Goal: Task Accomplishment & Management: Use online tool/utility

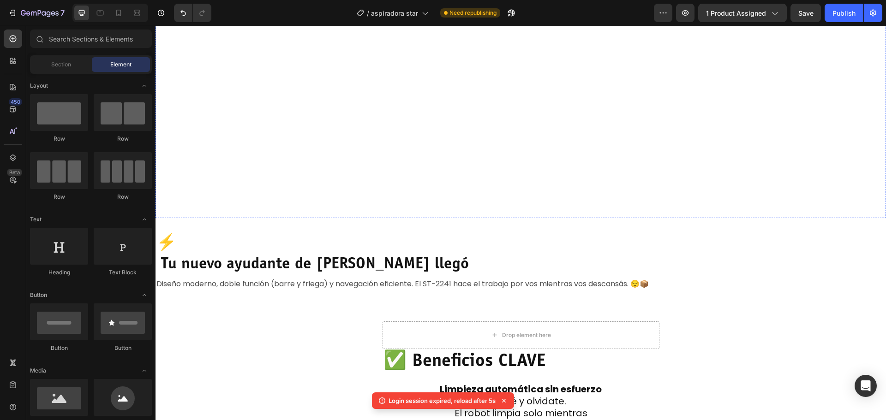
scroll to position [1154, 0]
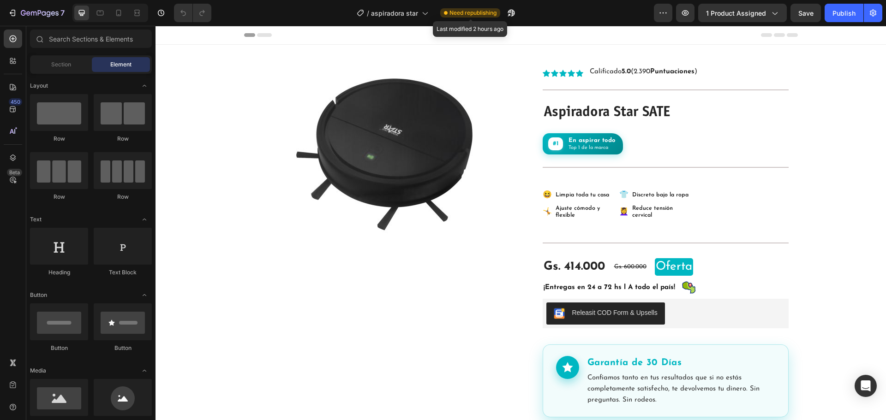
click at [489, 14] on span "Need republishing" at bounding box center [473, 13] width 47 height 8
click at [852, 6] on button "Publish" at bounding box center [844, 13] width 39 height 18
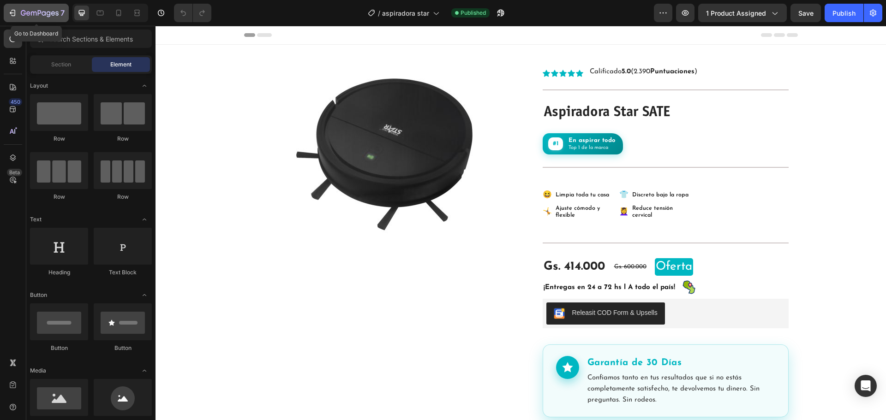
click at [59, 14] on div "7" at bounding box center [43, 12] width 44 height 11
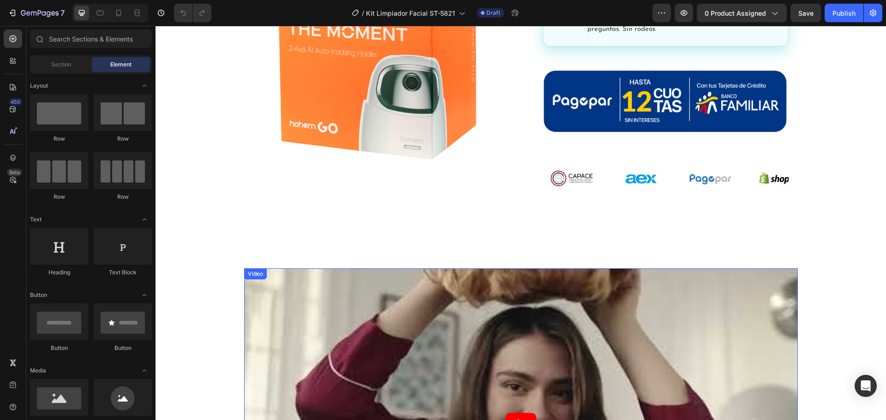
scroll to position [600, 0]
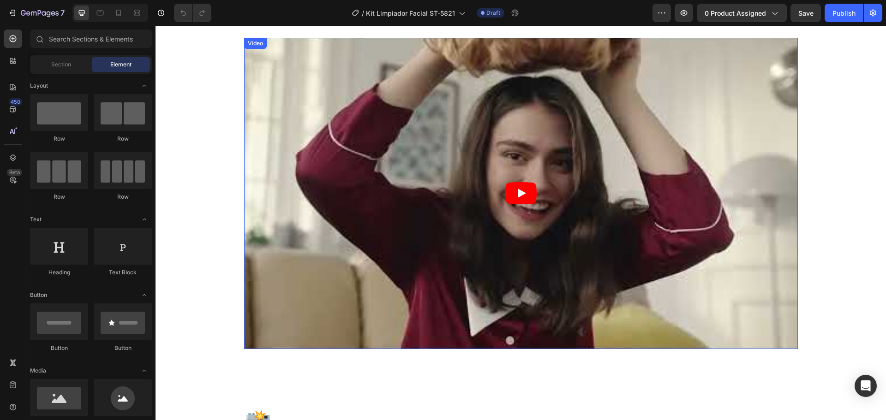
click at [415, 192] on article at bounding box center [521, 194] width 554 height 312
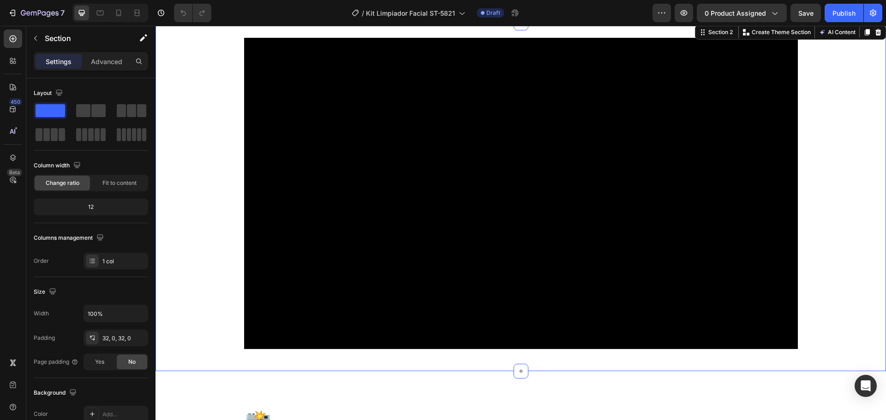
click at [216, 142] on div "Video Row" at bounding box center [521, 197] width 731 height 319
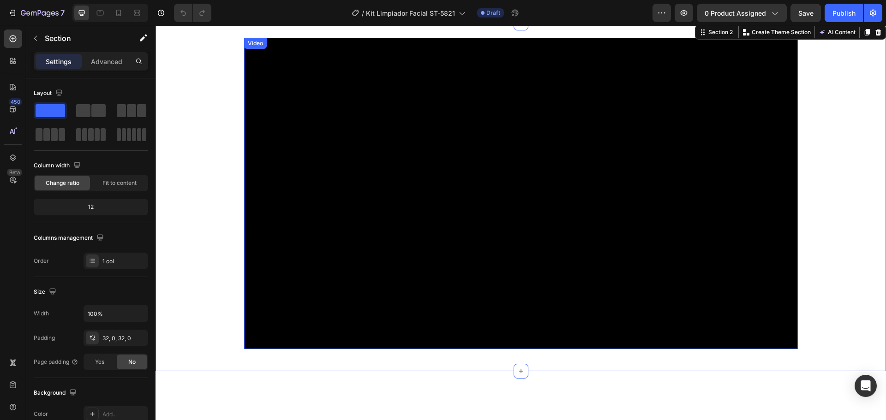
scroll to position [508, 0]
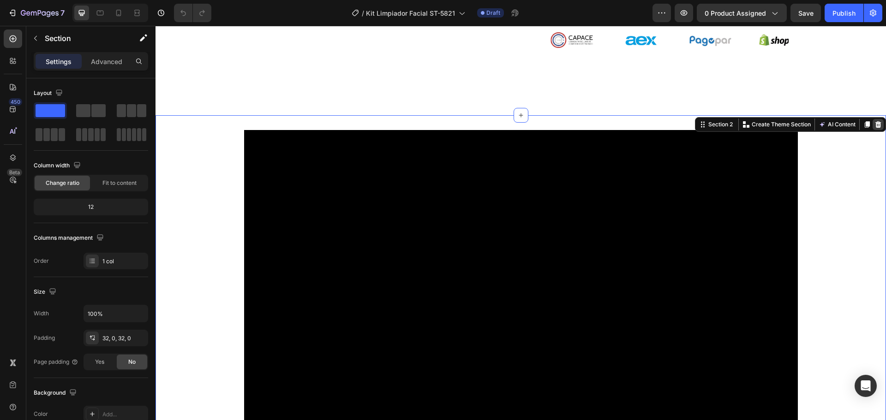
click at [875, 125] on icon at bounding box center [878, 124] width 7 height 7
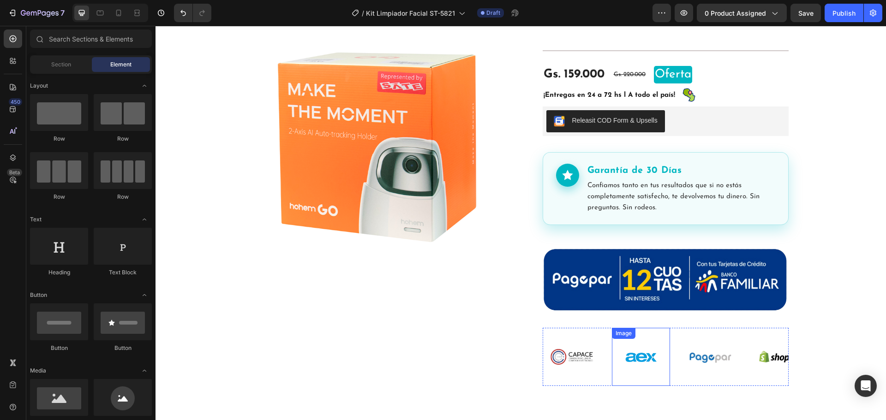
scroll to position [185, 0]
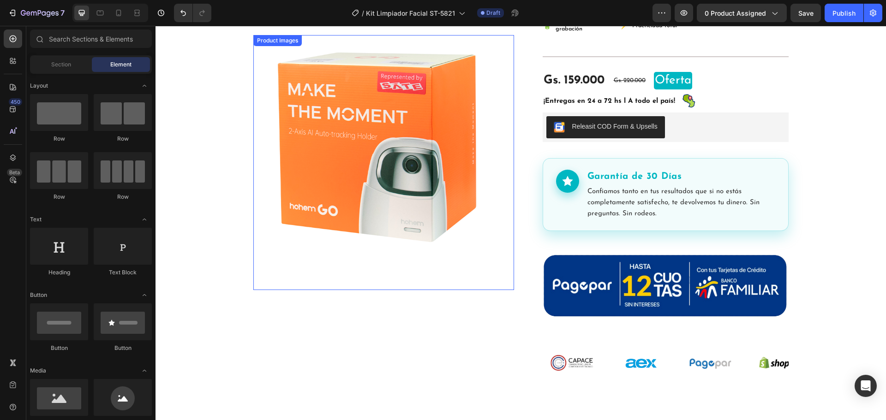
click at [397, 158] on img at bounding box center [383, 144] width 238 height 218
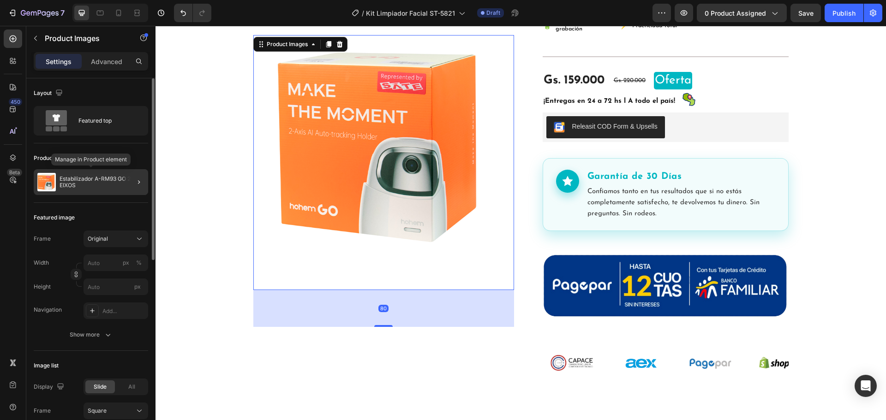
click at [116, 173] on div "Estabilizador A-RM93 GO 2 EIXOS" at bounding box center [91, 182] width 114 height 26
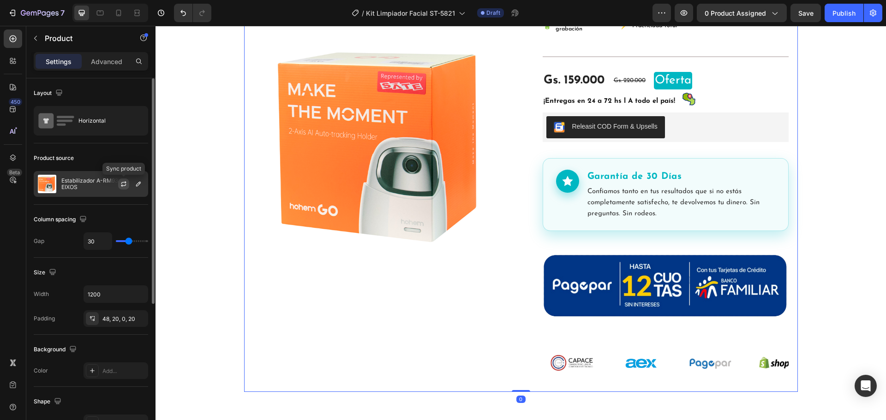
click at [127, 185] on icon "button" at bounding box center [123, 183] width 7 height 7
click at [97, 192] on div "Estabilizador A-RM93 GO 2 EIXOS" at bounding box center [91, 184] width 114 height 26
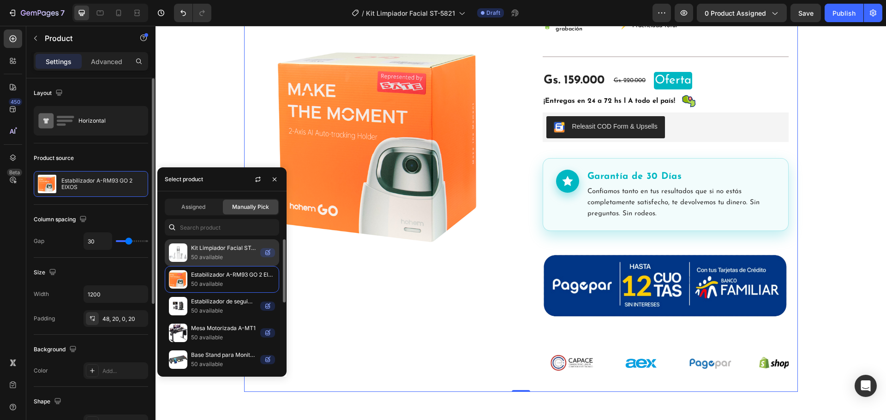
click at [224, 242] on div "Kit Limpiador Facial ST-5821 50 available" at bounding box center [222, 253] width 114 height 27
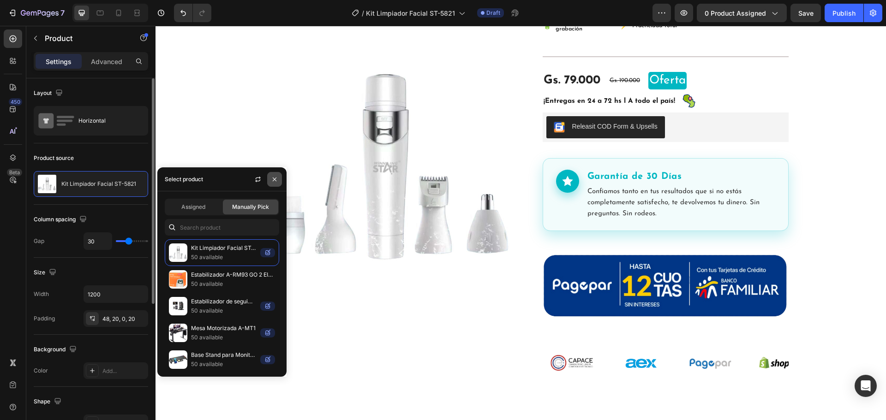
click at [278, 180] on icon "button" at bounding box center [274, 179] width 7 height 7
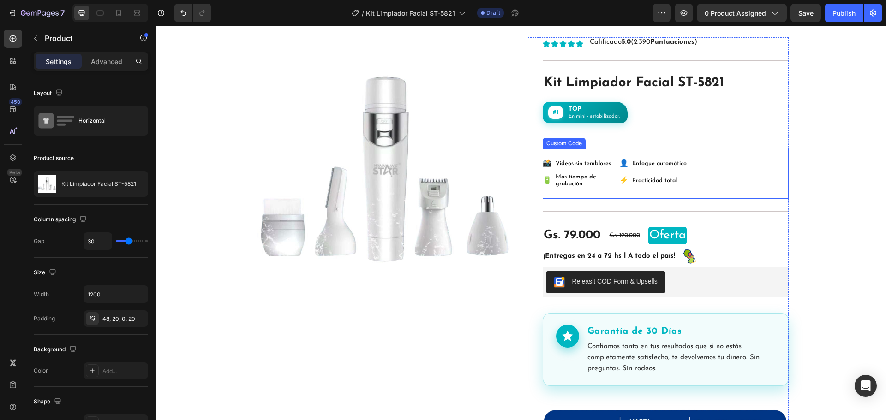
scroll to position [0, 0]
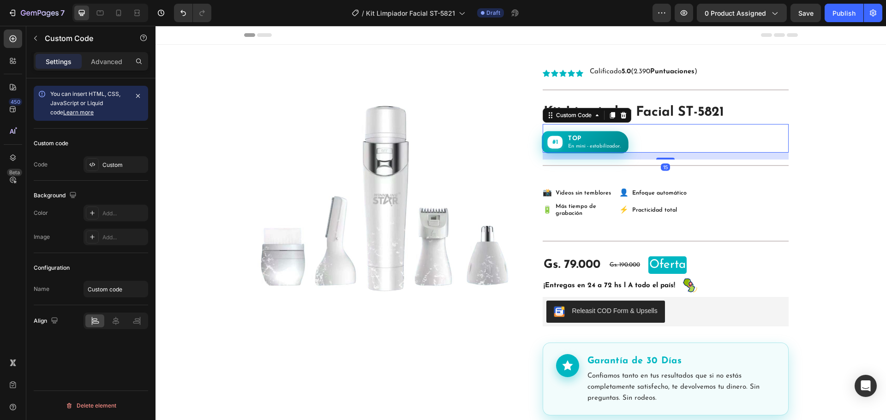
click at [602, 143] on p "En mini - estabilizador." at bounding box center [594, 146] width 53 height 6
click at [125, 158] on div "Custom" at bounding box center [116, 164] width 65 height 17
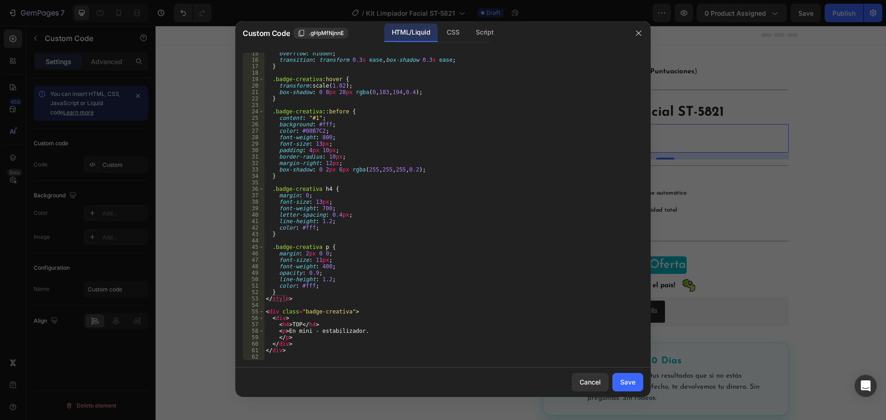
scroll to position [93, 0]
click at [356, 332] on div "overflow : hidden ; transition : transform 0.3 s ease , box-shadow 0.3 s ease ;…" at bounding box center [450, 210] width 372 height 321
type textarea "<p."
click at [590, 383] on div "Cancel" at bounding box center [590, 383] width 21 height 10
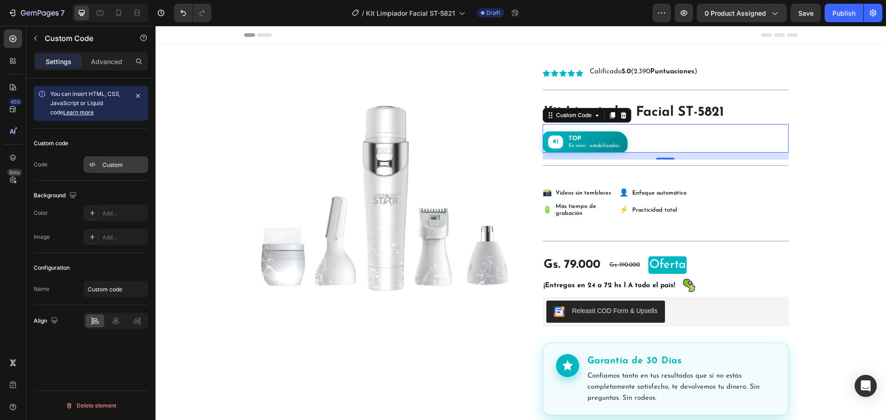
click at [119, 169] on div "Custom" at bounding box center [116, 164] width 65 height 17
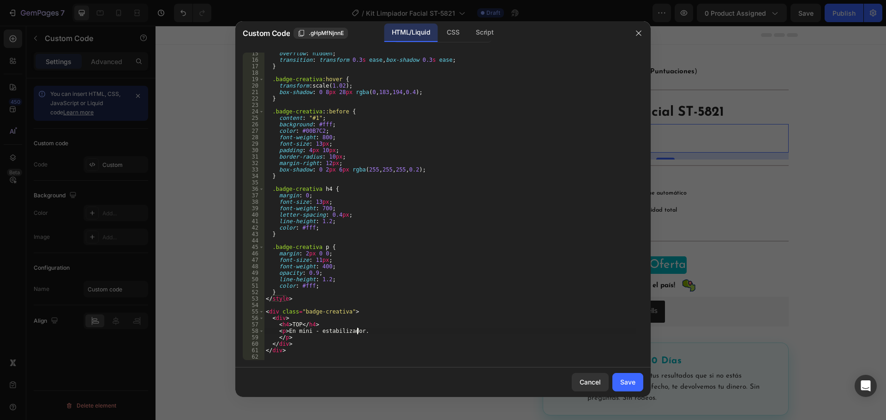
click at [356, 333] on div "overflow : hidden ; transition : transform 0.3 s ease , box-shadow 0.3 s ease ;…" at bounding box center [450, 210] width 372 height 321
type textarea "."
click at [602, 384] on button "Cancel" at bounding box center [590, 382] width 37 height 18
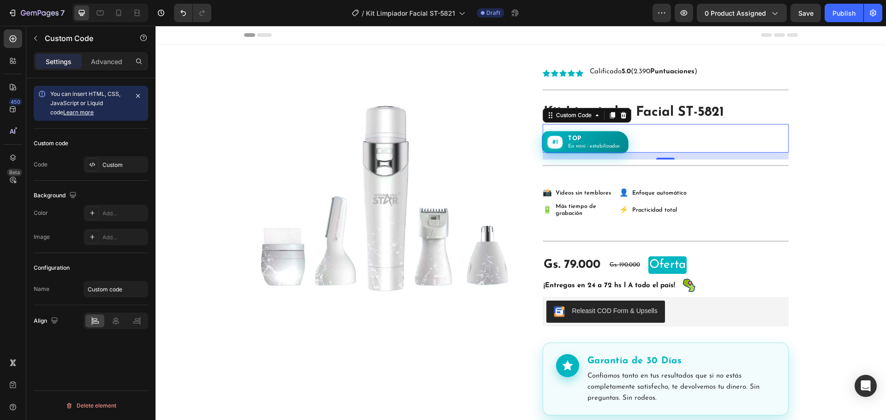
click at [614, 144] on p "En mini - estabilizador." at bounding box center [594, 146] width 53 height 6
click at [124, 169] on div "Custom" at bounding box center [123, 165] width 43 height 8
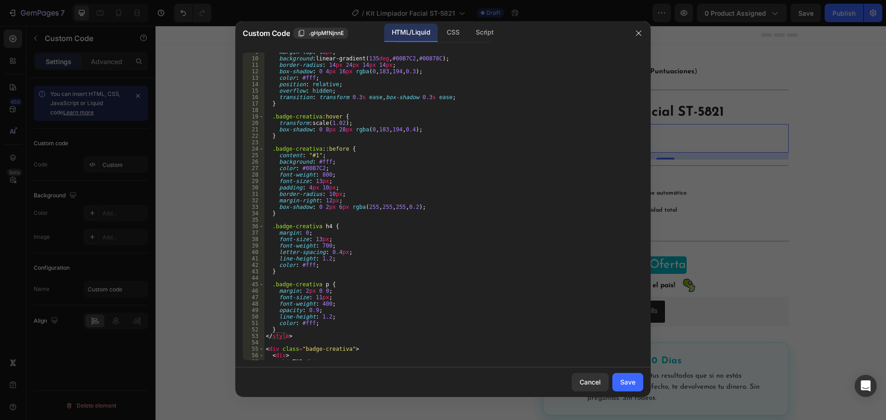
scroll to position [93, 0]
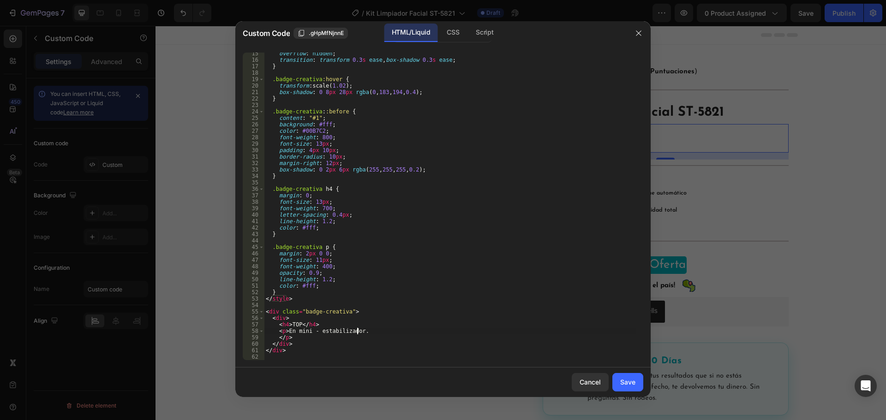
click at [358, 333] on div "overflow : hidden ; transition : transform 0.3 s ease , box-shadow 0.3 s ease ;…" at bounding box center [450, 210] width 372 height 321
click at [315, 331] on div "overflow : hidden ; transition : transform 0.3 s ease , box-shadow 0.3 s ease ;…" at bounding box center [450, 210] width 372 height 321
type textarea "<p>En cuidado facial."
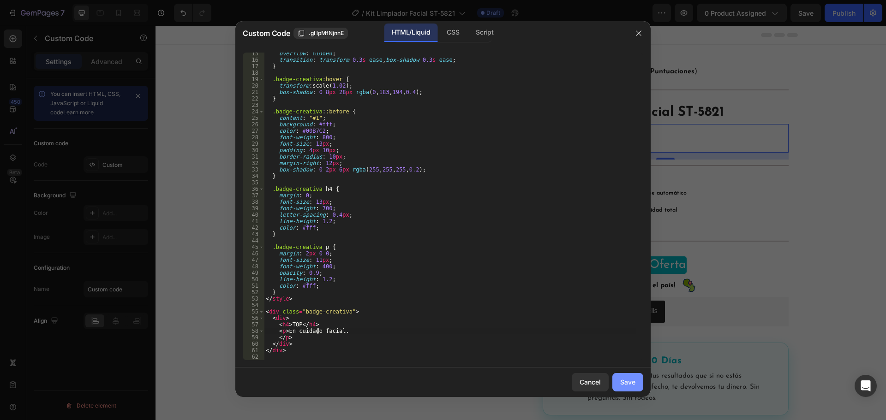
click at [634, 384] on div "Save" at bounding box center [627, 383] width 15 height 10
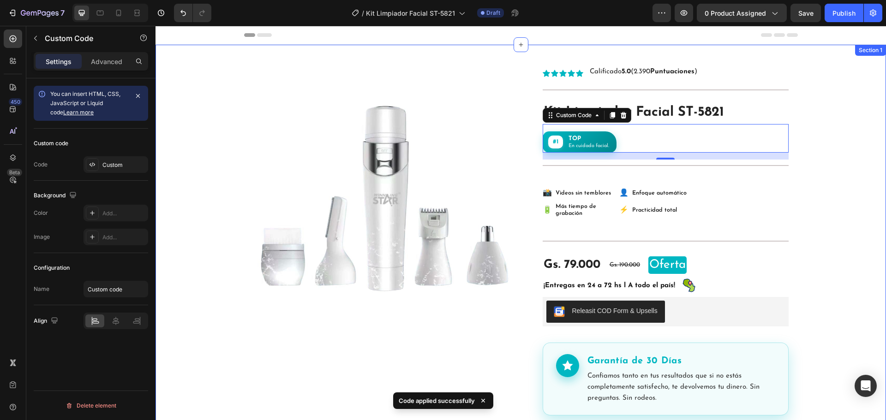
click at [850, 237] on div "Product Images Row Icon Icon Icon Icon Icon Icon List Calificado 5.0 (2.390 Pun…" at bounding box center [521, 311] width 731 height 532
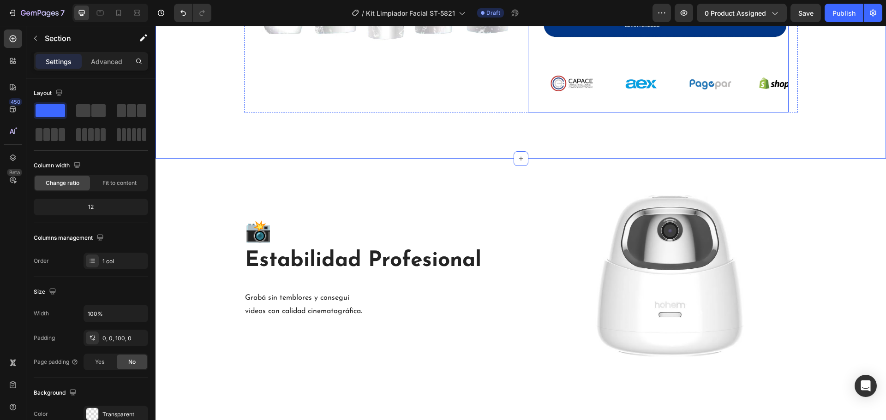
scroll to position [554, 0]
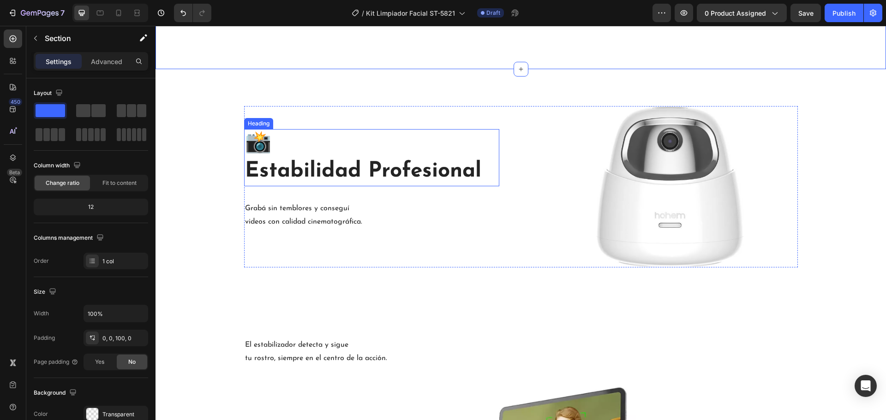
click at [303, 165] on h2 "📸 Estabilidad Profesional" at bounding box center [371, 157] width 255 height 57
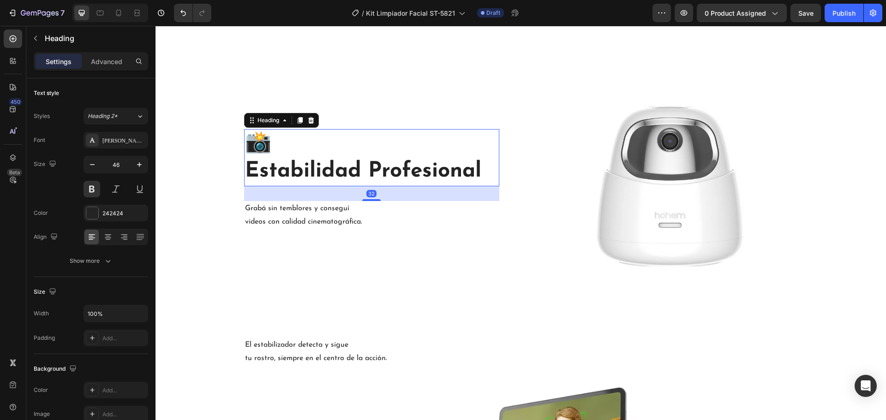
click at [475, 170] on h2 "📸 Estabilidad Profesional" at bounding box center [371, 157] width 255 height 57
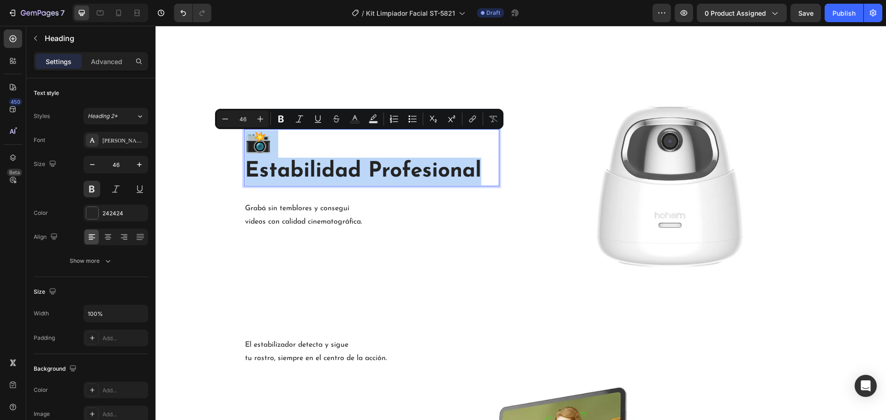
drag, startPoint x: 479, startPoint y: 168, endPoint x: 251, endPoint y: 150, distance: 228.2
click at [251, 150] on p "📸 Estabilidad Profesional" at bounding box center [371, 157] width 253 height 55
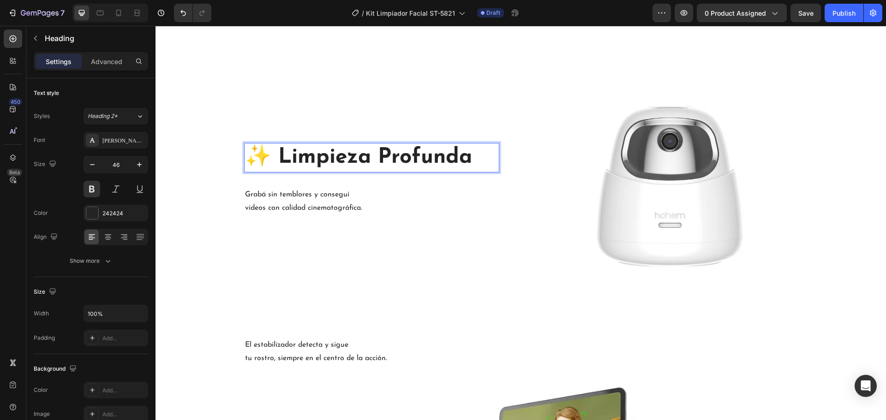
click at [277, 157] on p "✨ Limpieza Profunda" at bounding box center [371, 158] width 253 height 28
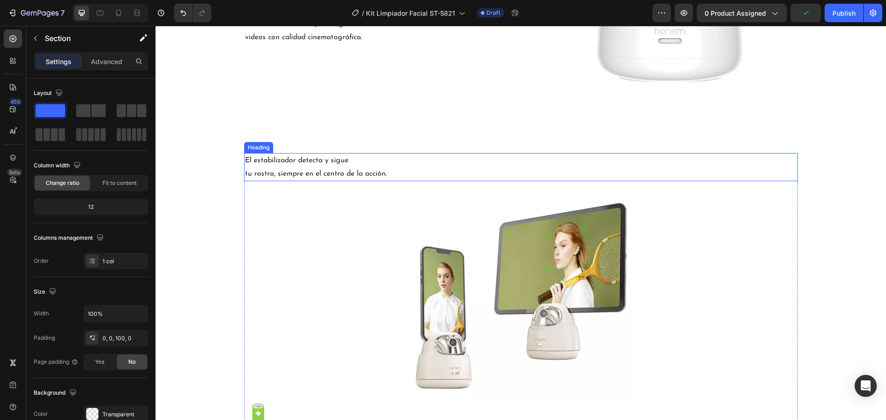
scroll to position [600, 0]
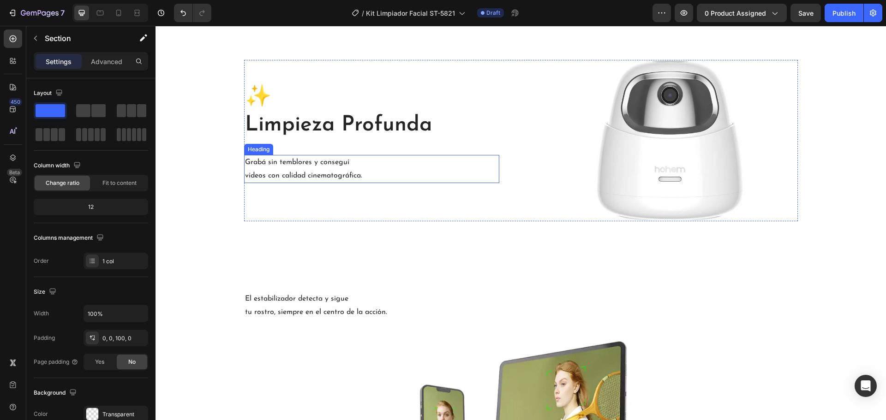
click at [332, 163] on h2 "Grabá sin temblores y conseguí videos con calidad cinematográfica." at bounding box center [371, 169] width 255 height 29
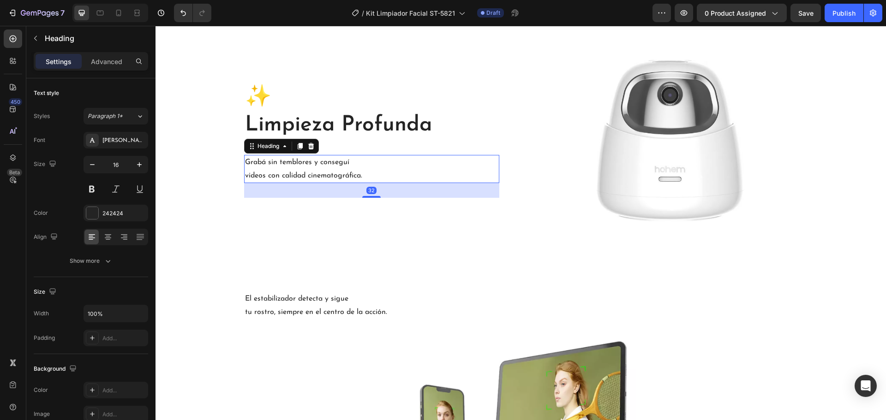
click at [391, 178] on h2 "Grabá sin temblores y conseguí videos con calidad cinematográfica." at bounding box center [371, 169] width 255 height 29
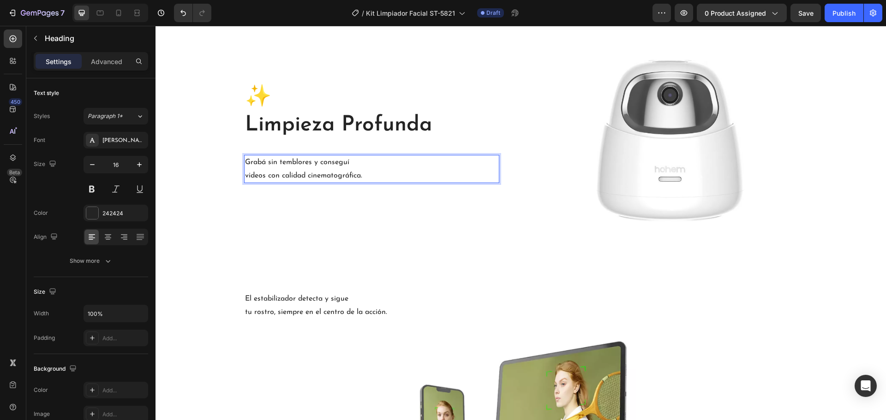
drag, startPoint x: 390, startPoint y: 177, endPoint x: 240, endPoint y: 161, distance: 150.8
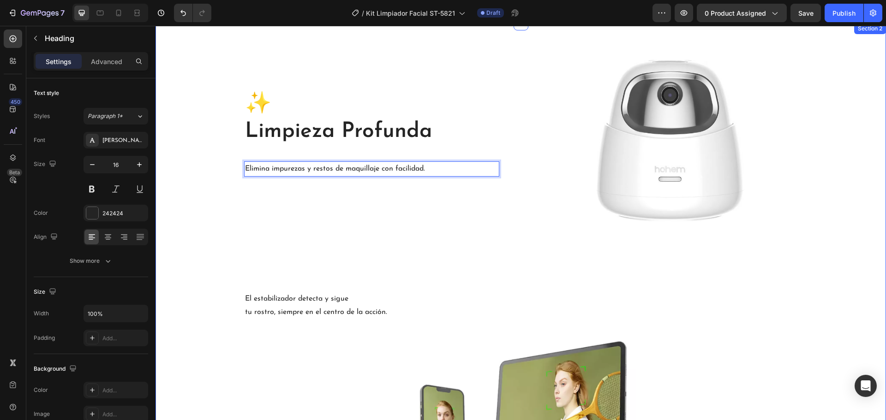
scroll to position [594, 0]
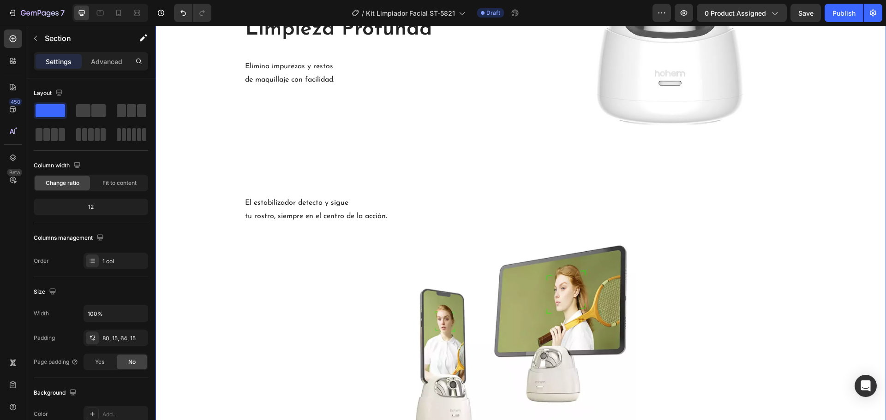
scroll to position [640, 0]
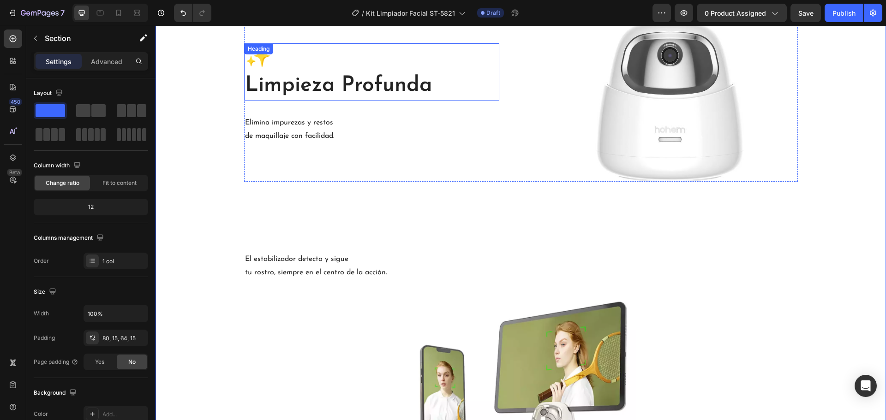
click at [335, 79] on h2 "✨ Limpieza Profunda" at bounding box center [371, 71] width 255 height 57
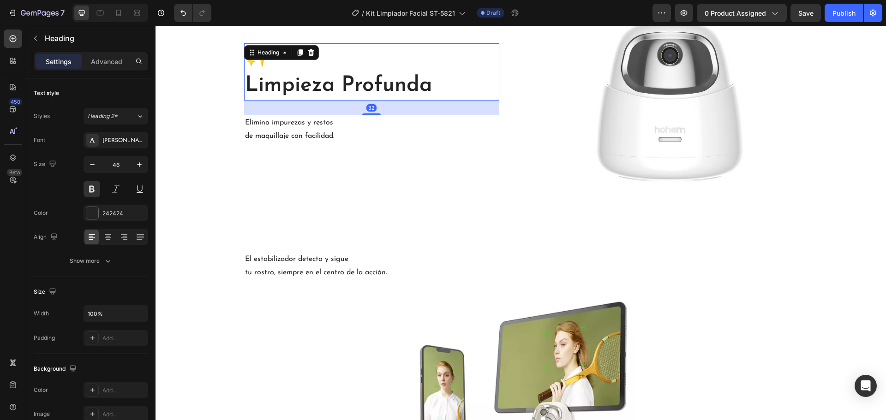
click at [296, 54] on icon at bounding box center [299, 52] width 7 height 7
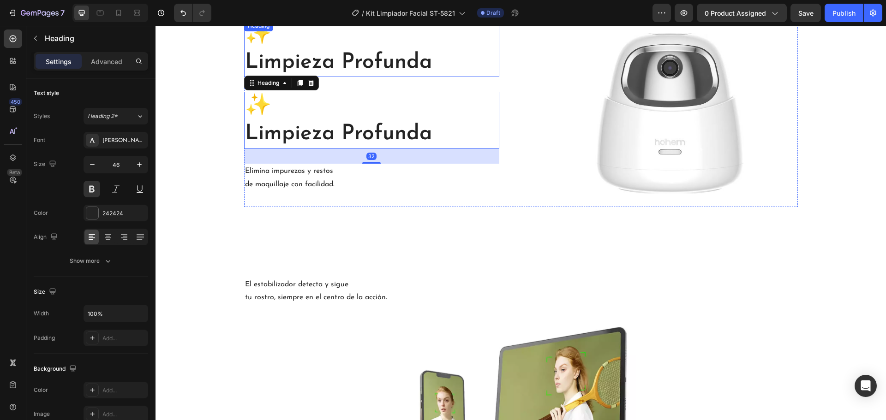
scroll to position [617, 0]
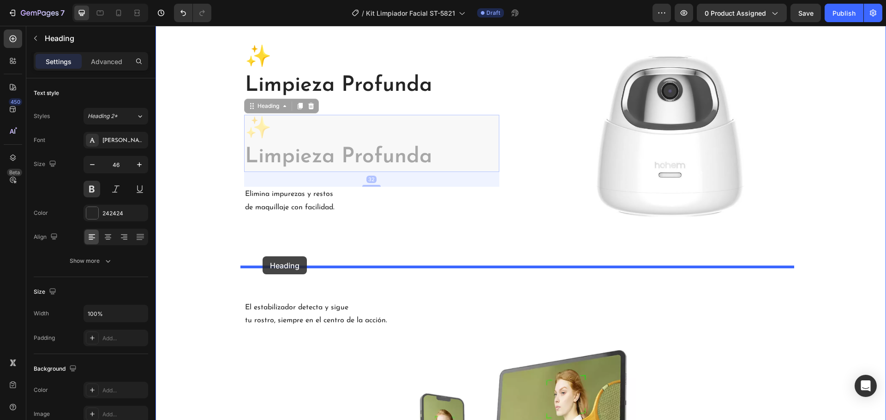
drag, startPoint x: 271, startPoint y: 107, endPoint x: 262, endPoint y: 258, distance: 151.2
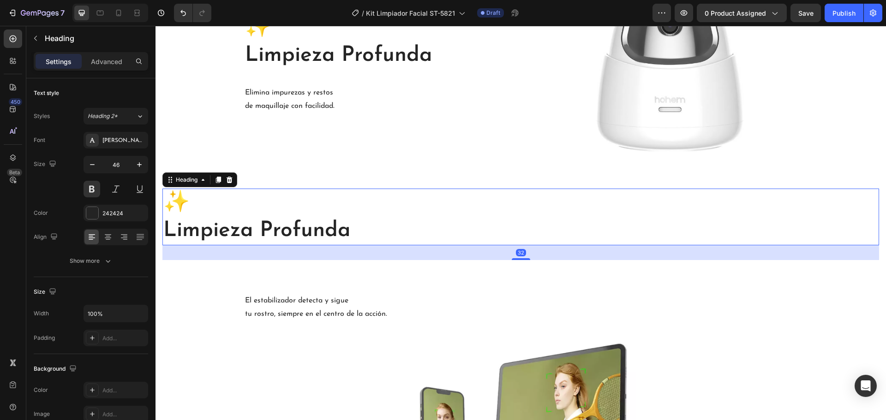
scroll to position [686, 0]
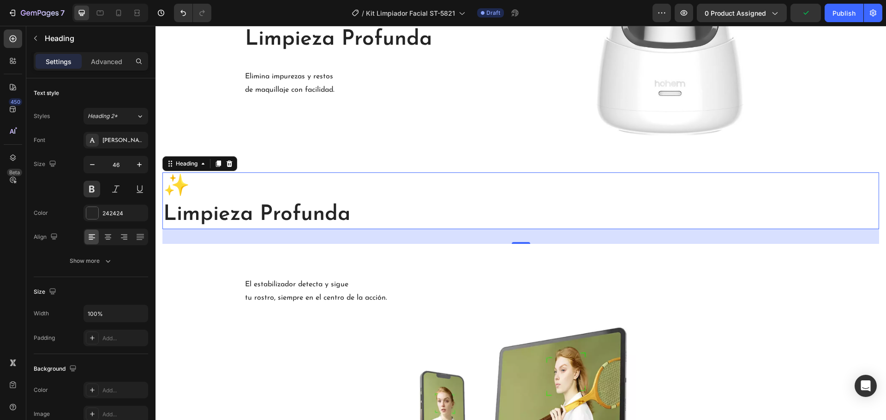
click at [394, 219] on h2 "✨ Limpieza Profunda" at bounding box center [520, 201] width 717 height 57
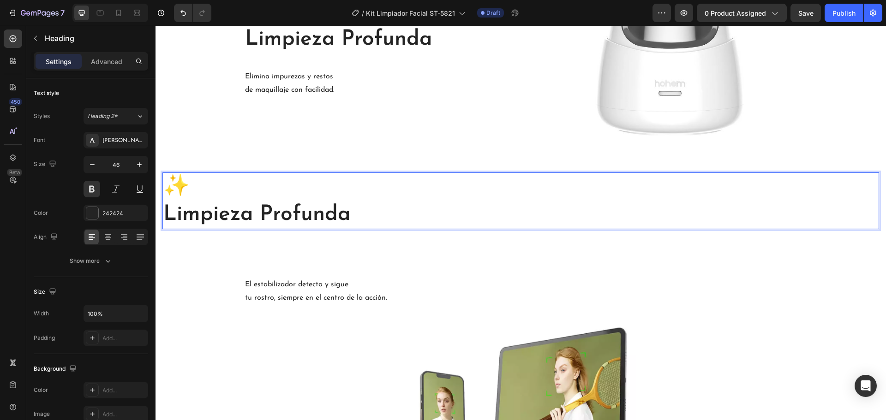
click at [373, 213] on p "✨ Limpieza Profunda" at bounding box center [520, 201] width 715 height 55
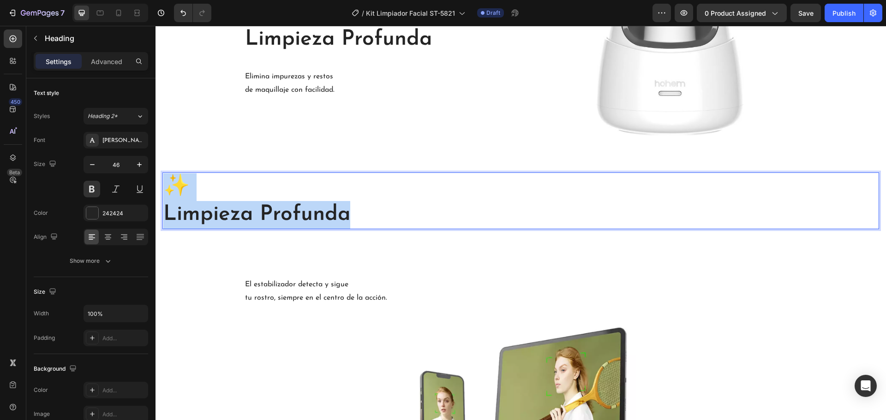
drag, startPoint x: 369, startPoint y: 213, endPoint x: 151, endPoint y: 194, distance: 218.2
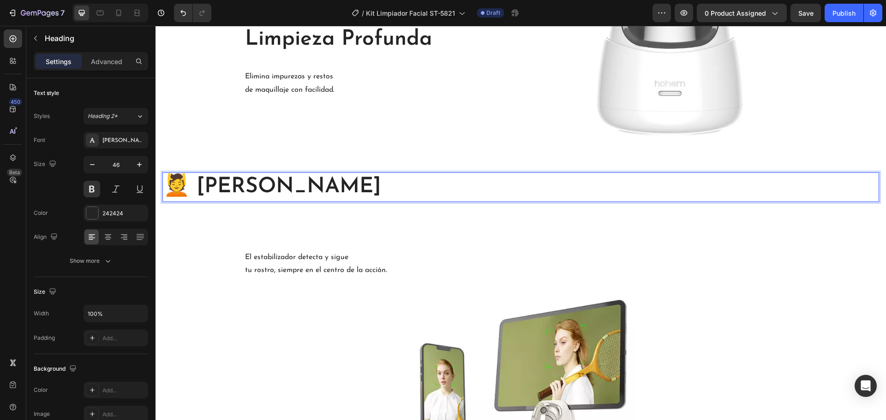
click at [191, 194] on p "💆 Masaje Relajante" at bounding box center [520, 188] width 715 height 28
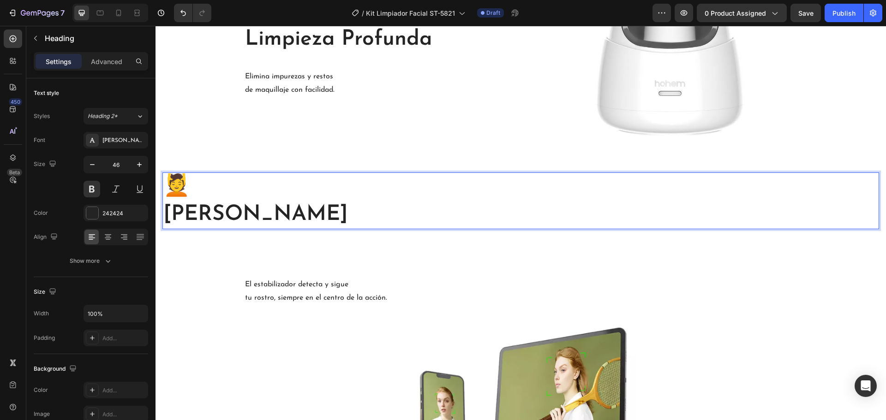
click at [170, 186] on p "💆 Masaje Relajante" at bounding box center [520, 201] width 715 height 55
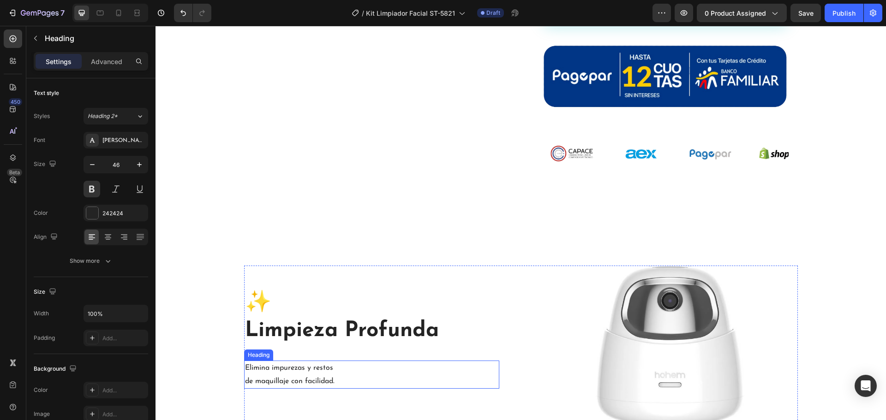
scroll to position [409, 0]
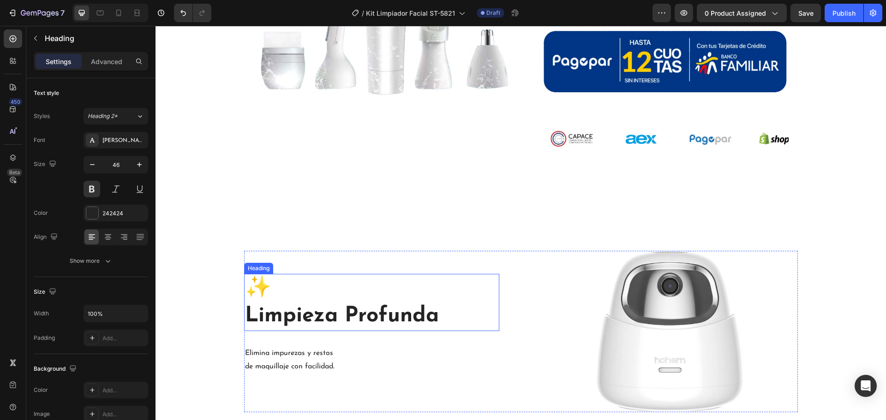
click at [244, 288] on h2 "✨ Limpieza Profunda" at bounding box center [371, 302] width 255 height 57
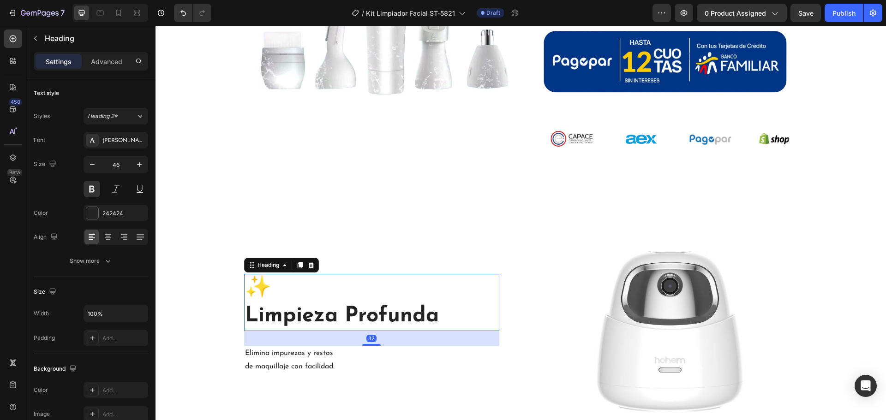
click at [244, 288] on h2 "✨ Limpieza Profunda" at bounding box center [371, 302] width 255 height 57
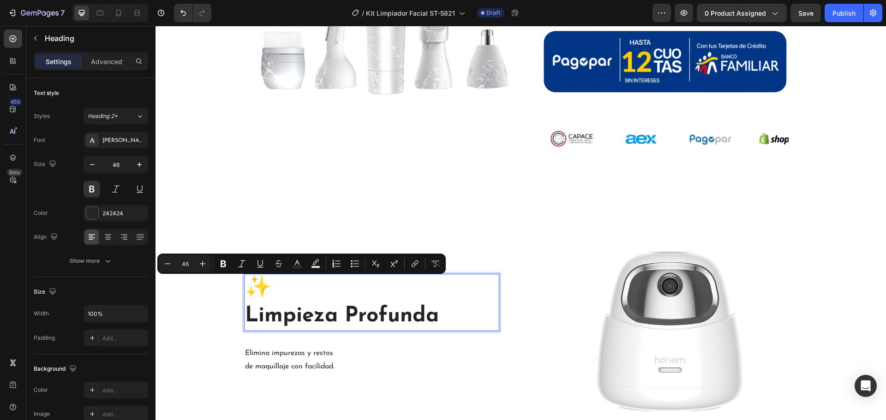
click at [245, 291] on p "✨ Limpieza Profunda" at bounding box center [371, 302] width 253 height 55
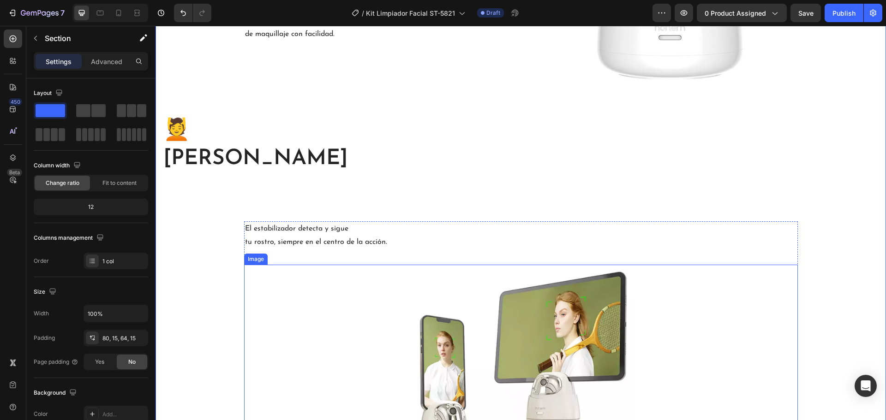
scroll to position [686, 0]
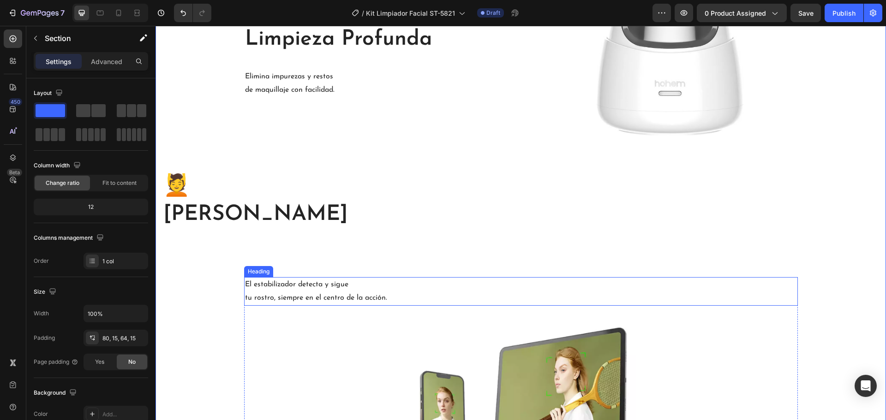
click at [391, 288] on h2 "El estabilizador detecta y sigue tu rostro, siempre en el centro de la acción." at bounding box center [521, 291] width 554 height 29
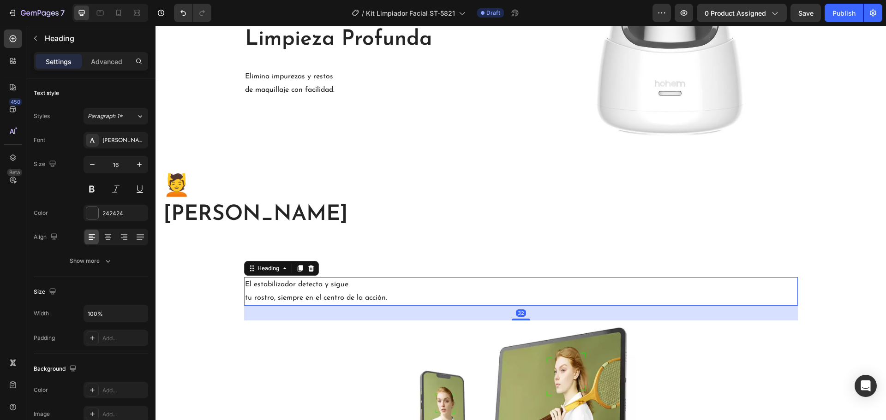
click at [402, 300] on h2 "El estabilizador detecta y sigue tu rostro, siempre en el centro de la acción." at bounding box center [521, 291] width 554 height 29
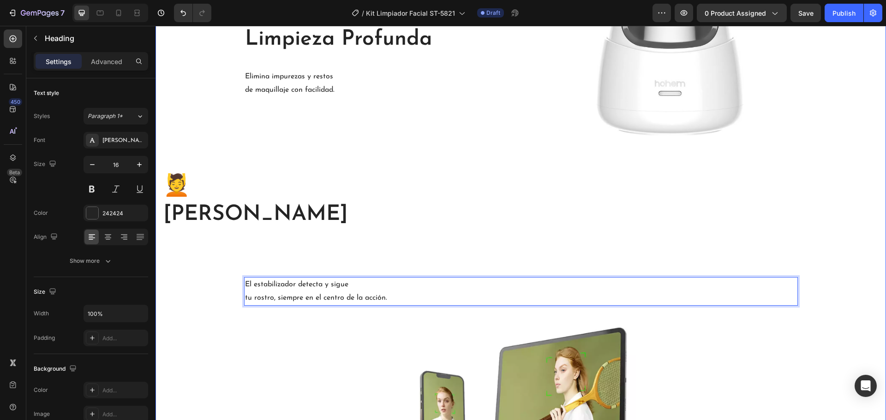
drag, startPoint x: 402, startPoint y: 300, endPoint x: 209, endPoint y: 269, distance: 195.9
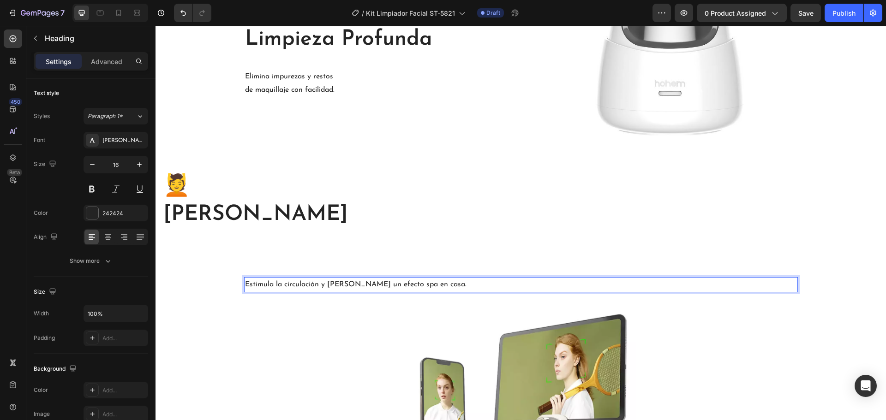
click at [324, 287] on p "Estimula la circulación y brinda un efecto spa en casa." at bounding box center [521, 284] width 552 height 13
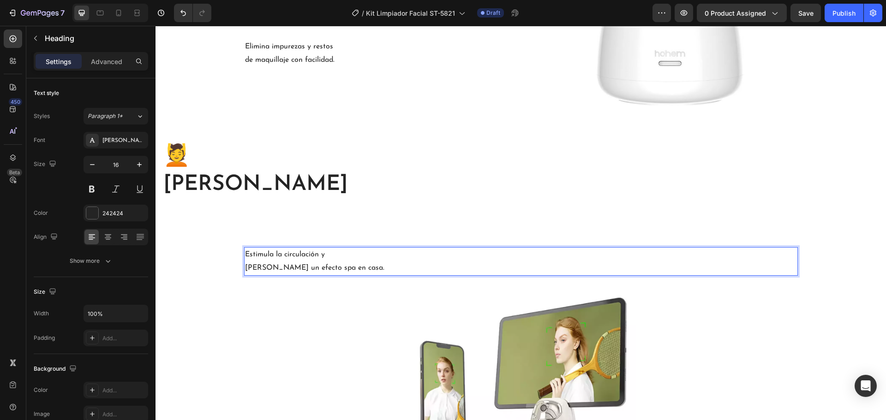
scroll to position [732, 0]
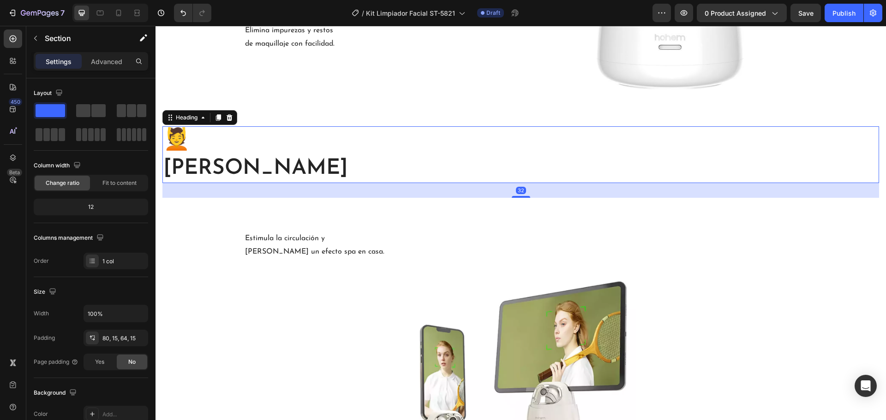
click at [271, 166] on p "💆 Masaje Relajante" at bounding box center [520, 154] width 715 height 55
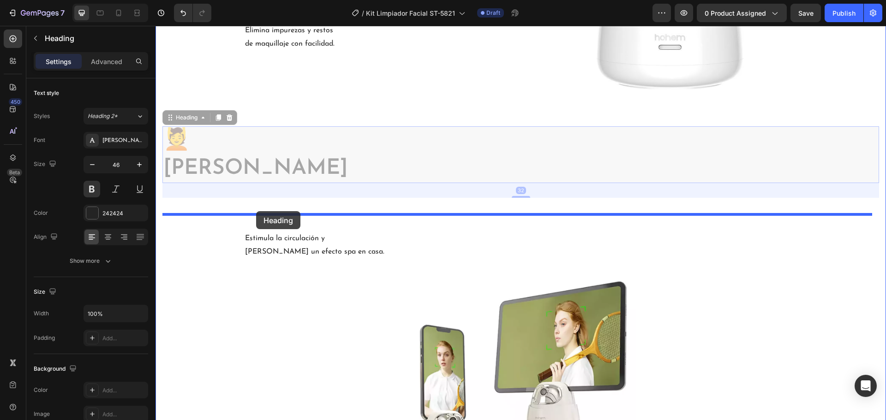
drag, startPoint x: 188, startPoint y: 118, endPoint x: 256, endPoint y: 211, distance: 115.3
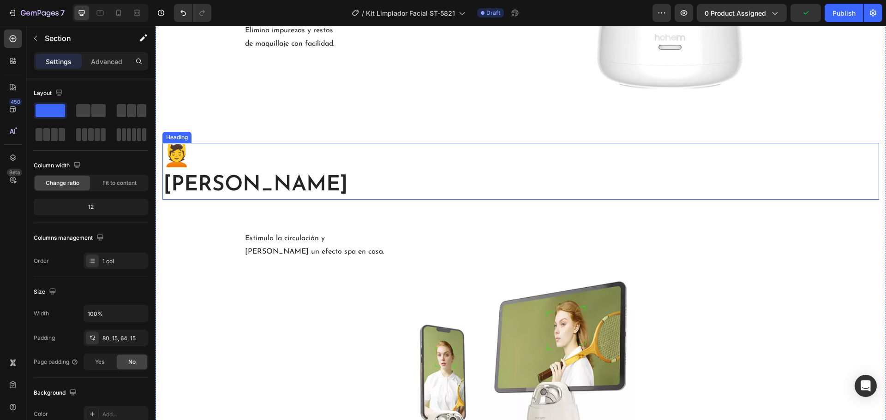
click at [331, 189] on p "💆 Masaje Relajante" at bounding box center [520, 171] width 715 height 55
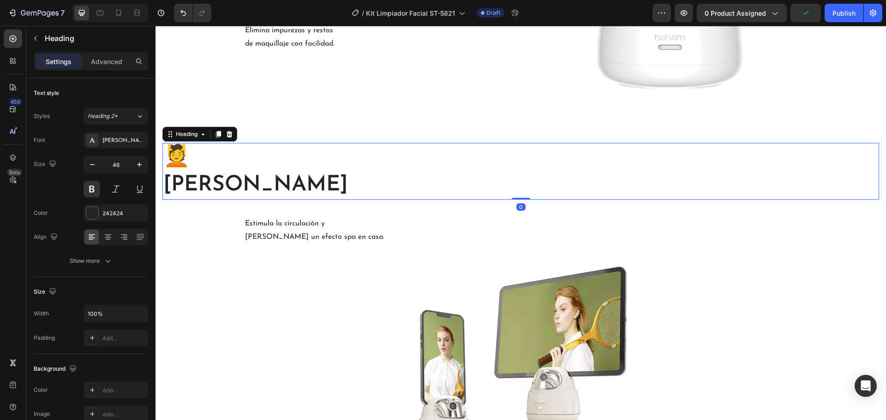
drag, startPoint x: 517, startPoint y: 212, endPoint x: 470, endPoint y: 176, distance: 58.9
click at [517, 188] on div "💆 Masaje Relajante Heading 0" at bounding box center [520, 171] width 717 height 57
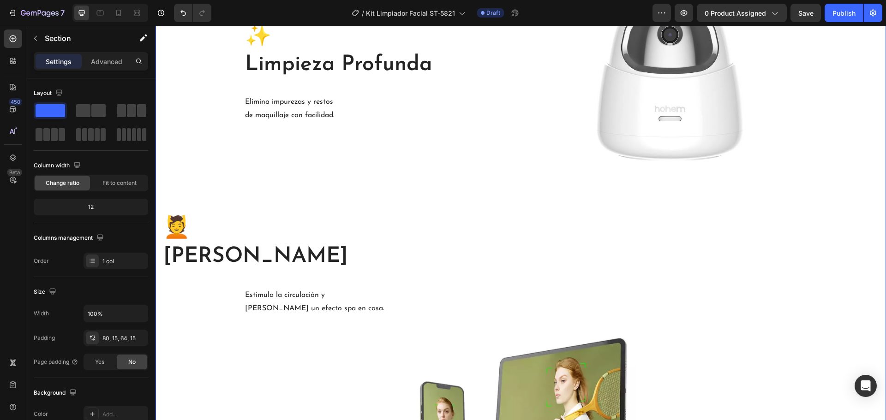
scroll to position [686, 0]
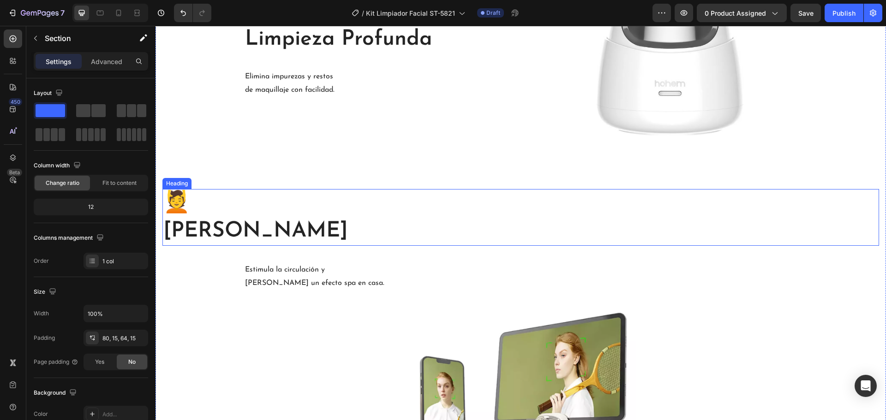
click at [218, 228] on p "💆 Masaje Relajante" at bounding box center [520, 217] width 715 height 55
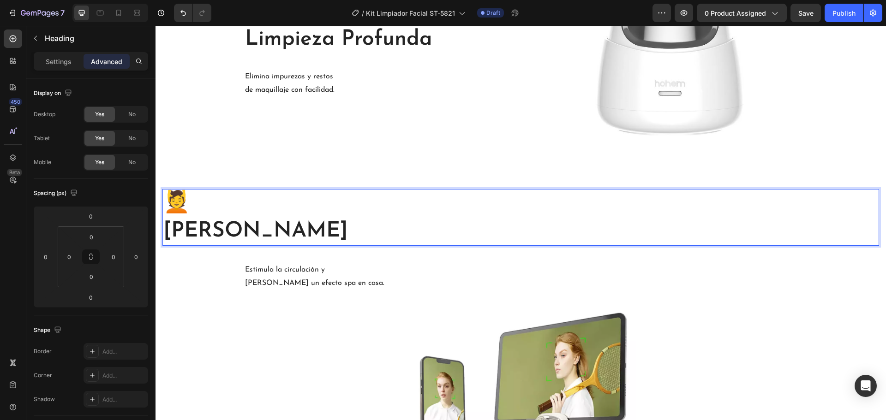
click at [210, 236] on p "💆 Masaje Relajante" at bounding box center [520, 217] width 715 height 55
click at [214, 235] on p "💆 Masaje Relajante" at bounding box center [520, 217] width 715 height 55
click at [216, 235] on p "💆 Masaje Relajante" at bounding box center [520, 217] width 715 height 55
click at [217, 234] on p "💆 Masaje Relajante" at bounding box center [520, 217] width 715 height 55
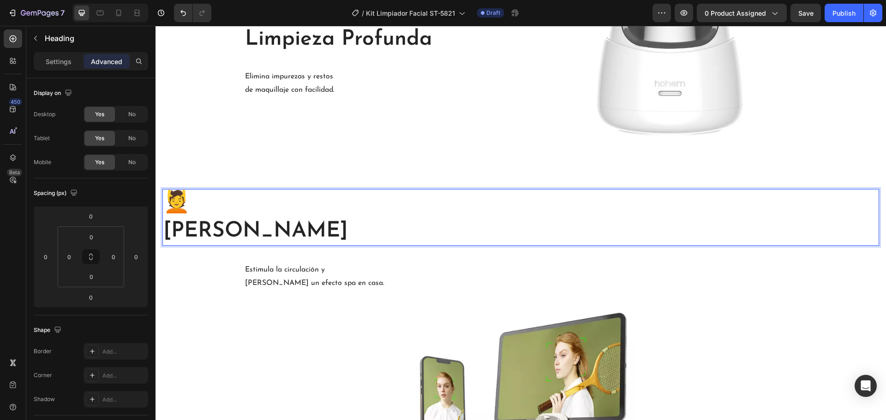
click at [217, 234] on p "💆 Masaje Relajante" at bounding box center [520, 217] width 715 height 55
click at [217, 235] on p "💆 Masaje Relajante" at bounding box center [520, 217] width 715 height 55
click at [213, 234] on p "💆 Masaje Relajante" at bounding box center [520, 217] width 715 height 55
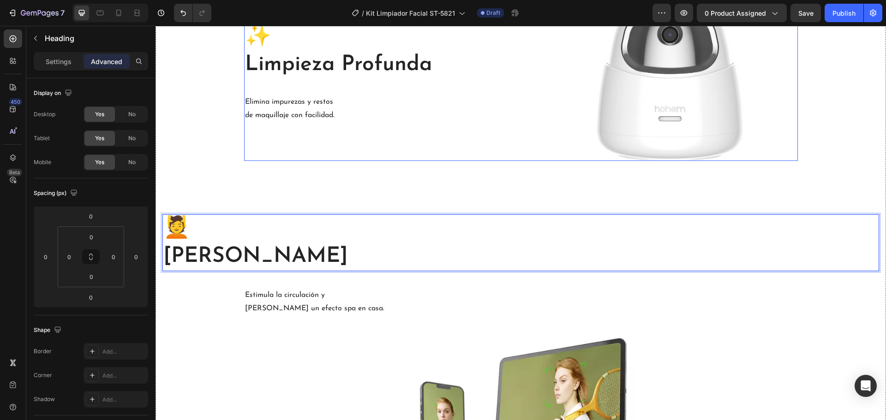
scroll to position [594, 0]
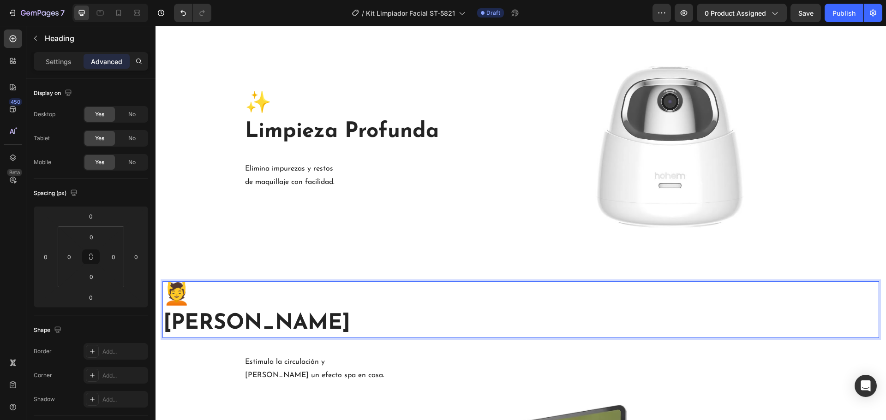
click at [225, 325] on p "💆 Masaje Relajante" at bounding box center [520, 309] width 715 height 55
click at [396, 292] on p "💆 Masaje Relajante" at bounding box center [520, 309] width 715 height 55
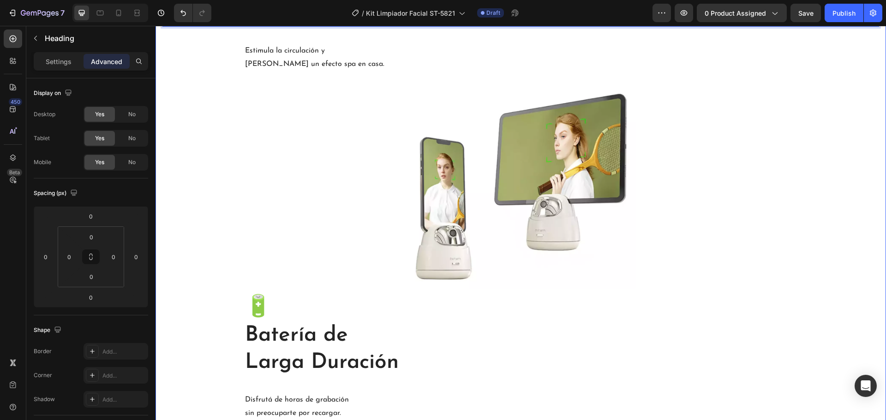
scroll to position [917, 0]
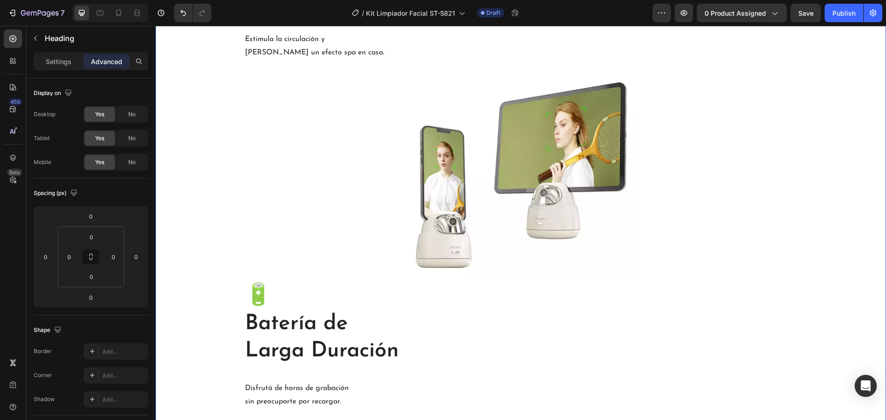
click at [171, 97] on div "✨ Limpieza Profunda Heading Elimina impurezas y restos de maquillaje con facili…" at bounding box center [520, 421] width 717 height 1357
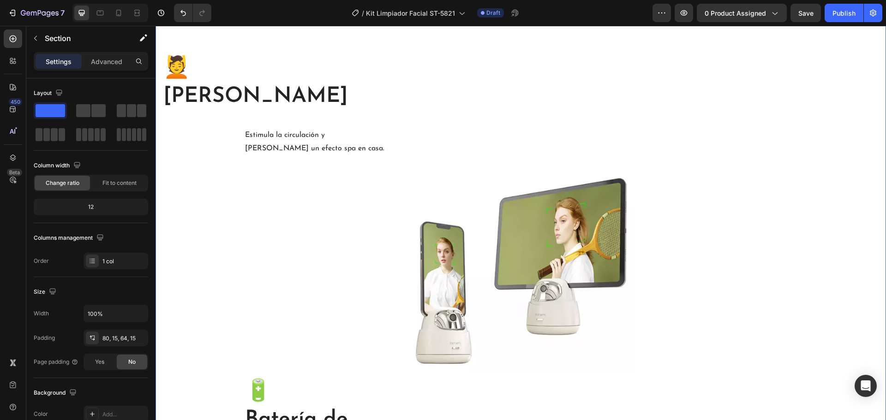
scroll to position [824, 0]
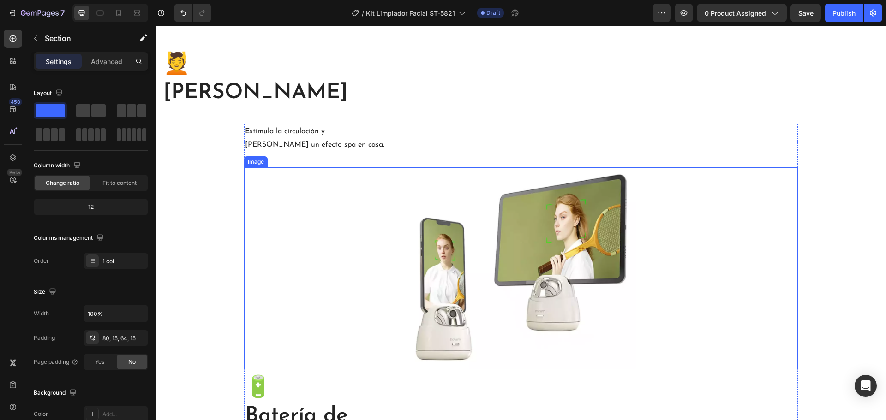
click at [641, 177] on div at bounding box center [521, 269] width 554 height 202
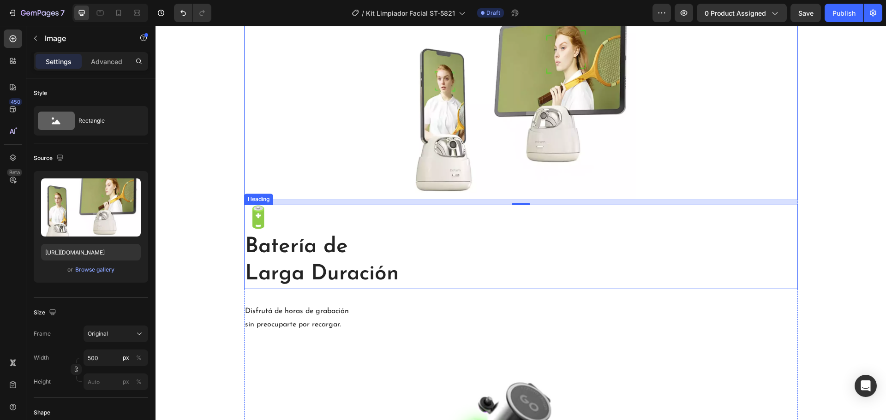
scroll to position [1009, 0]
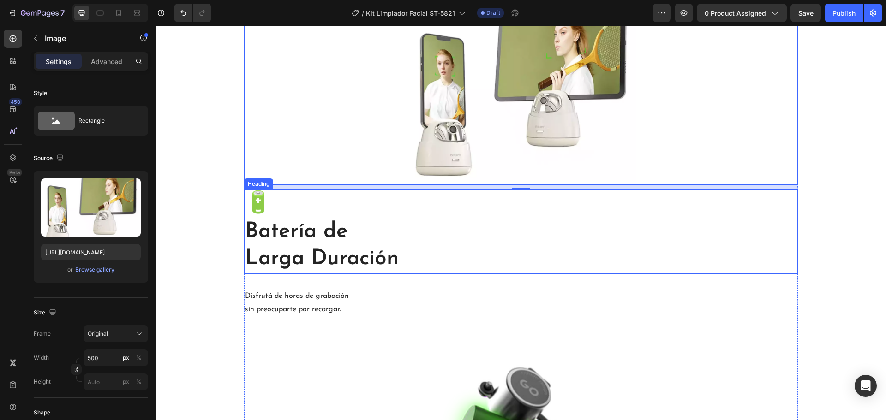
click at [388, 258] on h2 "🔋 Batería de Larga Duración" at bounding box center [521, 232] width 554 height 84
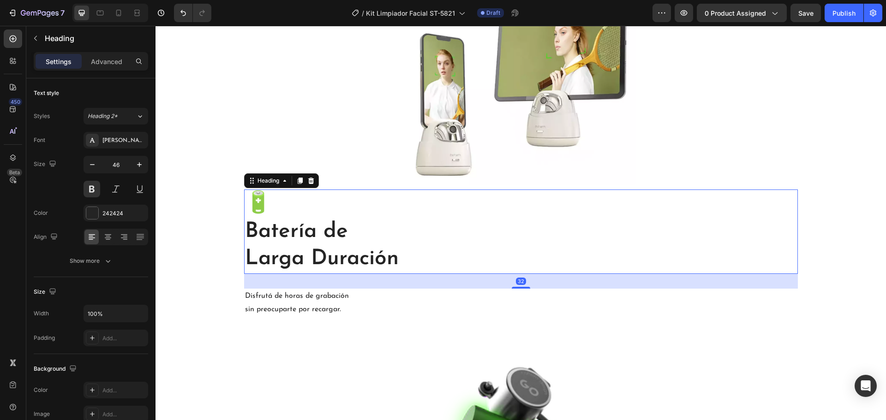
click at [409, 259] on h2 "🔋 Batería de Larga Duración" at bounding box center [521, 232] width 554 height 84
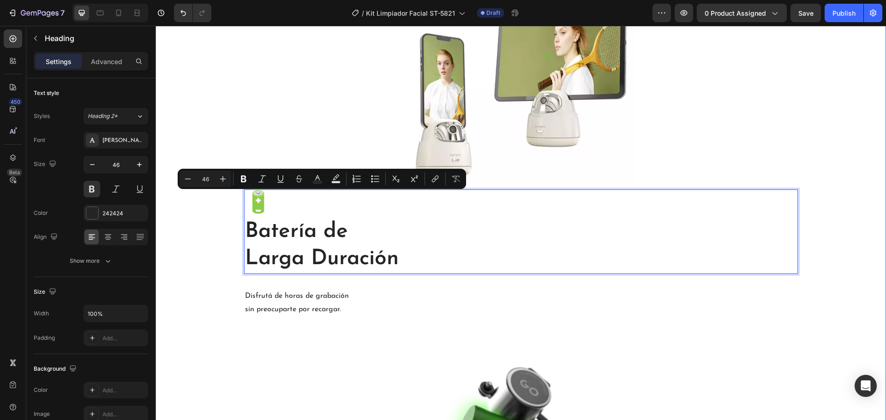
drag, startPoint x: 409, startPoint y: 259, endPoint x: 234, endPoint y: 207, distance: 182.8
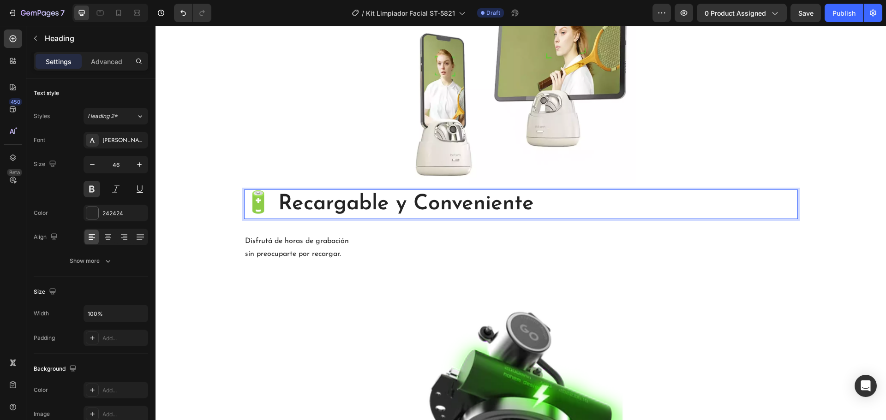
click at [285, 205] on p "🔋 Recargable y Conveniente" at bounding box center [521, 205] width 552 height 28
click at [278, 204] on p "🔋 Recargable y Conveniente" at bounding box center [521, 205] width 552 height 28
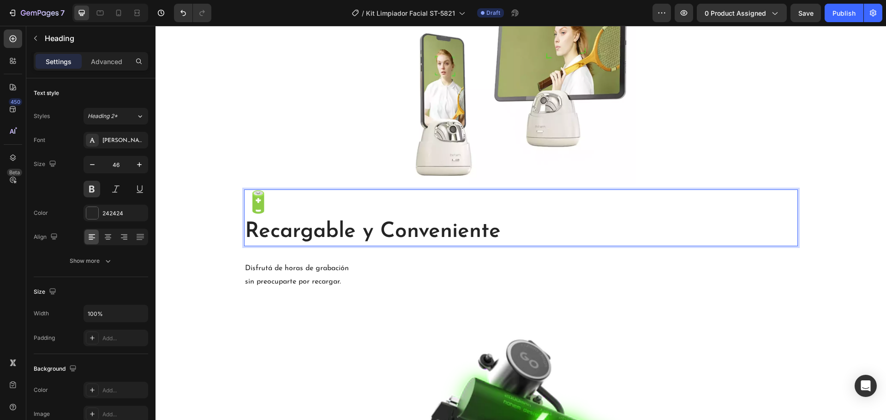
click at [214, 193] on div "✨ Limpieza Profunda Heading Elimina impurezas y restos de maquillaje con facili…" at bounding box center [520, 425] width 717 height 1549
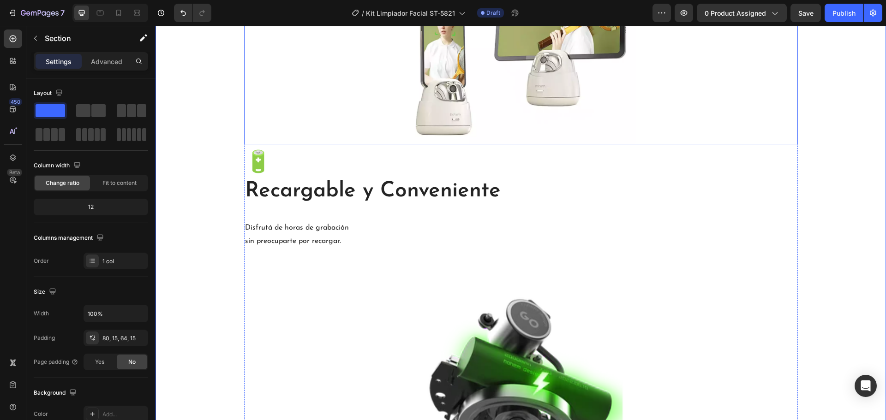
scroll to position [1055, 0]
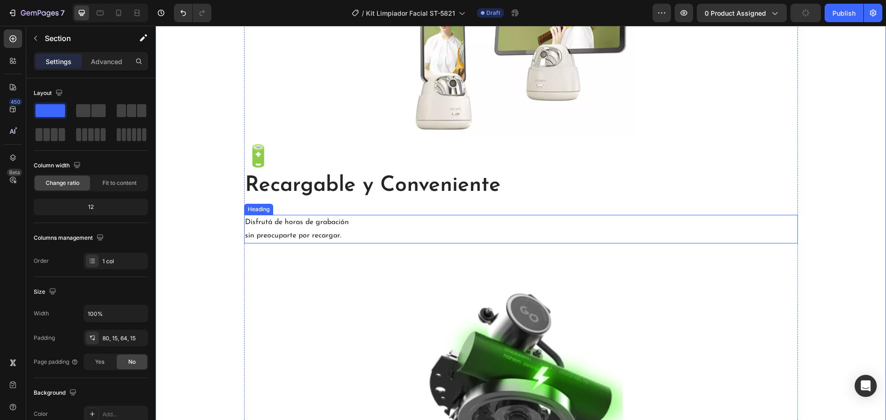
click at [357, 230] on h2 "Disfrutá de horas de grabación sin preocuparte por recargar." at bounding box center [521, 229] width 554 height 29
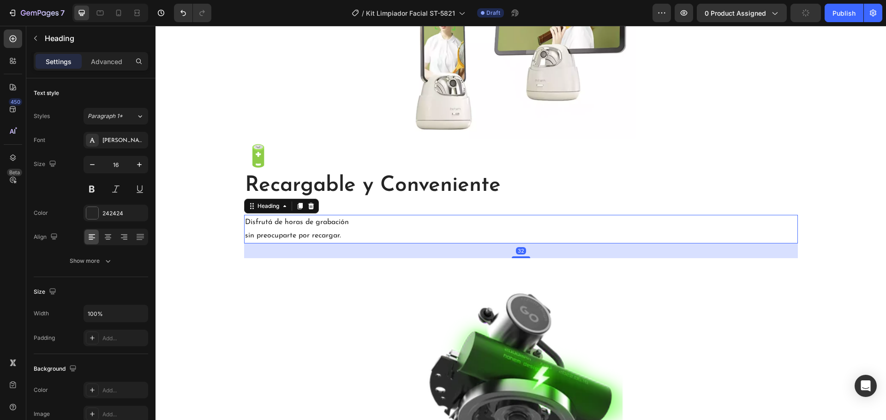
click at [357, 238] on h2 "Disfrutá de horas de grabación sin preocuparte por recargar." at bounding box center [521, 229] width 554 height 29
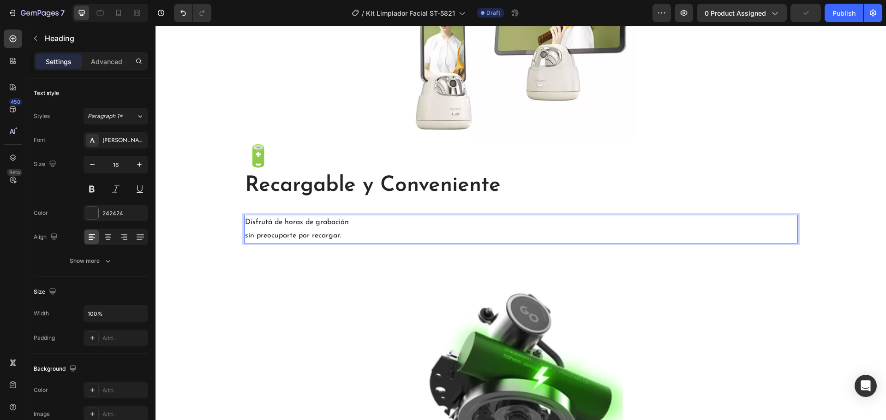
drag, startPoint x: 357, startPoint y: 238, endPoint x: 242, endPoint y: 218, distance: 116.6
click at [245, 218] on p "Disfrutá de horas de grabación sin preocuparte por recargar." at bounding box center [521, 229] width 552 height 27
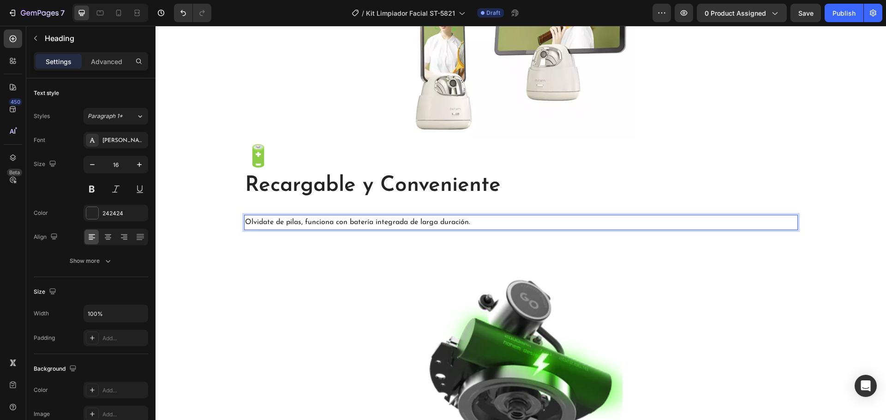
click at [348, 222] on p "Olvidate de pilas, funciona con batería integrada de larga duración." at bounding box center [521, 222] width 552 height 13
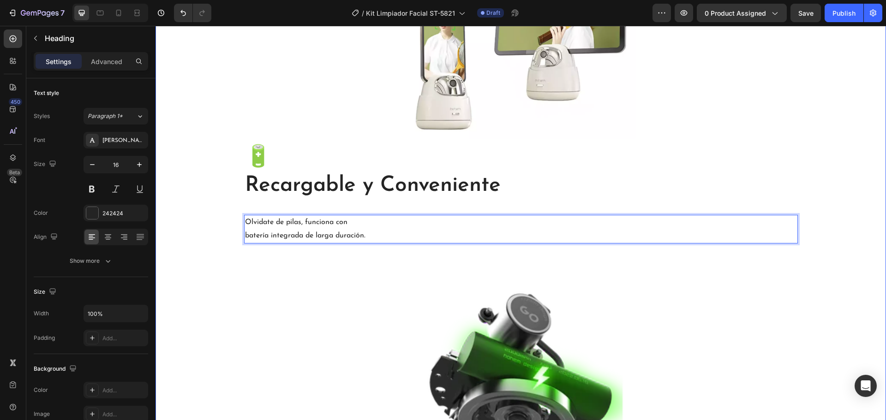
click at [196, 215] on div "✨ Limpieza Profunda Heading Elimina impurezas y restos de maquillaje con facili…" at bounding box center [520, 379] width 717 height 1549
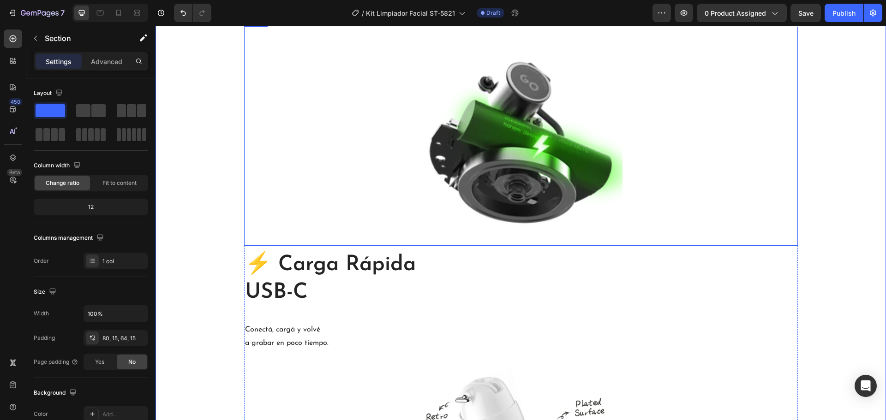
scroll to position [1424, 0]
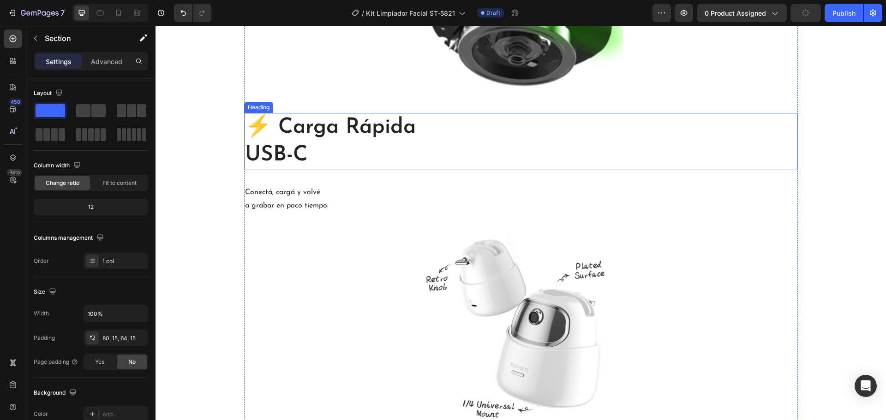
click at [328, 170] on div "👤 Seguimiento Facial Automático Heading Estimula la circulación y brinda un efe…" at bounding box center [521, 40] width 554 height 1032
click at [329, 157] on h2 "⚡ Carga Rápida USB-C" at bounding box center [521, 141] width 554 height 57
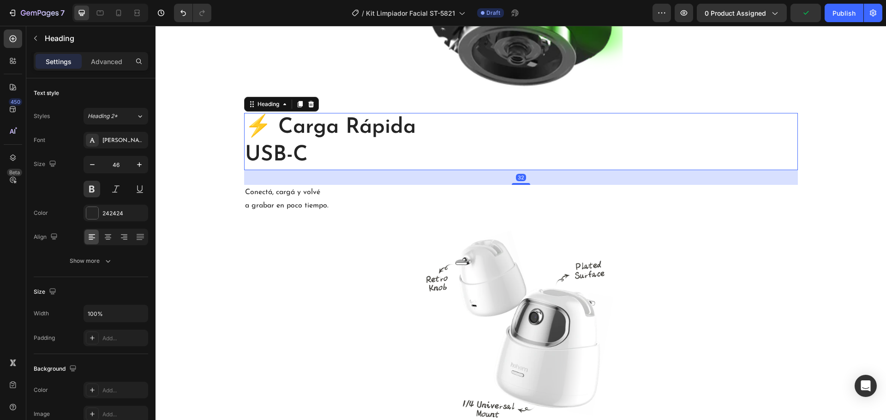
click at [329, 157] on h2 "⚡ Carga Rápida USB-C" at bounding box center [521, 141] width 554 height 57
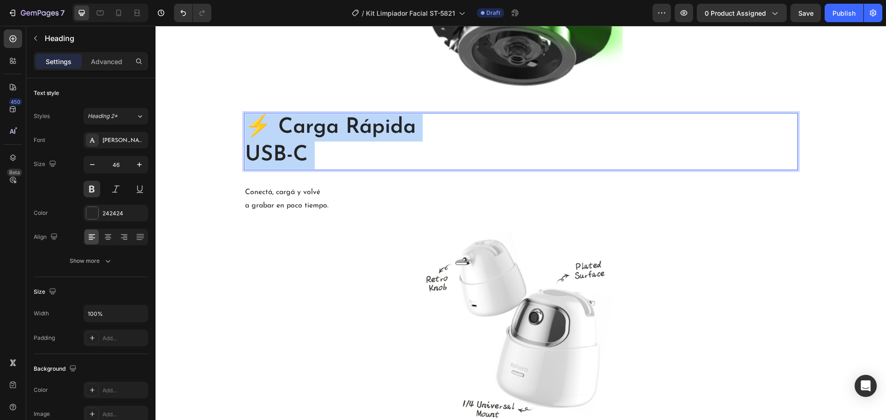
drag, startPoint x: 335, startPoint y: 155, endPoint x: 248, endPoint y: 121, distance: 92.5
click at [248, 121] on p "⚡ Carga Rápida USB-C" at bounding box center [521, 141] width 552 height 55
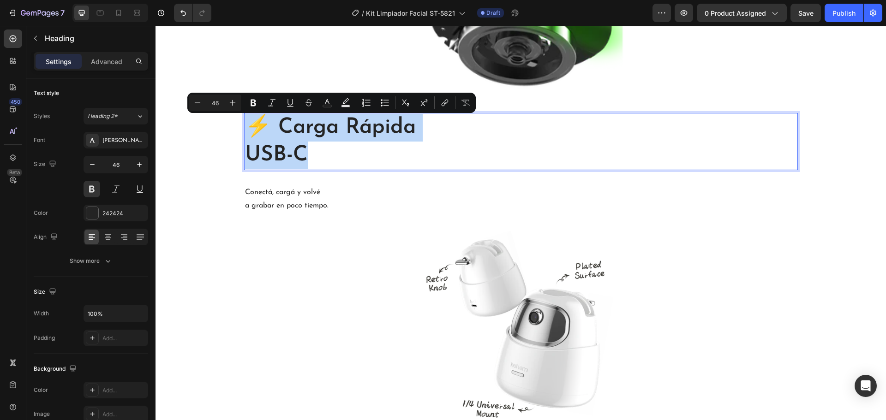
drag, startPoint x: 339, startPoint y: 153, endPoint x: 246, endPoint y: 127, distance: 96.3
click at [246, 127] on p "⚡ Carga Rápida USB-C" at bounding box center [521, 141] width 552 height 55
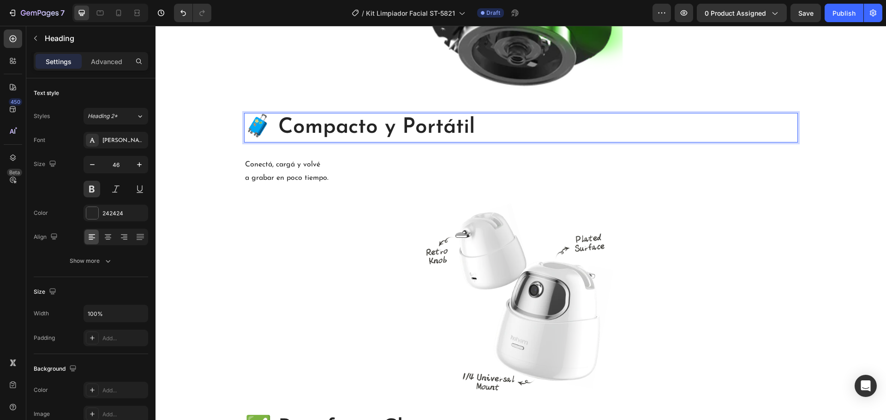
click at [279, 129] on p "🧳 Compacto y Portátil" at bounding box center [521, 128] width 552 height 28
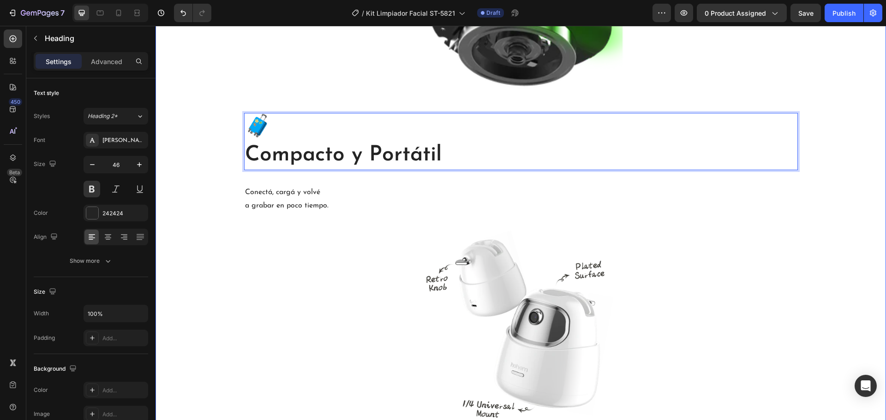
click at [202, 134] on div "✨ Limpieza Profunda Heading Elimina impurezas y restos de maquillaje con facili…" at bounding box center [520, 115] width 717 height 1758
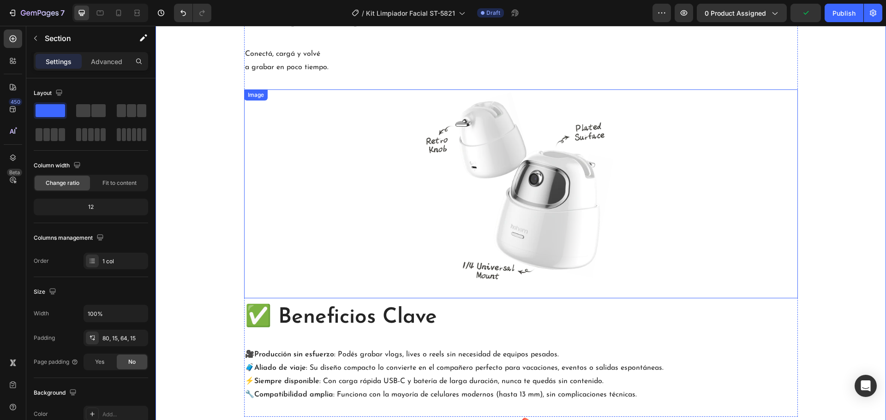
scroll to position [1517, 0]
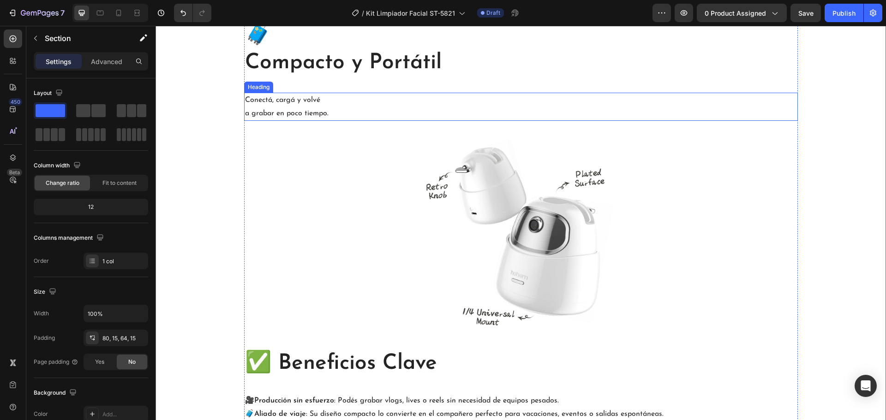
click at [337, 114] on h2 "Conectá, cargá y volvé a grabar en poco tiempo." at bounding box center [521, 107] width 554 height 29
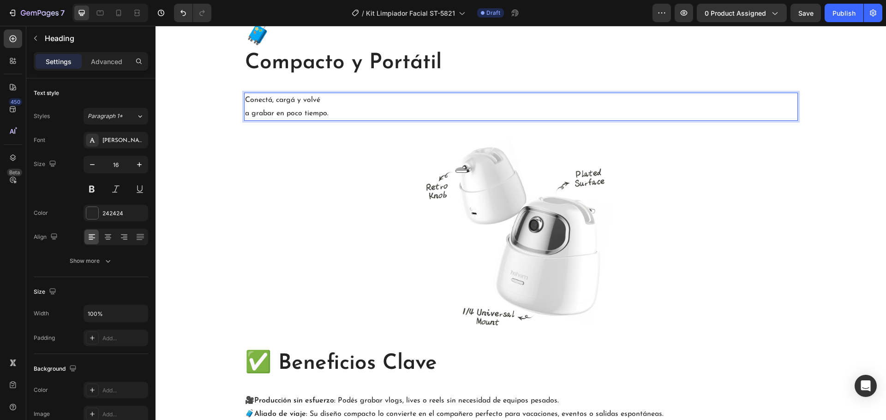
click at [337, 114] on h2 "Conectá, cargá y volvé a grabar en poco tiempo." at bounding box center [521, 107] width 554 height 29
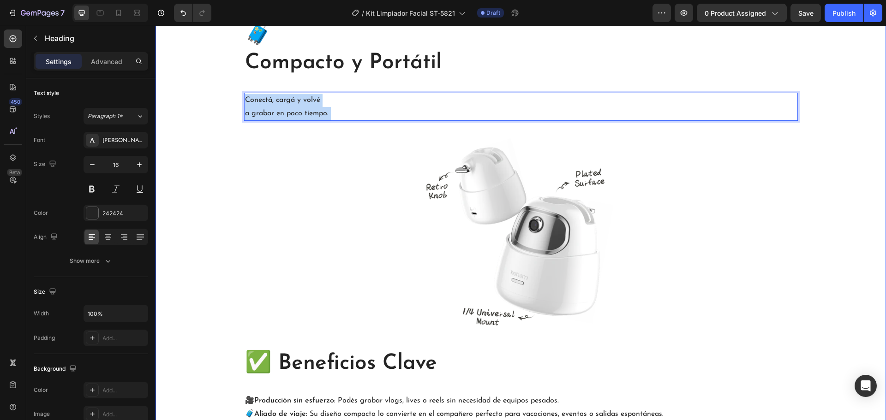
drag, startPoint x: 340, startPoint y: 111, endPoint x: 228, endPoint y: 94, distance: 112.5
click at [228, 94] on div "✨ Limpieza Profunda Heading Elimina impurezas y restos de maquillaje con facili…" at bounding box center [520, 22] width 717 height 1758
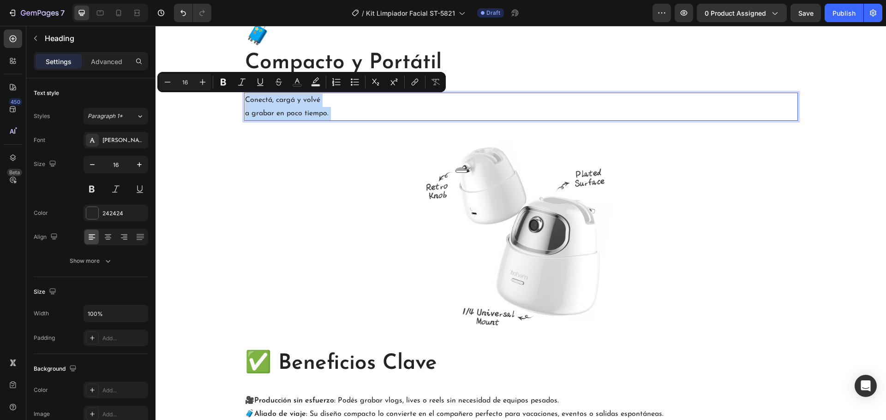
drag, startPoint x: 343, startPoint y: 110, endPoint x: 242, endPoint y: 101, distance: 101.0
click at [245, 101] on p "Conectá, cargá y volvé a grabar en poco tiempo." at bounding box center [521, 107] width 552 height 27
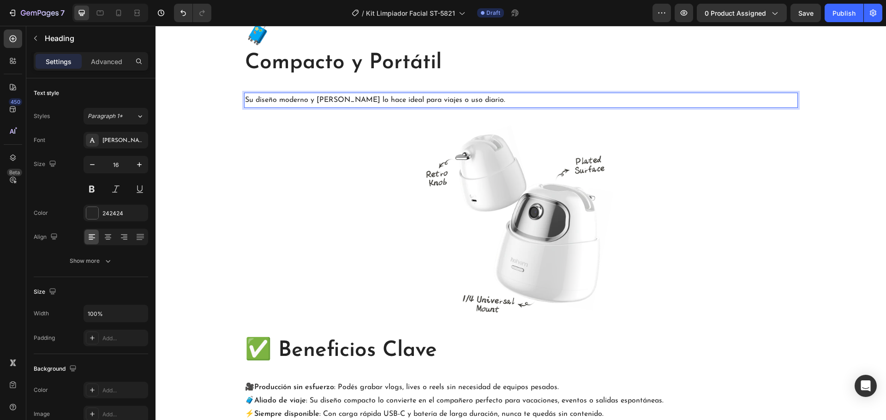
click at [341, 99] on p "Su diseño moderno y ligero lo hace ideal para viajes o uso diario." at bounding box center [521, 100] width 552 height 13
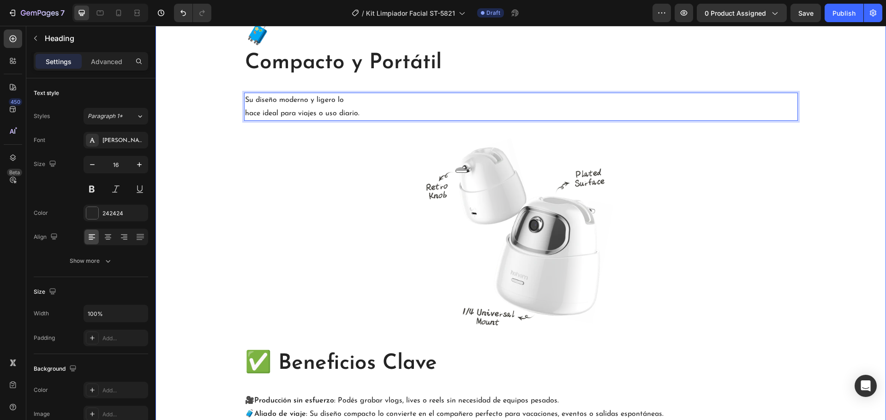
click at [198, 152] on div "✨ Limpieza Profunda Heading Elimina impurezas y restos de maquillaje con facili…" at bounding box center [520, 22] width 717 height 1758
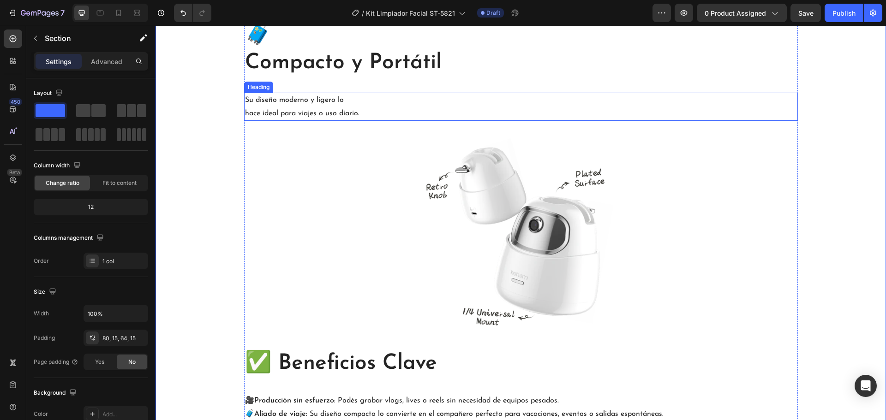
click at [245, 113] on p "Su diseño moderno y ligero lo hace ideal para viajes o uso diario." at bounding box center [521, 107] width 552 height 27
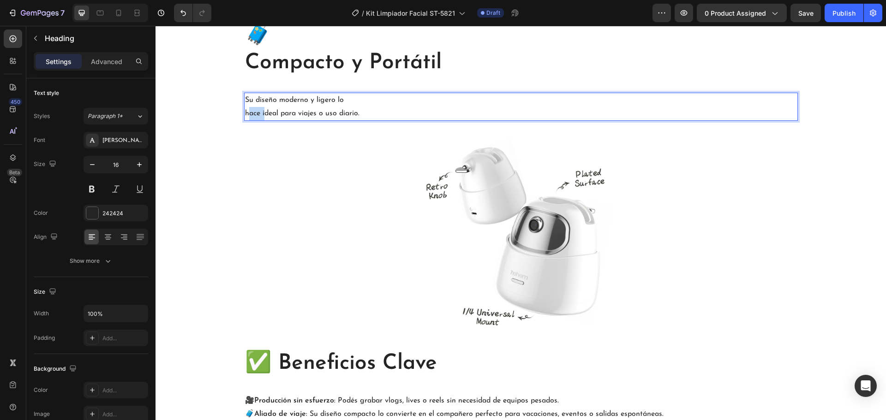
click at [245, 113] on p "Su diseño moderno y ligero lo hace ideal para viajes o uso diario." at bounding box center [521, 107] width 552 height 27
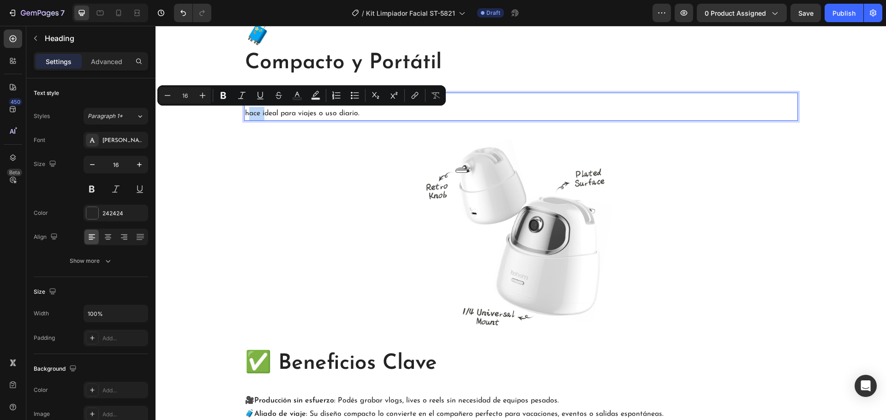
click at [245, 114] on p "Su diseño moderno y ligero lo hace ideal para viajes o uso diario." at bounding box center [521, 107] width 552 height 27
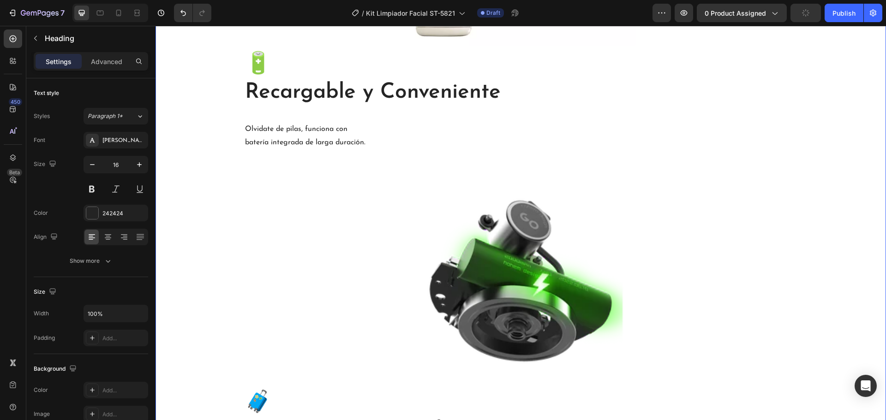
scroll to position [1147, 0]
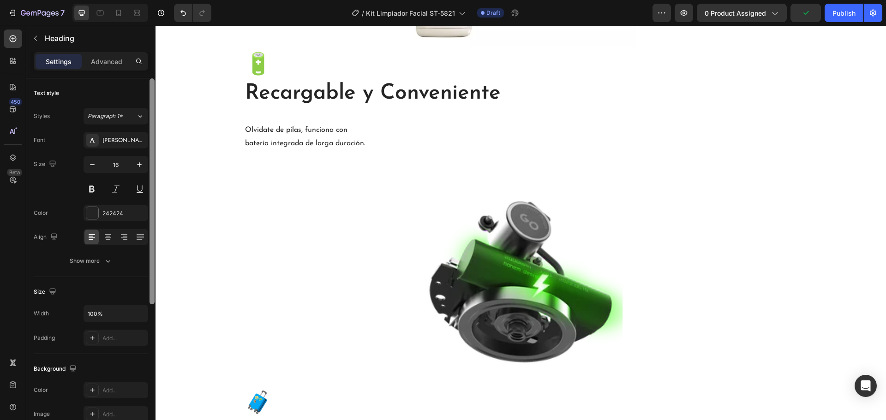
click at [152, 189] on div at bounding box center [152, 191] width 5 height 226
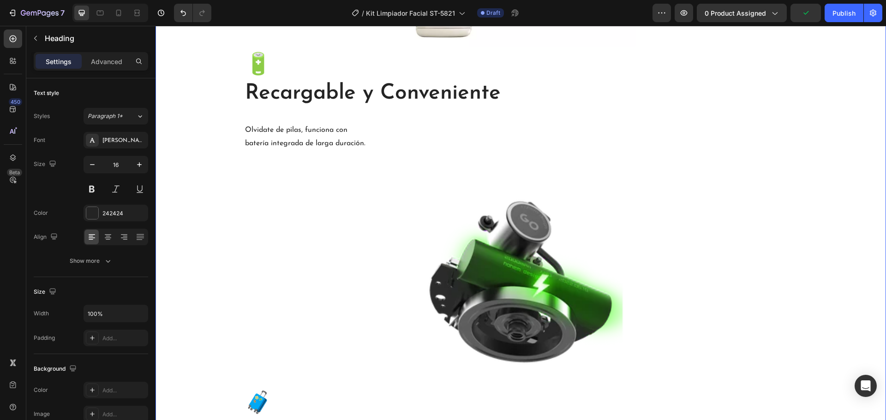
click at [199, 214] on div "✨ Limpieza Profunda Heading Elimina impurezas y restos de maquillaje con facili…" at bounding box center [520, 392] width 717 height 1758
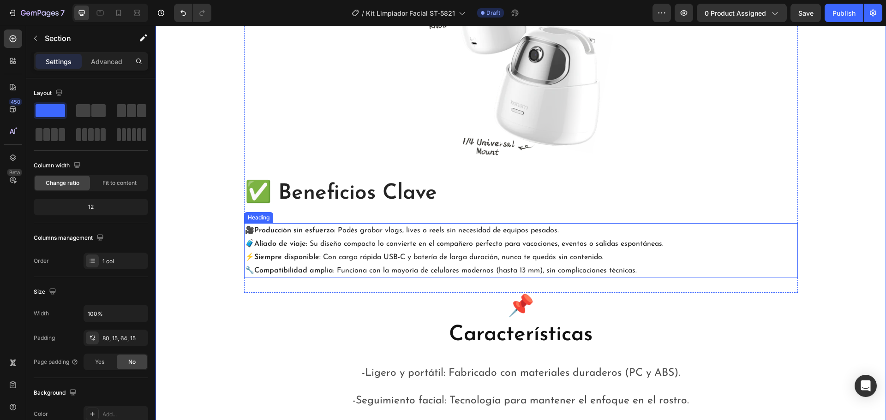
scroll to position [1701, 0]
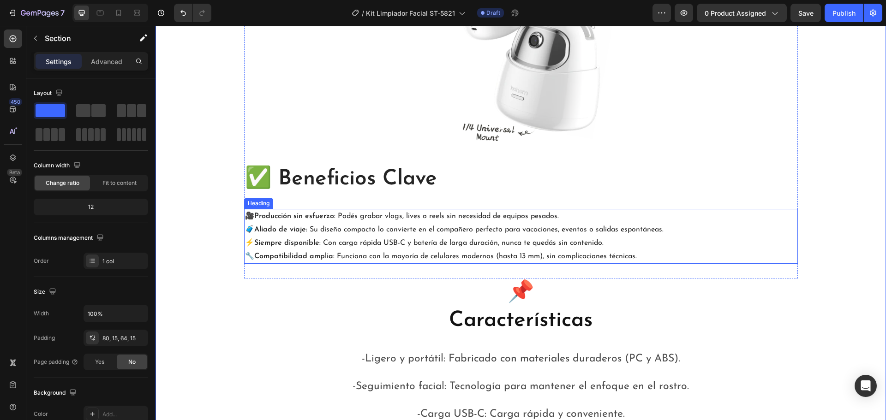
click at [290, 220] on strong "Producción sin esfuerzo" at bounding box center [294, 216] width 80 height 7
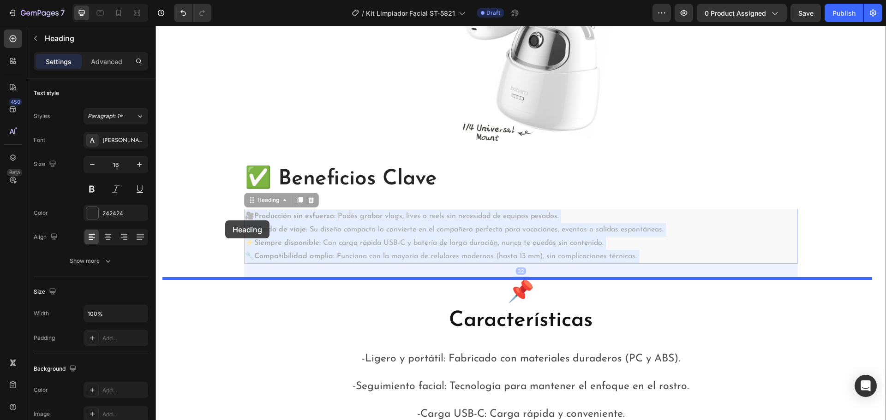
drag, startPoint x: 676, startPoint y: 258, endPoint x: 225, endPoint y: 221, distance: 452.0
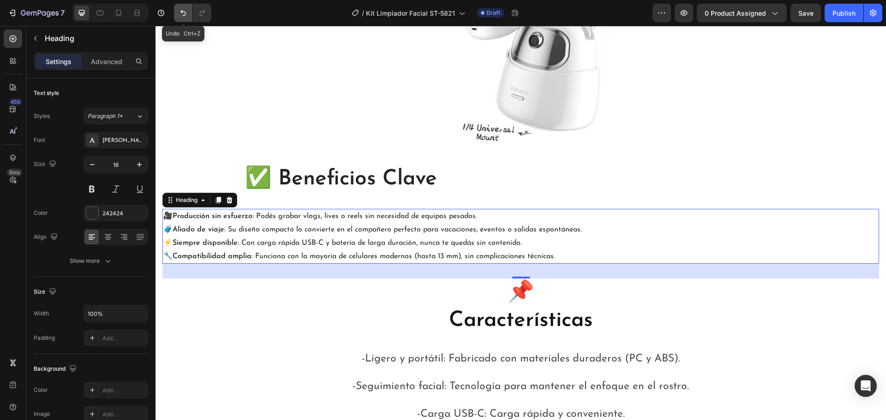
click at [180, 9] on icon "Undo/Redo" at bounding box center [183, 12] width 9 height 9
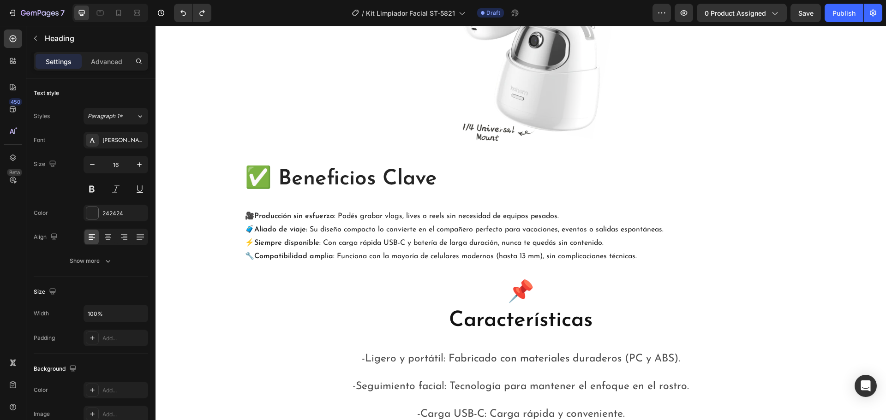
click at [678, 253] on h2 "🎥 Producción sin esfuerzo : Podés grabar vlogs, lives o reels sin necesidad de …" at bounding box center [521, 236] width 554 height 55
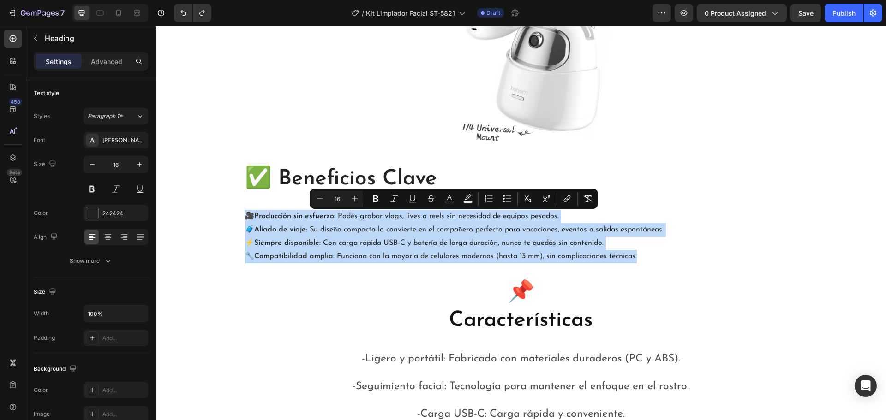
drag, startPoint x: 649, startPoint y: 258, endPoint x: 240, endPoint y: 218, distance: 410.8
click at [244, 218] on h2 "🎥 Producción sin esfuerzo : Podés grabar vlogs, lives o reels sin necesidad de …" at bounding box center [521, 236] width 554 height 55
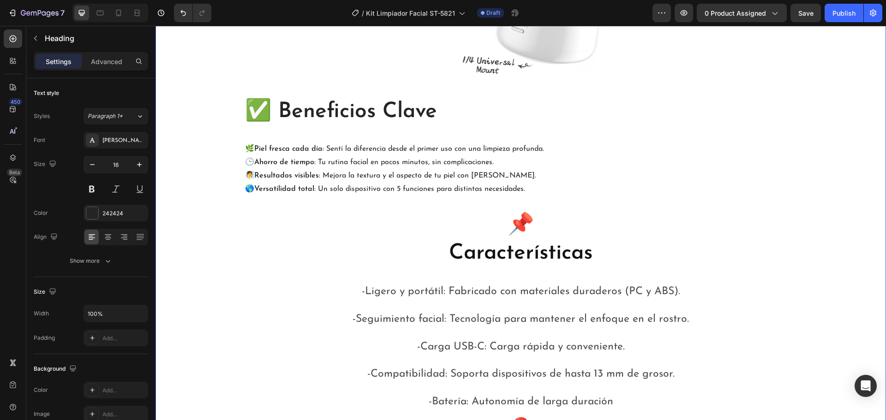
scroll to position [1840, 0]
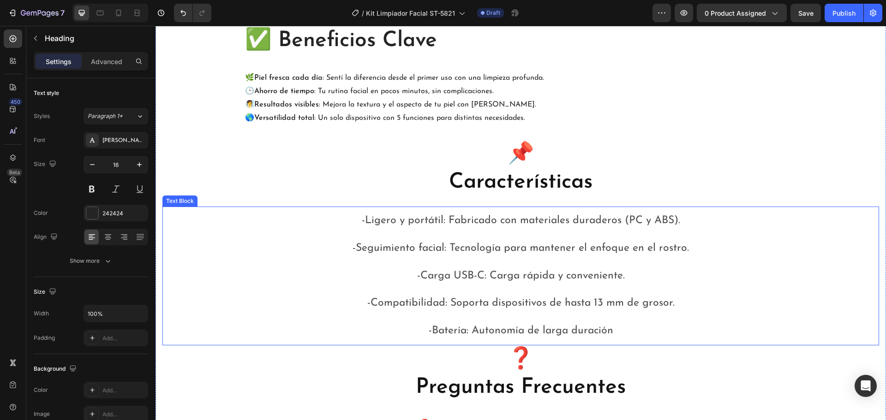
click at [644, 328] on p "-Batería: Autonomía de larga duración" at bounding box center [521, 331] width 702 height 14
click at [639, 328] on p "-Batería: Autonomía de larga duración" at bounding box center [521, 331] width 702 height 14
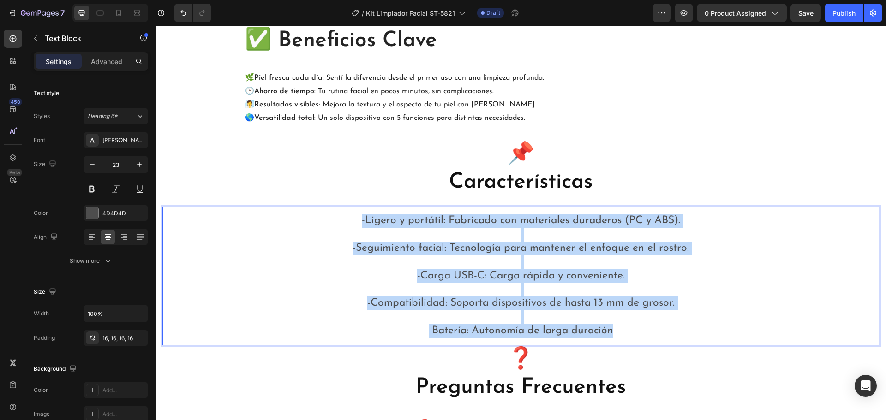
drag, startPoint x: 626, startPoint y: 328, endPoint x: 270, endPoint y: 211, distance: 375.1
click at [270, 211] on div "-Ligero y portátil: Fabricado con materiales duraderos (PC y ABS). -Seguimiento…" at bounding box center [520, 276] width 717 height 139
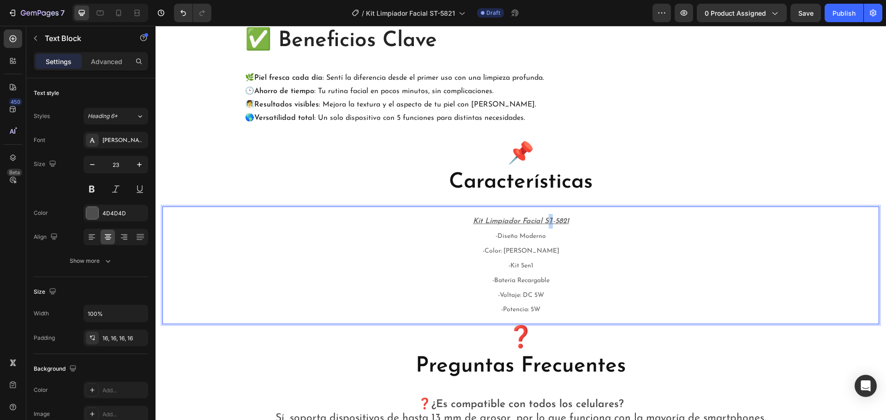
click at [548, 227] on p "Kit Limpiador Facial ST-5821 -Diseño Moderno -Color: Blanco -Kit 5en1 -Batería …" at bounding box center [521, 265] width 702 height 103
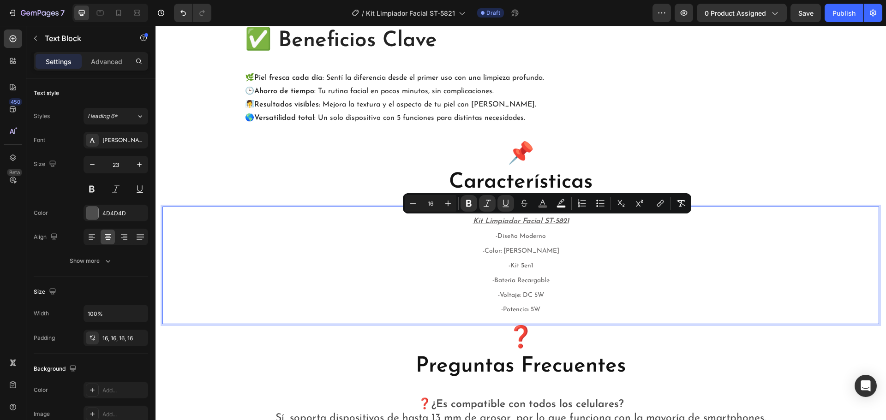
click at [566, 220] on p "Kit Limpiador Facial ST-5821 -Diseño Moderno -Color: Blanco -Kit 5en1 -Batería …" at bounding box center [521, 265] width 702 height 103
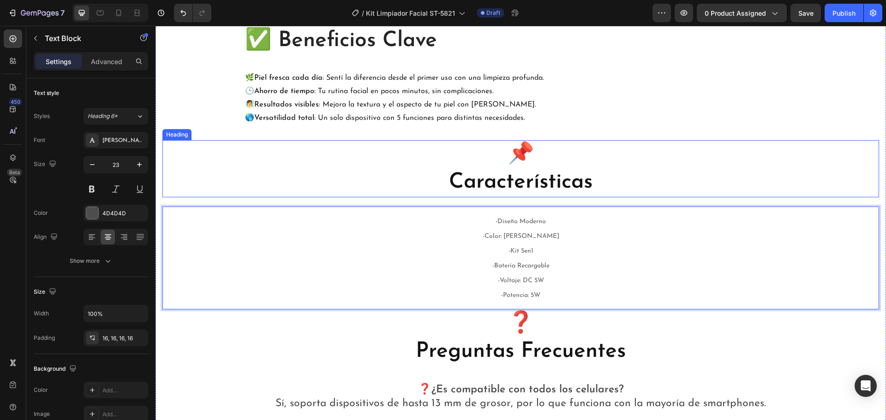
click at [672, 161] on h2 "📌 Características" at bounding box center [520, 168] width 717 height 57
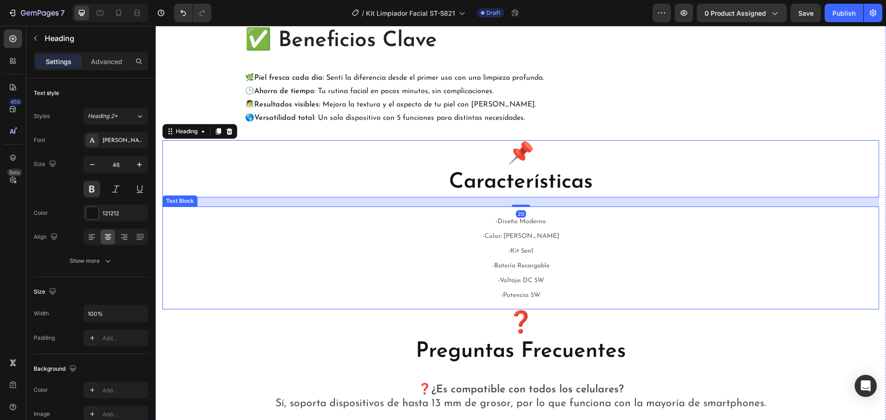
click at [332, 303] on div "-Diseño Moderno -Color: Blanco -Kit 5en1 -Batería Recargable -Voltaje: DC 5W -P…" at bounding box center [520, 258] width 717 height 103
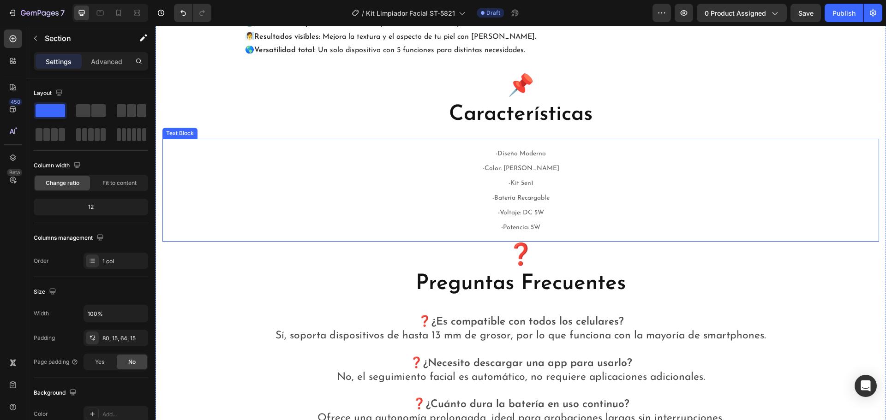
scroll to position [1892, 0]
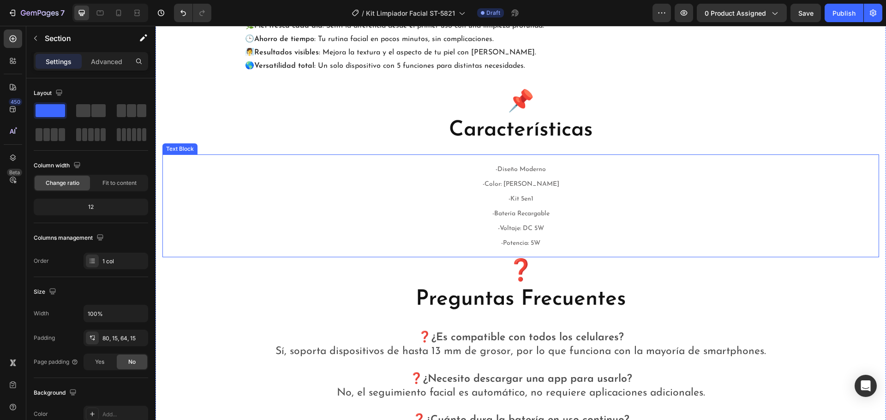
click at [519, 219] on p "-Diseño Moderno -Color: Blanco -Kit 5en1 -Batería Recargable -Voltaje: DC 5W -P…" at bounding box center [521, 206] width 702 height 88
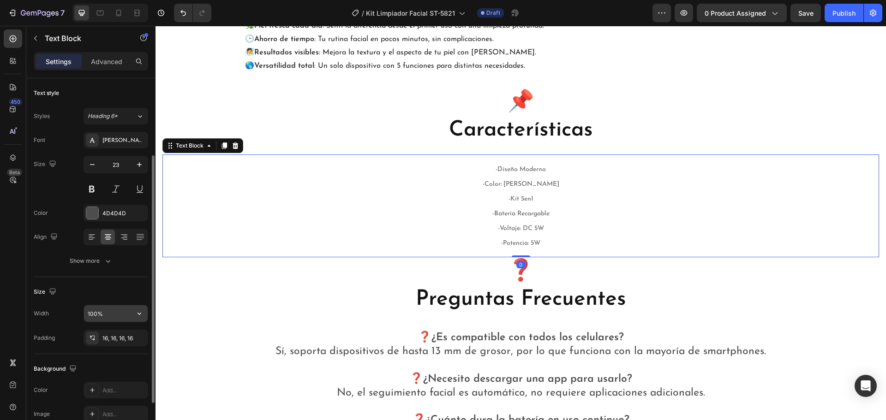
scroll to position [46, 0]
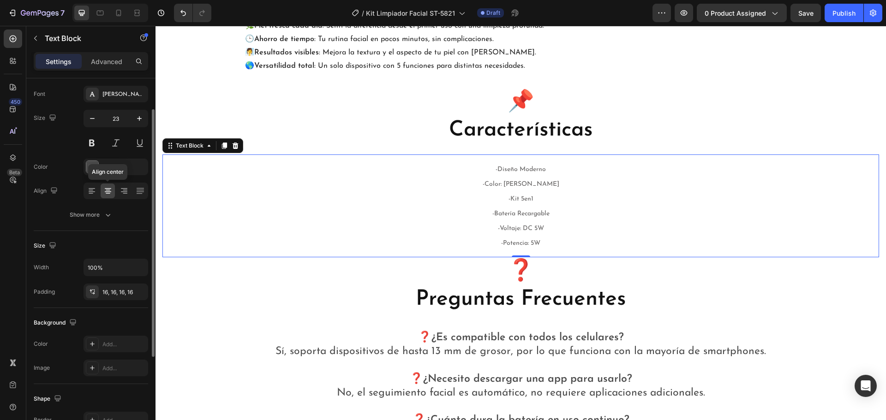
click at [110, 190] on icon at bounding box center [108, 190] width 5 height 1
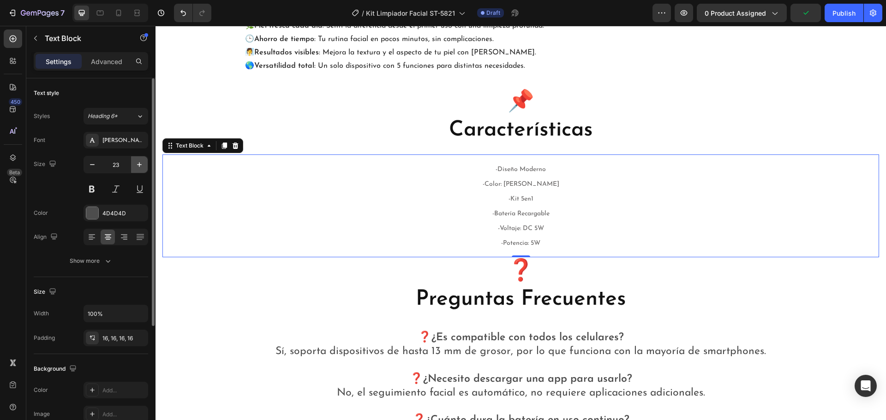
click at [137, 168] on icon "button" at bounding box center [139, 164] width 9 height 9
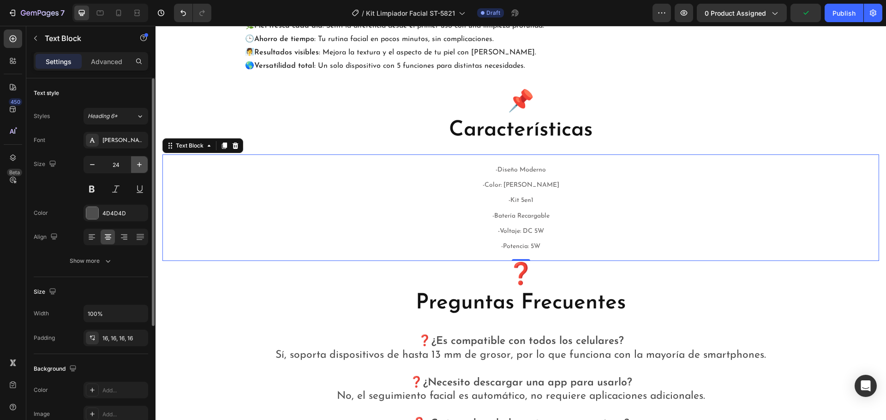
click at [137, 168] on icon "button" at bounding box center [139, 164] width 9 height 9
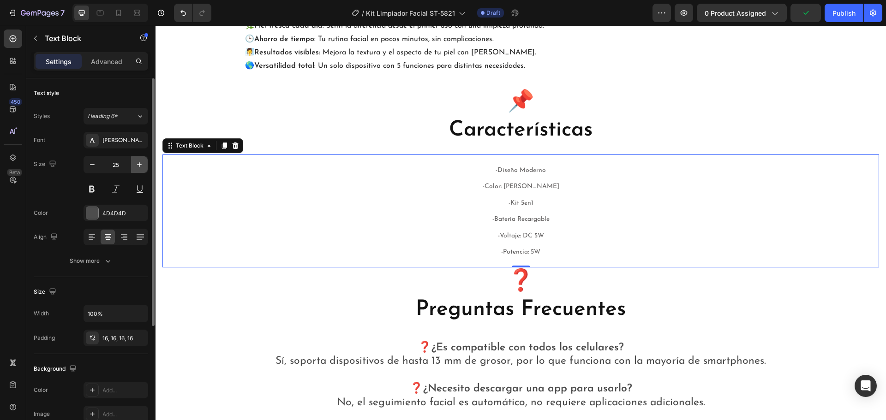
click at [137, 168] on icon "button" at bounding box center [139, 164] width 9 height 9
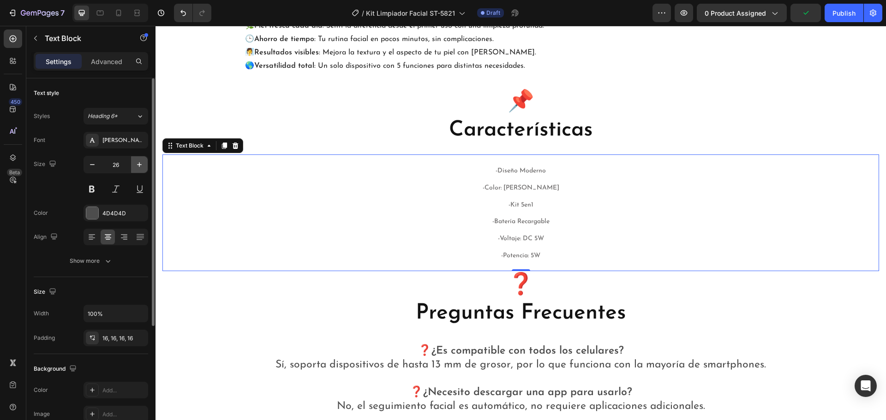
click at [137, 168] on icon "button" at bounding box center [139, 164] width 9 height 9
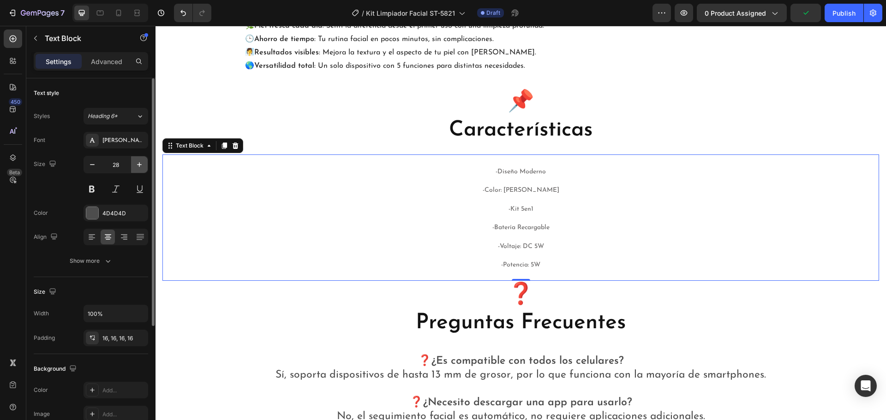
click at [137, 168] on icon "button" at bounding box center [139, 164] width 9 height 9
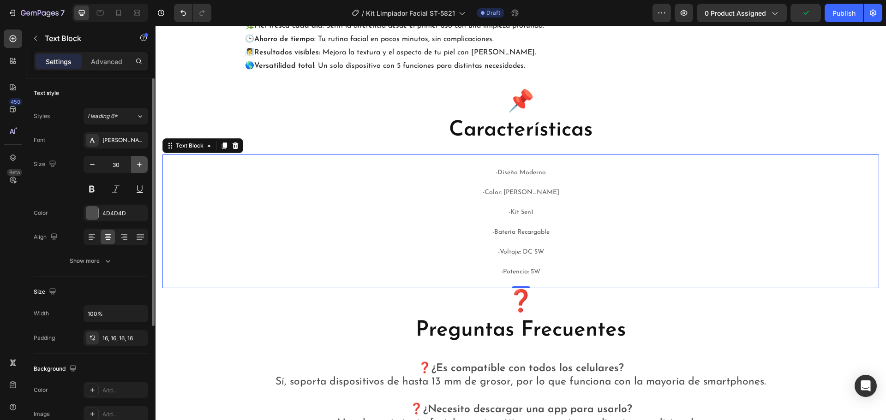
click at [137, 168] on icon "button" at bounding box center [139, 164] width 9 height 9
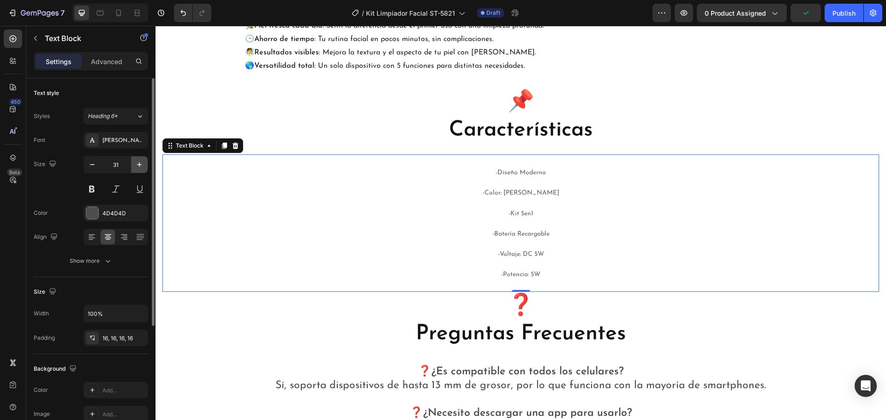
click at [137, 168] on icon "button" at bounding box center [139, 164] width 9 height 9
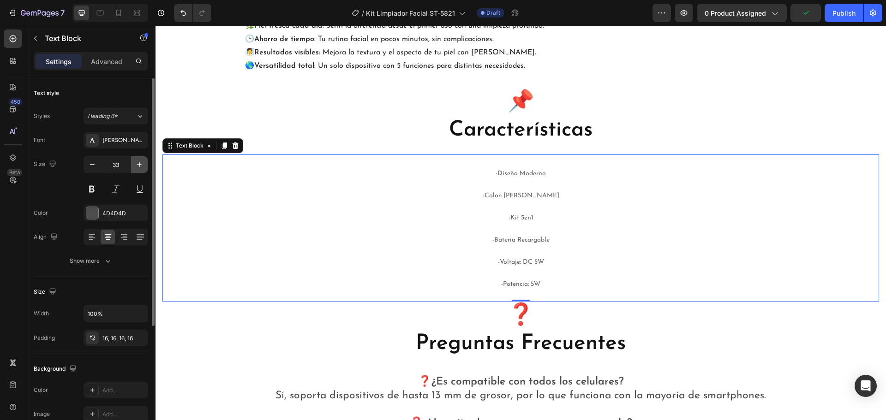
click at [136, 168] on icon "button" at bounding box center [139, 164] width 9 height 9
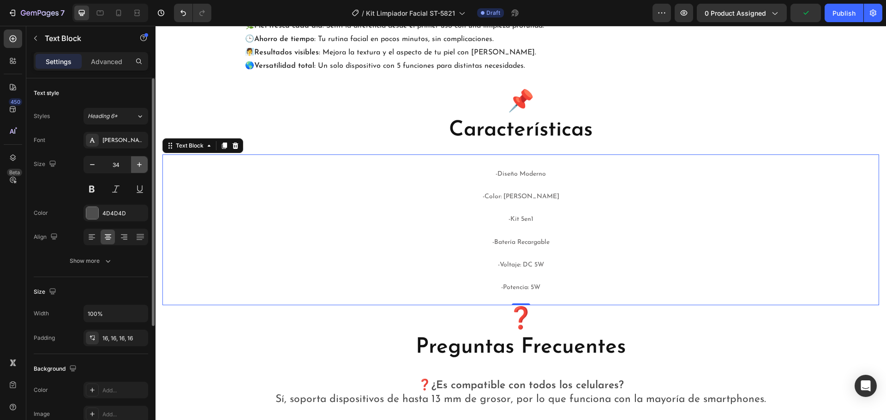
click at [136, 168] on icon "button" at bounding box center [139, 164] width 9 height 9
click at [137, 163] on icon "button" at bounding box center [139, 164] width 9 height 9
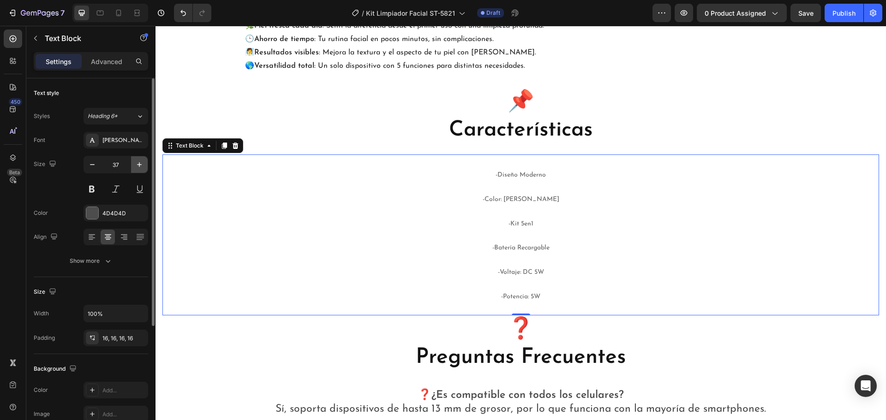
click at [137, 161] on icon "button" at bounding box center [139, 164] width 9 height 9
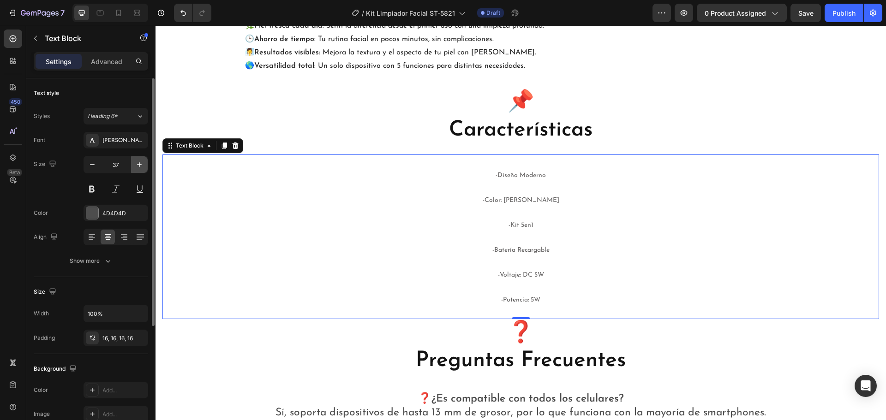
click at [137, 161] on icon "button" at bounding box center [139, 164] width 9 height 9
click at [137, 160] on icon "button" at bounding box center [139, 164] width 9 height 9
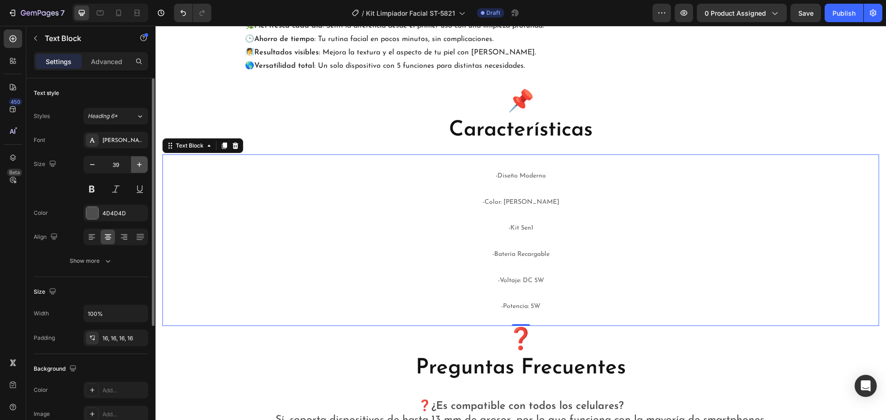
click at [137, 160] on icon "button" at bounding box center [139, 164] width 9 height 9
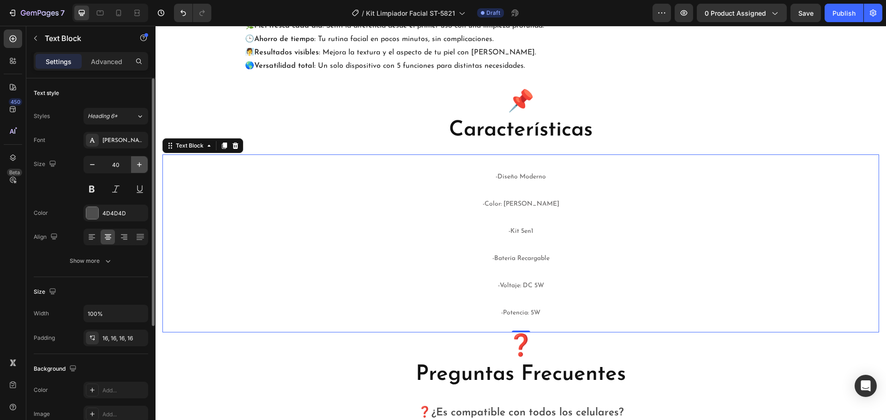
click at [137, 160] on icon "button" at bounding box center [139, 164] width 9 height 9
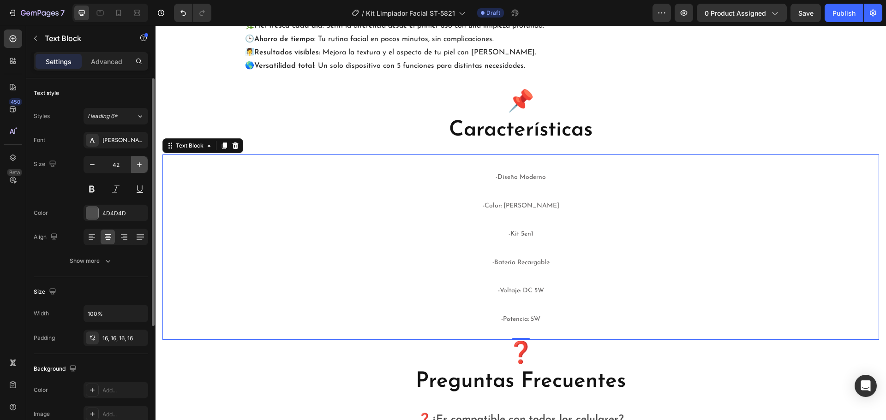
click at [137, 159] on button "button" at bounding box center [139, 164] width 17 height 17
click at [136, 161] on button "button" at bounding box center [139, 164] width 17 height 17
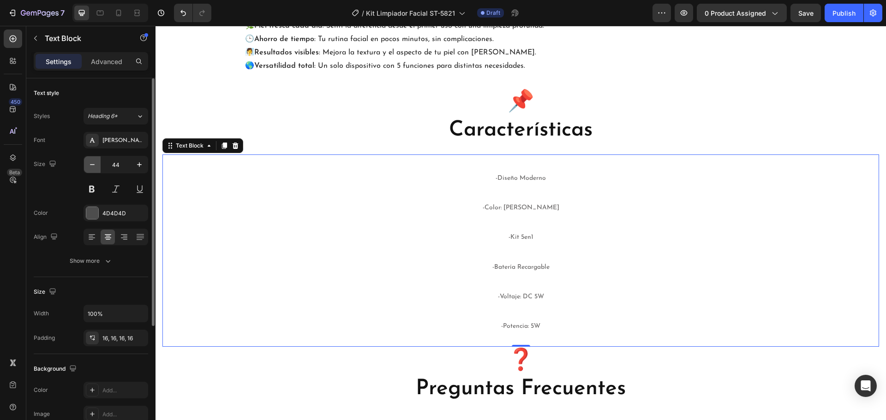
click at [93, 162] on icon "button" at bounding box center [92, 164] width 9 height 9
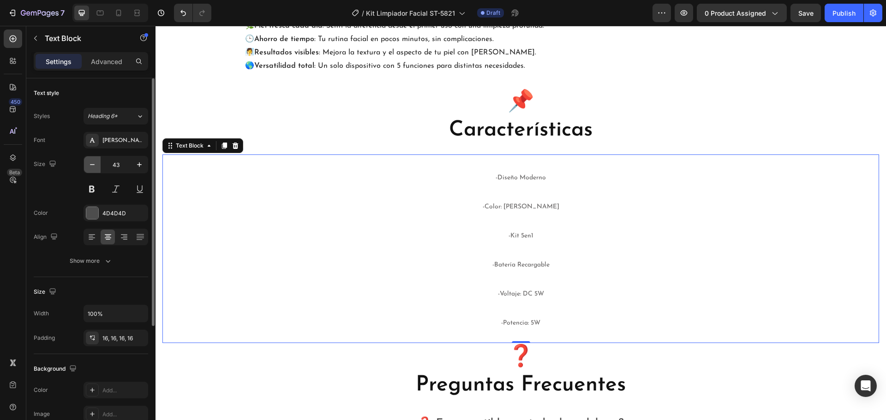
click at [93, 162] on icon "button" at bounding box center [92, 164] width 9 height 9
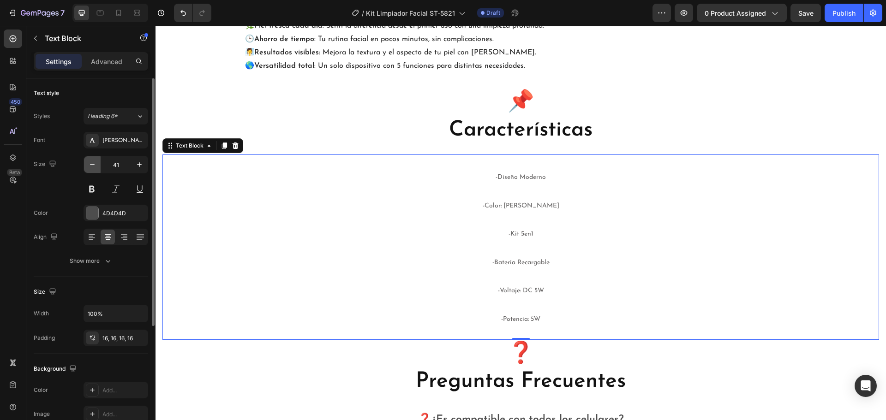
click at [93, 162] on icon "button" at bounding box center [92, 164] width 9 height 9
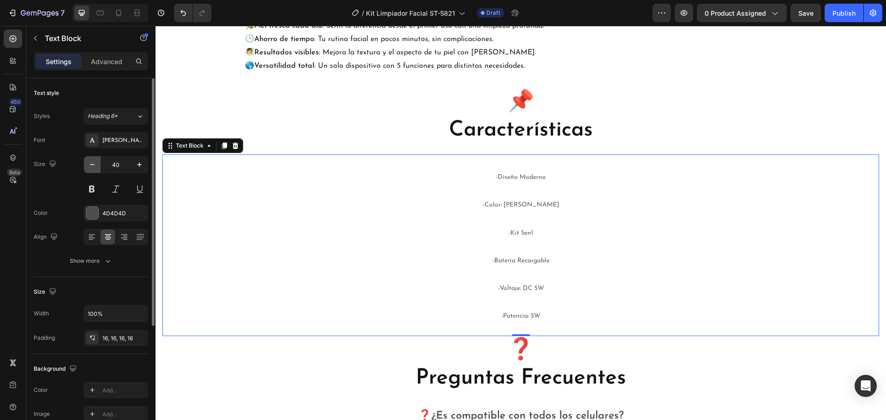
click at [93, 162] on icon "button" at bounding box center [92, 164] width 9 height 9
type input "39"
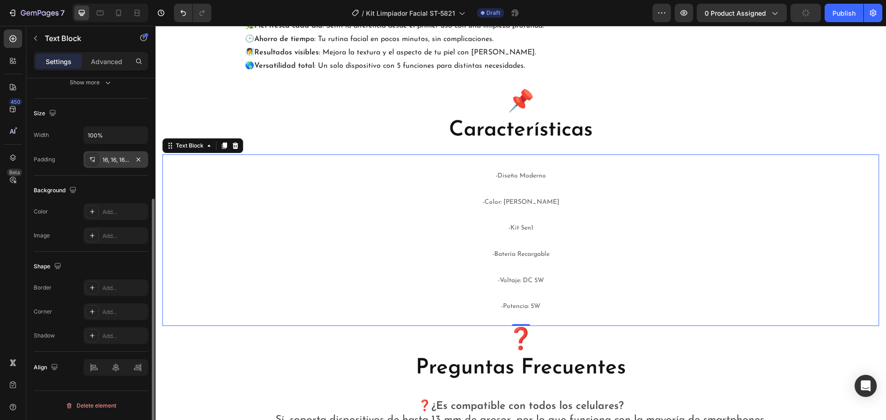
scroll to position [86, 0]
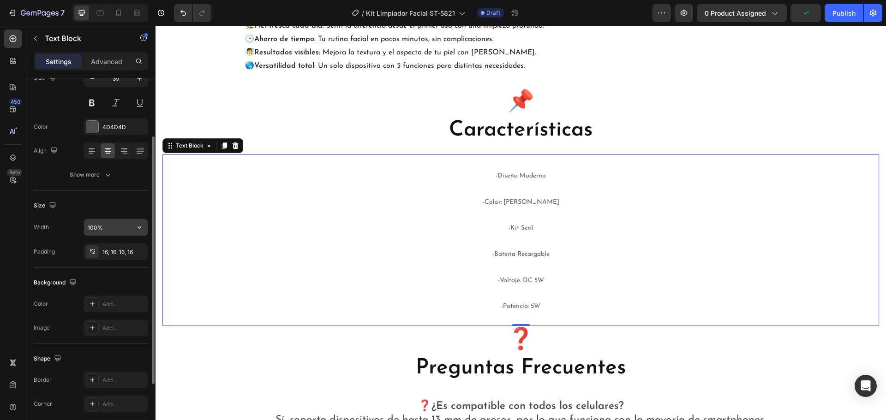
click at [125, 226] on input "100%" at bounding box center [116, 227] width 64 height 17
click at [139, 227] on icon "button" at bounding box center [139, 227] width 9 height 9
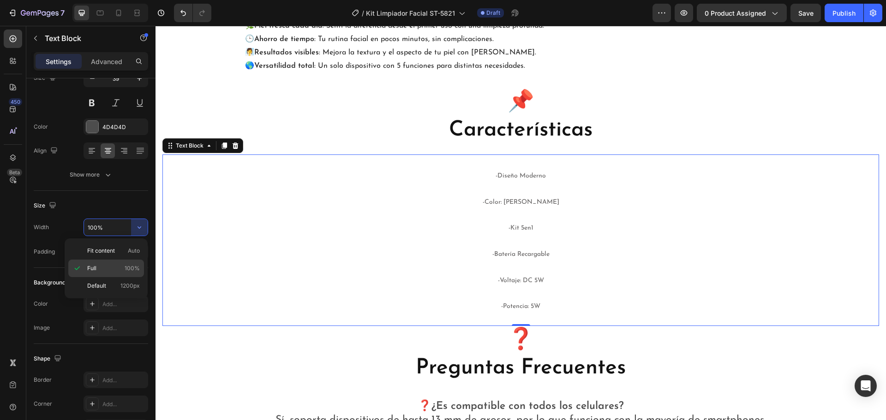
click at [118, 263] on div "Full 100%" at bounding box center [106, 269] width 76 height 18
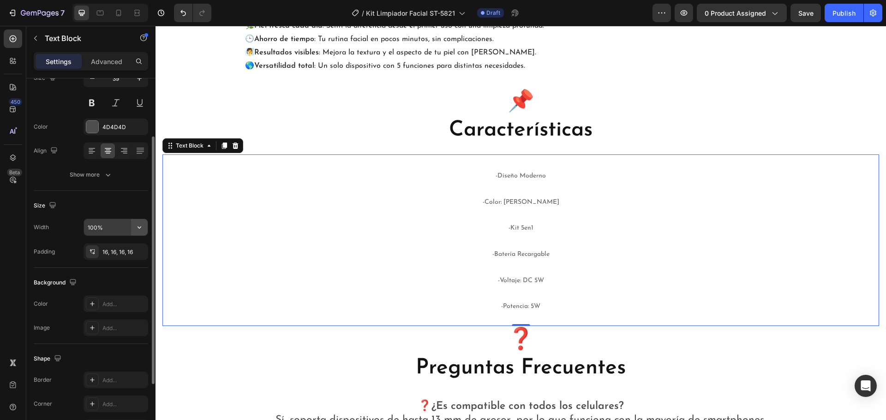
click at [136, 230] on icon "button" at bounding box center [139, 227] width 9 height 9
click at [119, 226] on input "100%" at bounding box center [116, 227] width 64 height 17
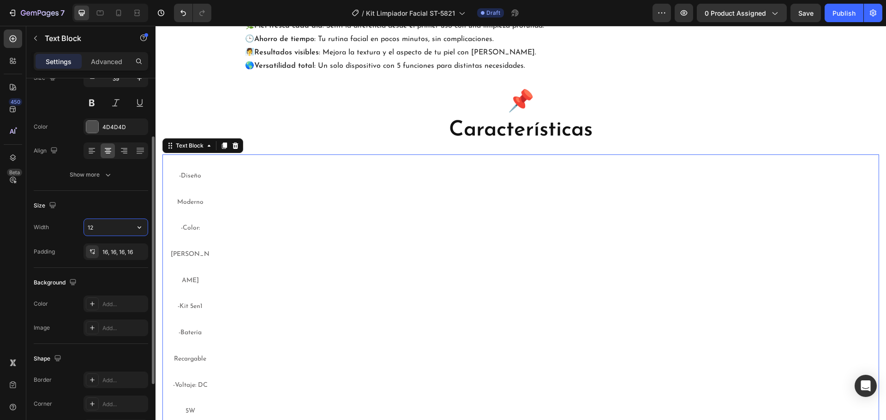
type input "1"
type input "100"
click at [138, 198] on div "Size Width 100 Padding 16, 16, 16, 16" at bounding box center [91, 229] width 114 height 77
click at [220, 107] on h2 "📌 Características" at bounding box center [520, 116] width 717 height 57
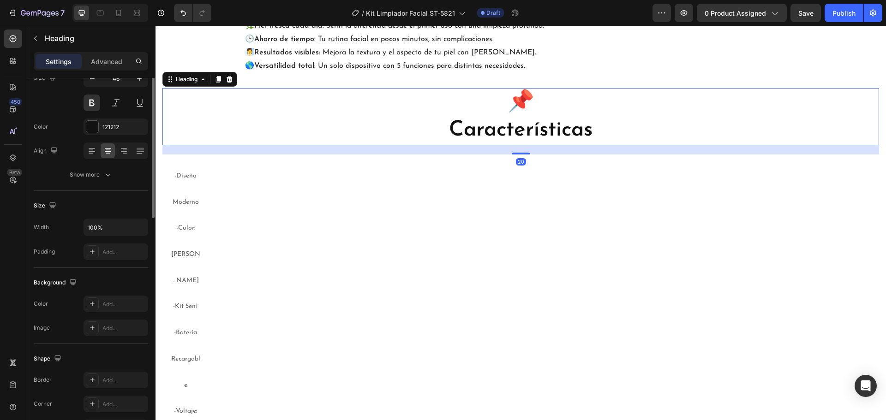
scroll to position [0, 0]
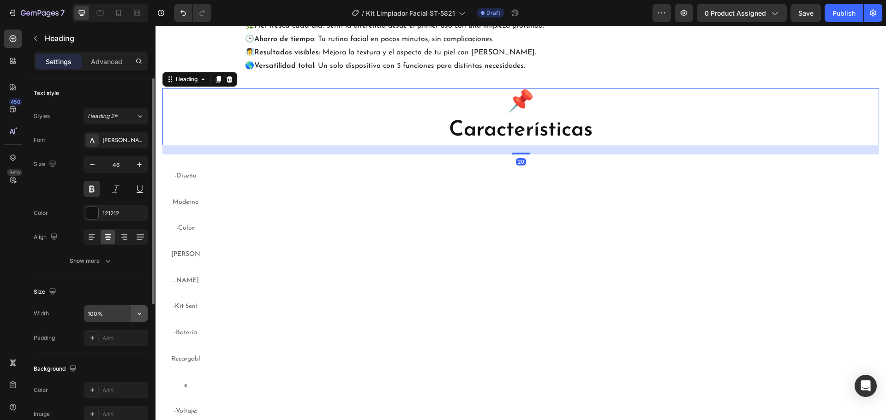
click at [143, 312] on icon "button" at bounding box center [139, 313] width 9 height 9
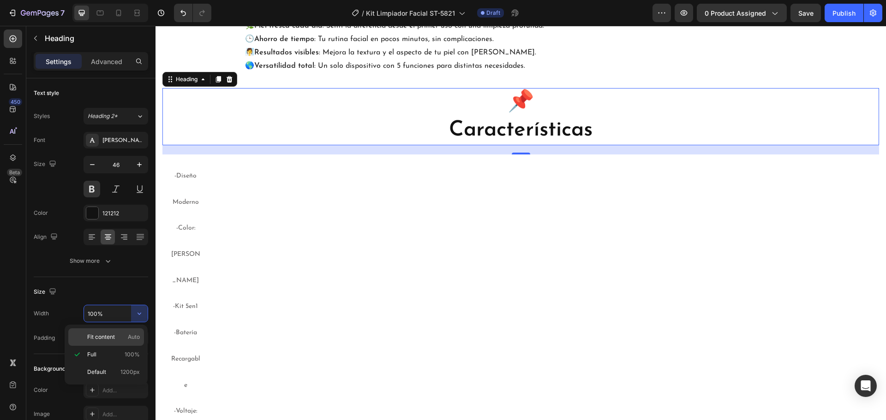
click at [121, 338] on p "Fit content Auto" at bounding box center [113, 337] width 53 height 8
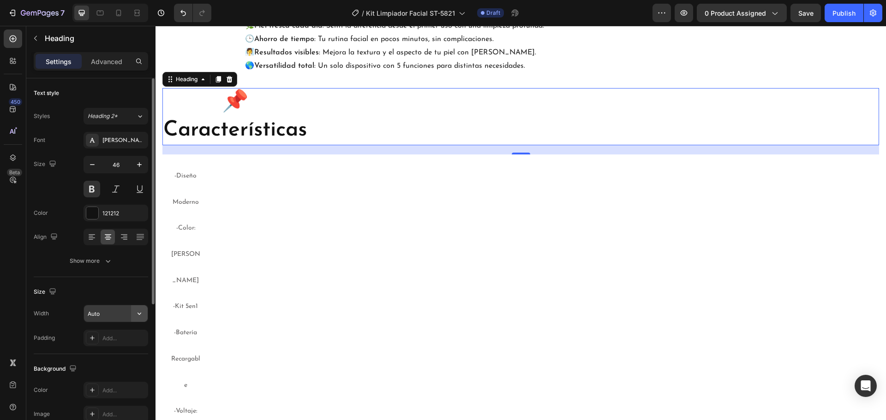
click at [134, 317] on button "button" at bounding box center [139, 314] width 17 height 17
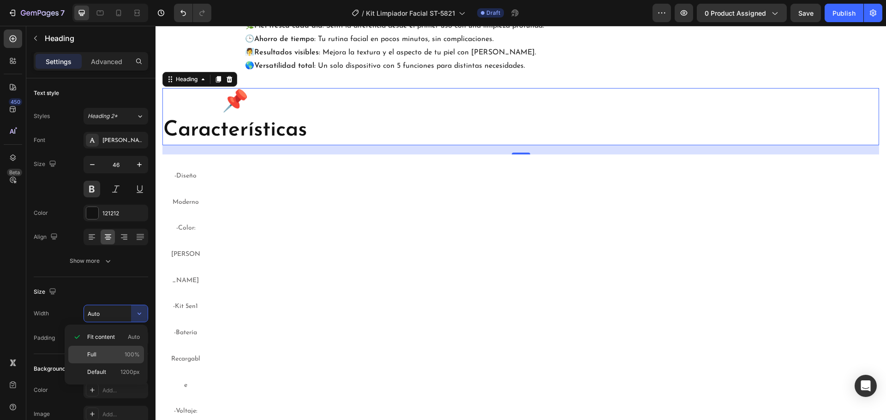
click at [112, 349] on div "Full 100%" at bounding box center [106, 355] width 76 height 18
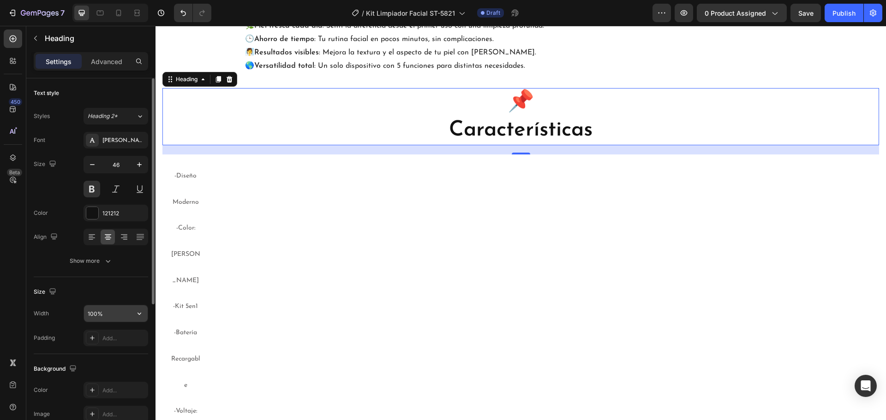
click at [123, 315] on input "100%" at bounding box center [116, 314] width 64 height 17
click at [139, 315] on icon "button" at bounding box center [140, 314] width 4 height 2
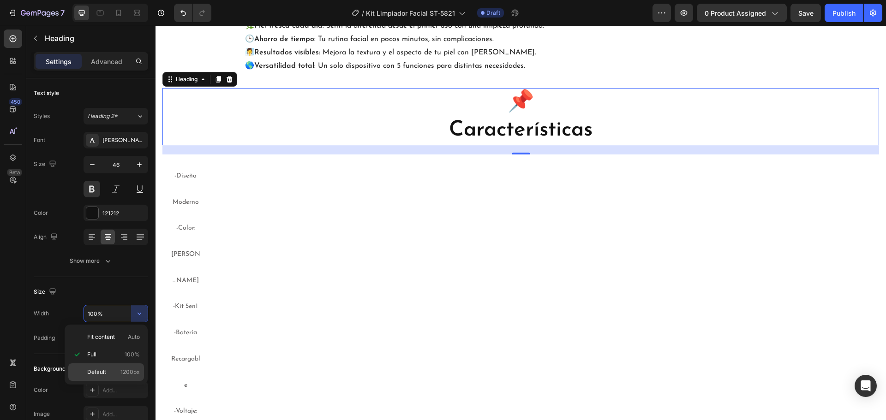
click at [114, 369] on p "Default 1200px" at bounding box center [113, 372] width 53 height 8
type input "1200"
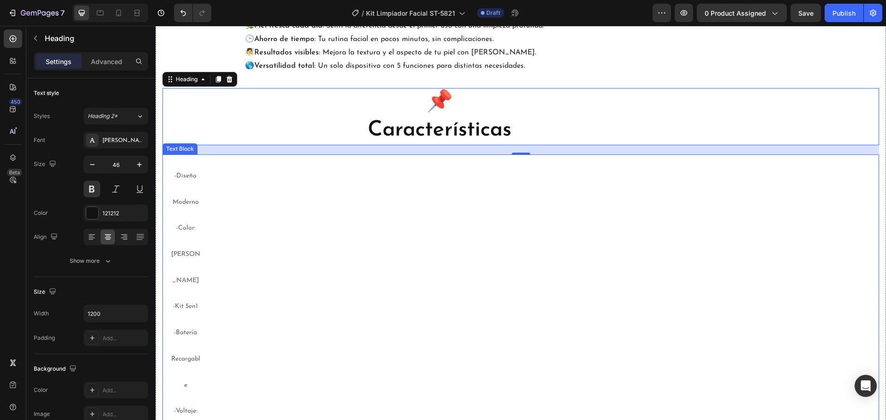
click at [173, 259] on p "-Diseño Moderno -Color: Blanco -Kit 5en1 -Batería Recargable -Voltaje: DC 5W -P…" at bounding box center [185, 332] width 31 height 340
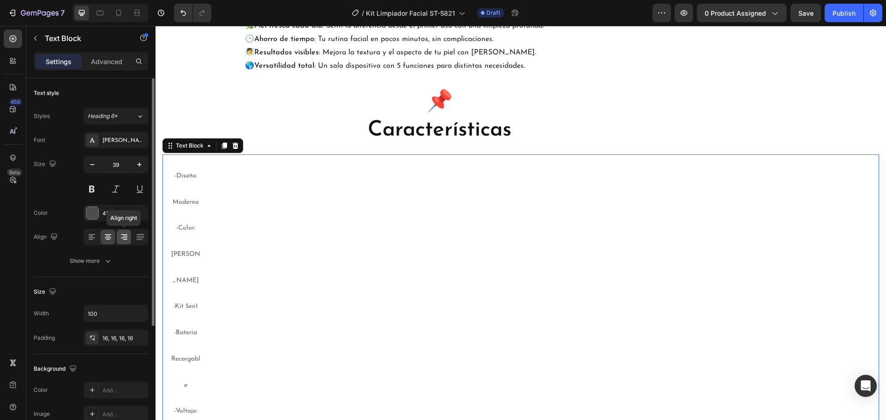
click at [123, 234] on icon at bounding box center [124, 237] width 9 height 9
click at [103, 239] on icon at bounding box center [107, 237] width 9 height 9
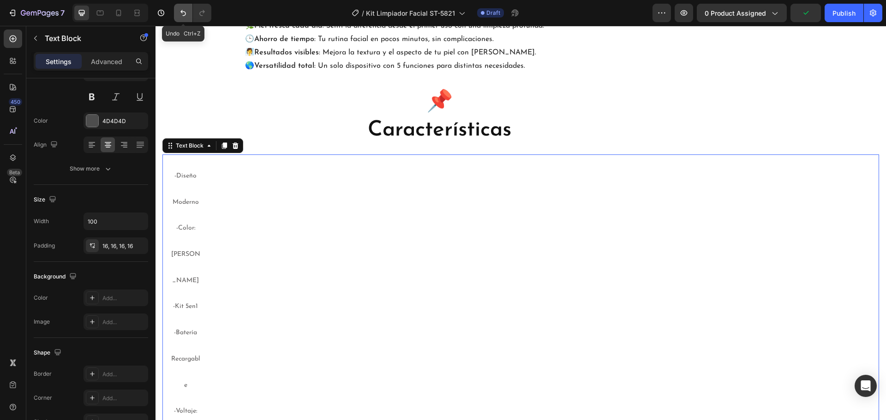
click at [188, 15] on button "Undo/Redo" at bounding box center [183, 13] width 18 height 18
click at [186, 15] on icon "Undo/Redo" at bounding box center [183, 12] width 9 height 9
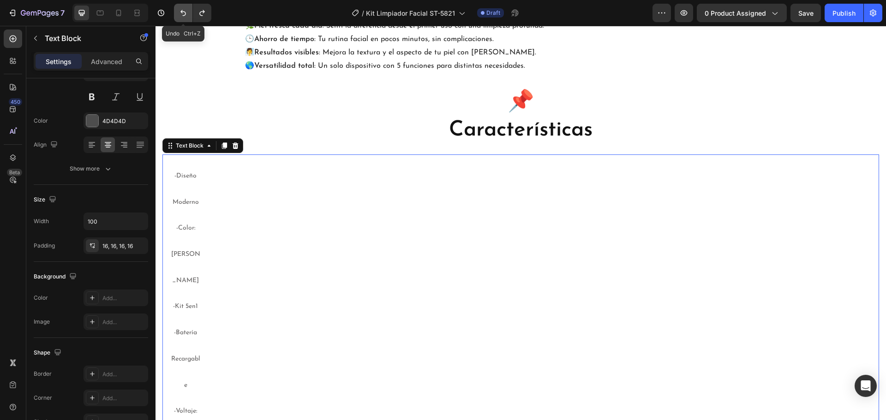
click at [186, 14] on icon "Undo/Redo" at bounding box center [183, 12] width 9 height 9
click at [186, 12] on icon "Undo/Redo" at bounding box center [183, 12] width 9 height 9
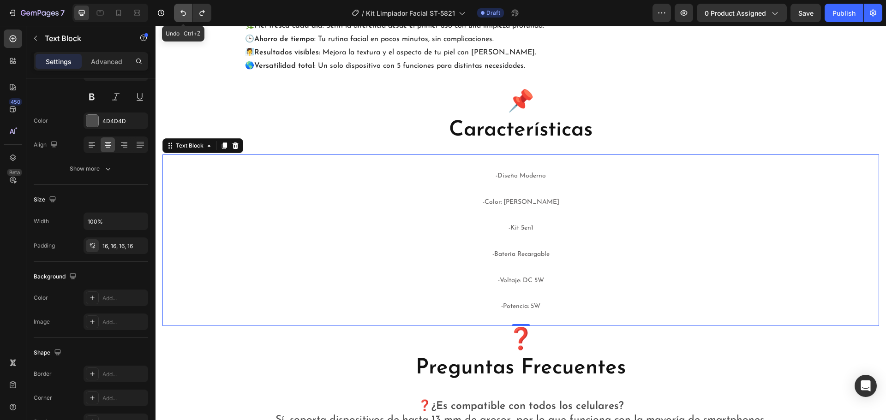
click at [186, 12] on icon "Undo/Redo" at bounding box center [183, 12] width 9 height 9
click at [200, 13] on icon "Undo/Redo" at bounding box center [201, 13] width 5 height 6
click at [202, 10] on icon "Undo/Redo" at bounding box center [202, 12] width 9 height 9
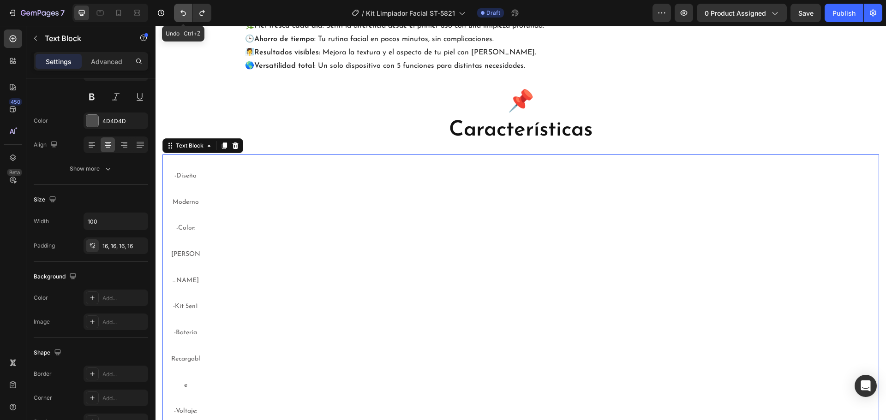
click at [186, 13] on icon "Undo/Redo" at bounding box center [183, 12] width 9 height 9
type input "100%"
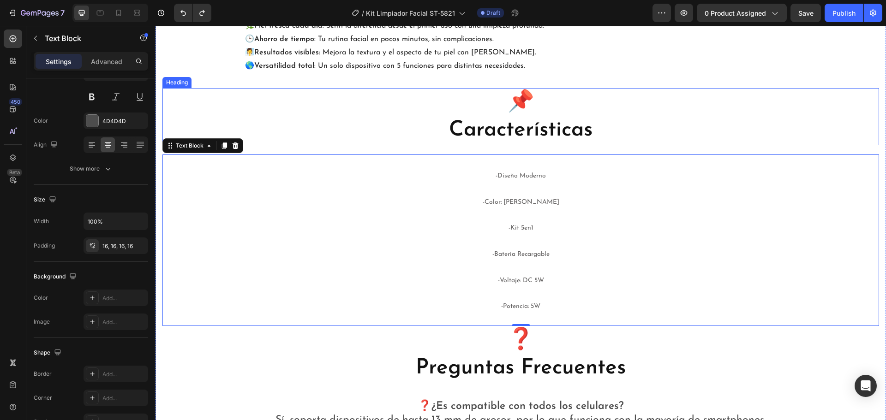
click at [243, 98] on h2 "📌 Características" at bounding box center [520, 116] width 717 height 57
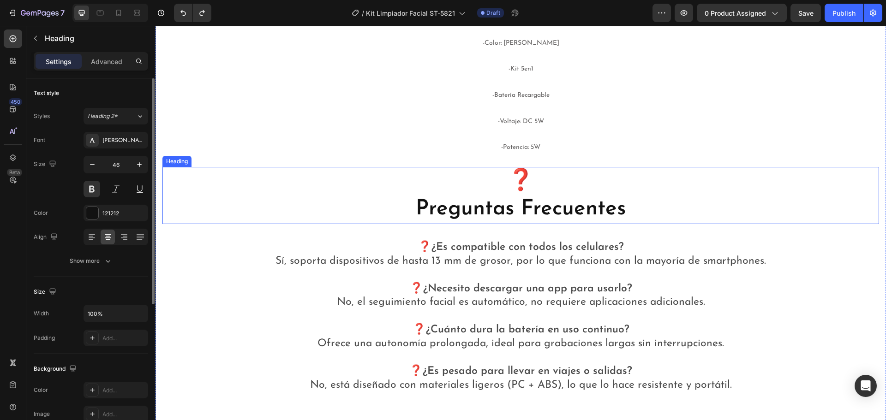
scroll to position [2123, 0]
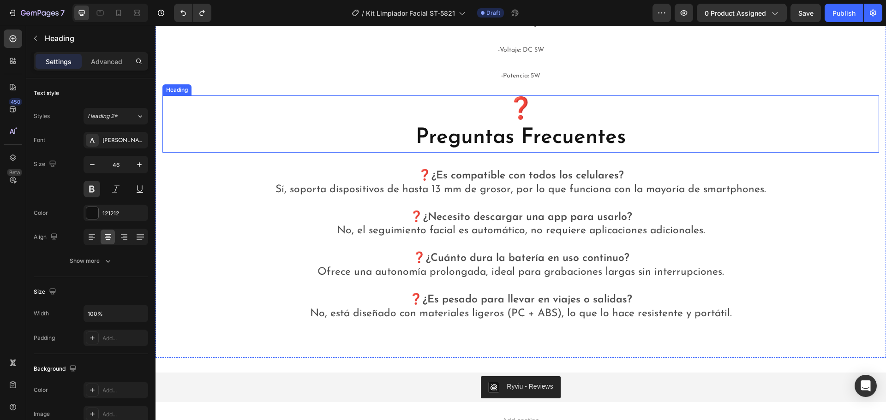
click at [493, 260] on strong "¿Cuánto dura la batería en uso continuo?" at bounding box center [528, 258] width 204 height 11
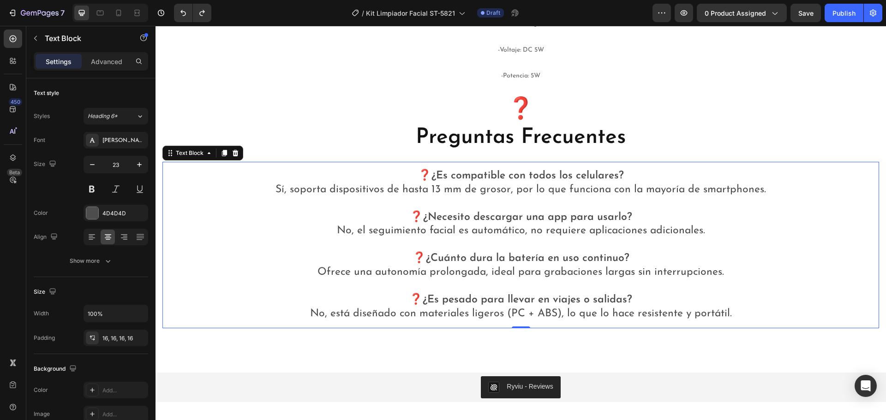
click at [733, 315] on p "❓ ¿Es pesado para llevar en viajes o salidas? No, está diseñado con materiales …" at bounding box center [521, 308] width 702 height 28
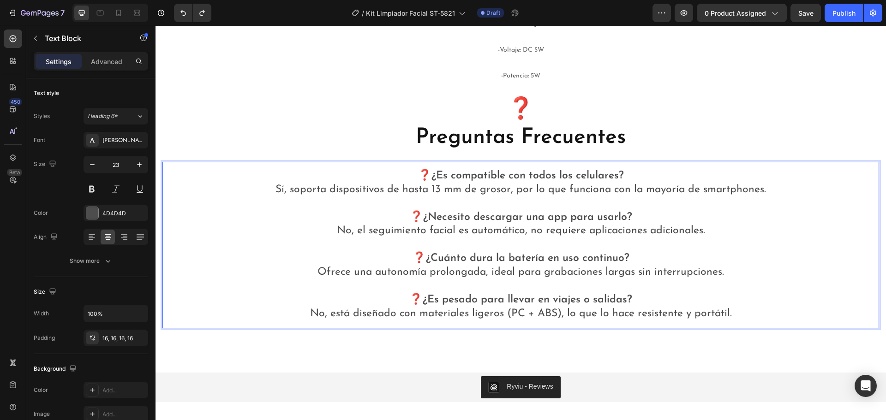
click at [736, 315] on p "❓ ¿Es pesado para llevar en viajes o salidas? No, está diseñado con materiales …" at bounding box center [521, 308] width 702 height 28
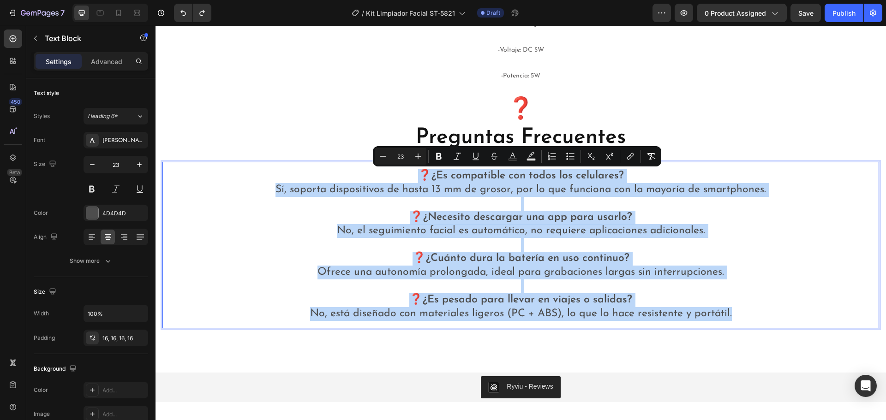
drag, startPoint x: 738, startPoint y: 315, endPoint x: 254, endPoint y: 182, distance: 501.9
click at [254, 182] on div "❓ ¿Es compatible con todos los celulares? Sí, soporta dispositivos de hasta 13 …" at bounding box center [520, 245] width 717 height 167
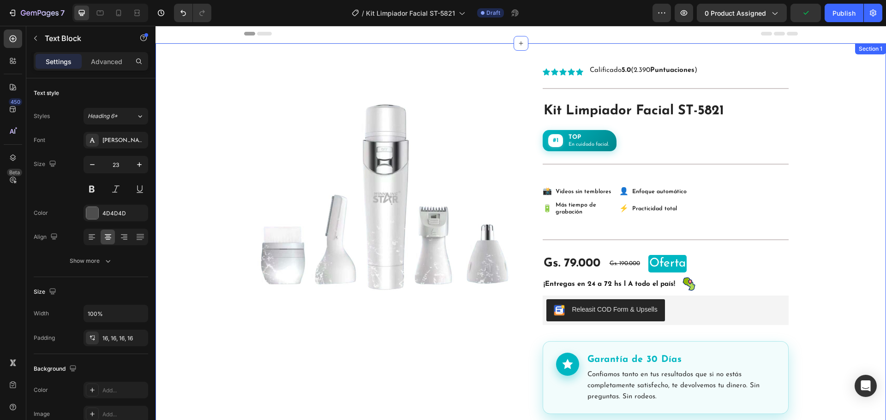
scroll to position [0, 0]
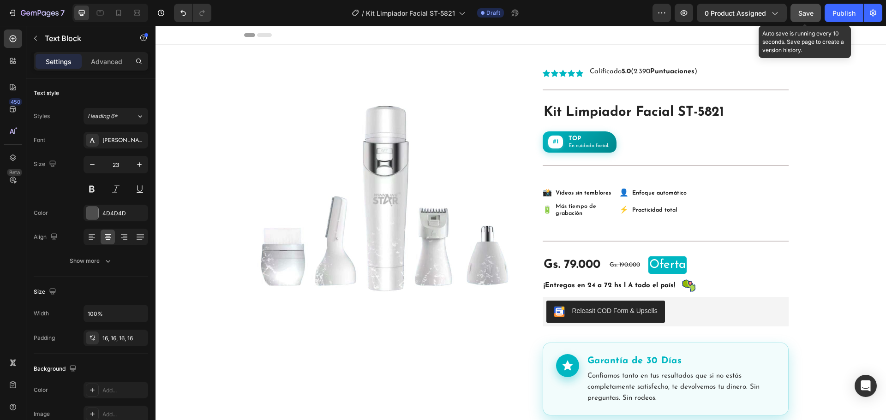
click at [811, 12] on span "Save" at bounding box center [805, 13] width 15 height 8
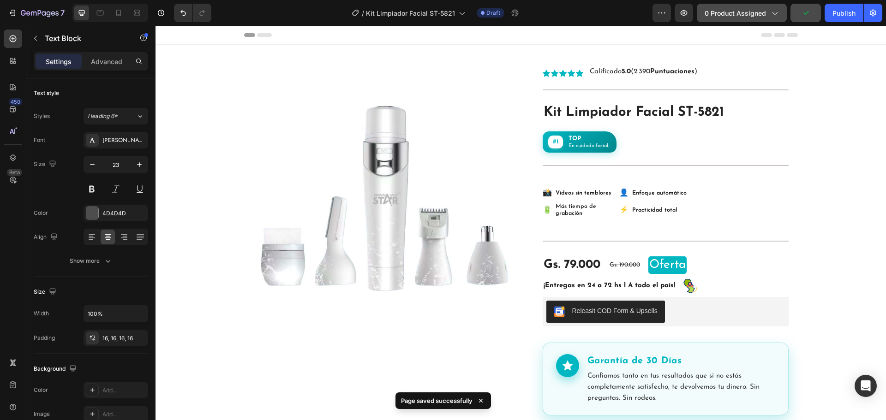
click at [775, 16] on icon "button" at bounding box center [774, 12] width 9 height 9
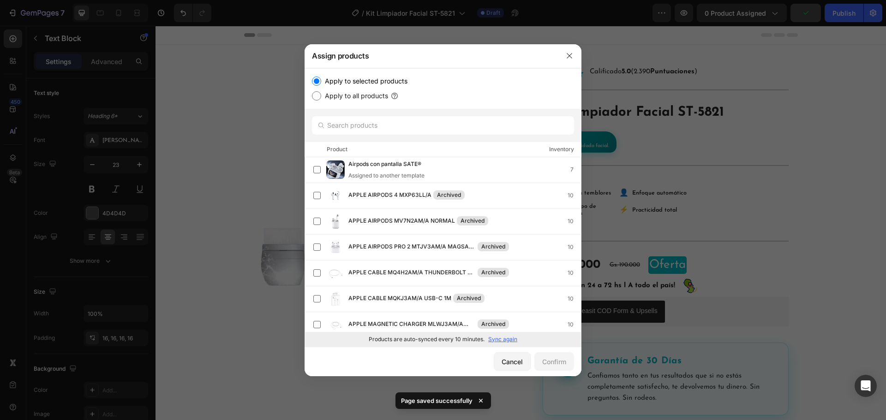
click at [807, 74] on div at bounding box center [443, 210] width 886 height 420
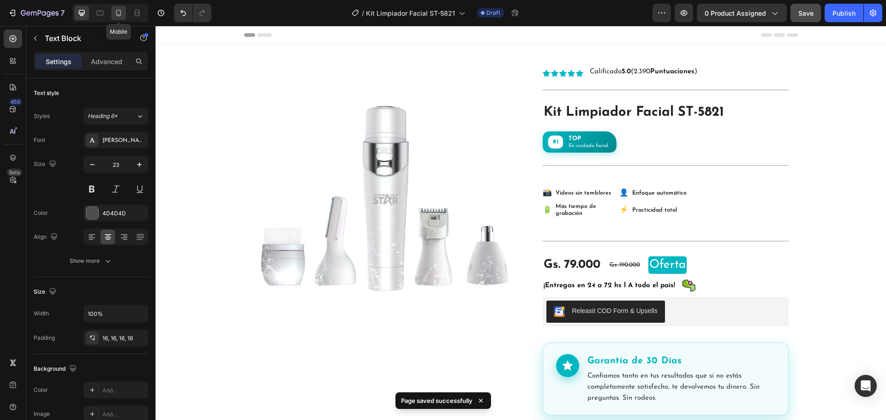
click at [118, 9] on icon at bounding box center [118, 12] width 9 height 9
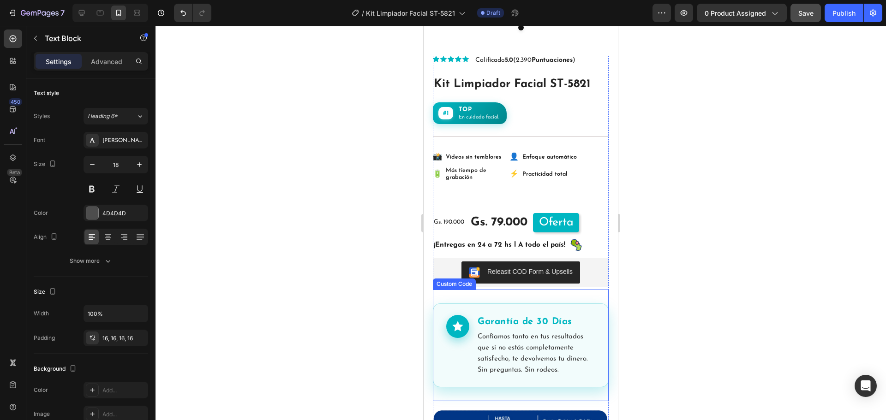
scroll to position [46, 0]
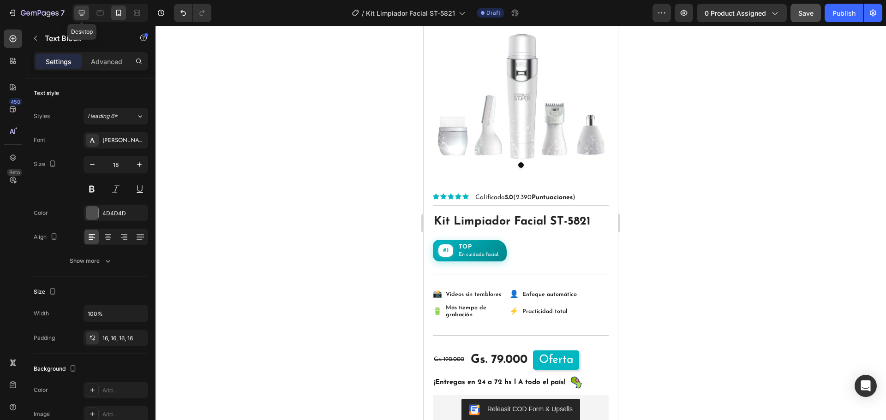
click at [81, 11] on icon at bounding box center [81, 12] width 9 height 9
type input "23"
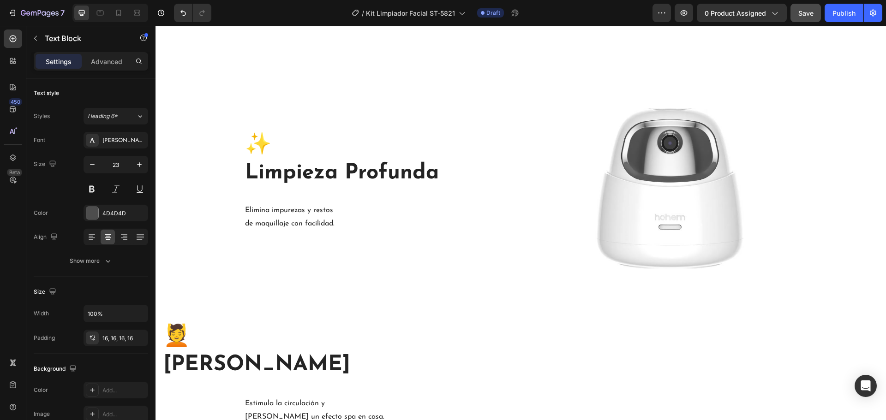
scroll to position [554, 0]
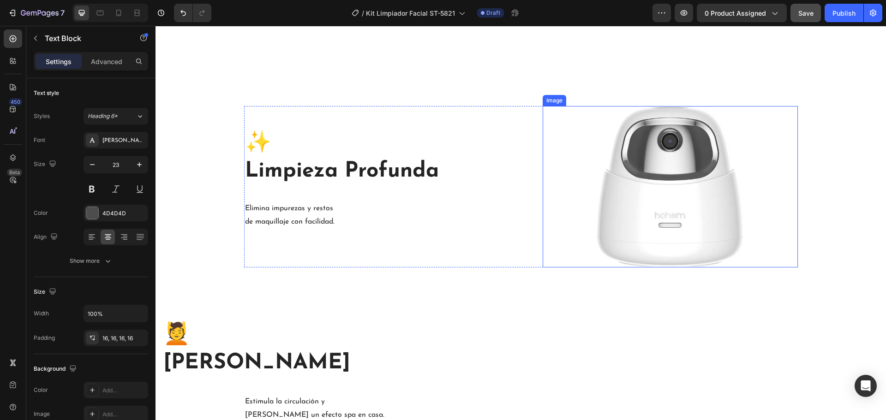
click at [616, 215] on img at bounding box center [670, 187] width 162 height 162
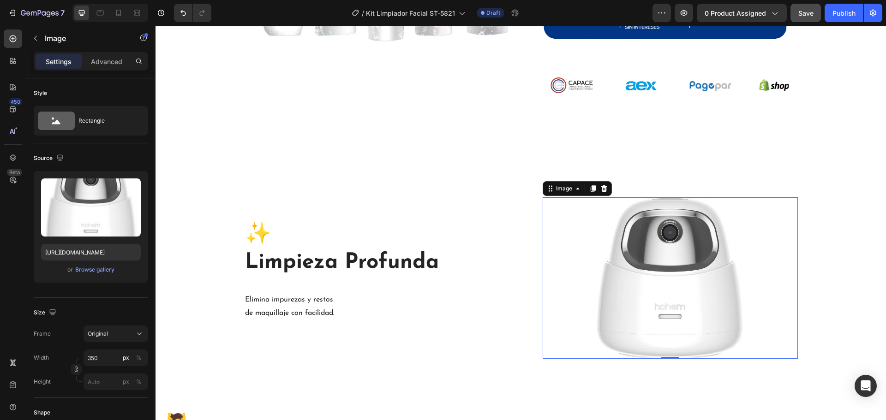
scroll to position [508, 0]
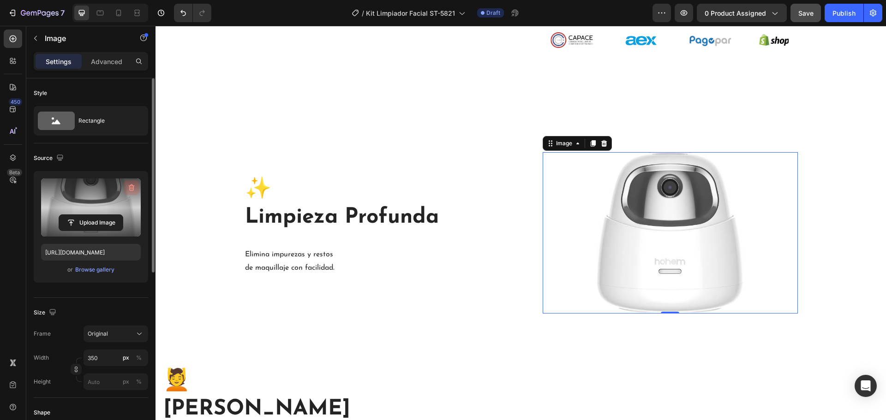
click at [131, 186] on icon "button" at bounding box center [131, 187] width 9 height 9
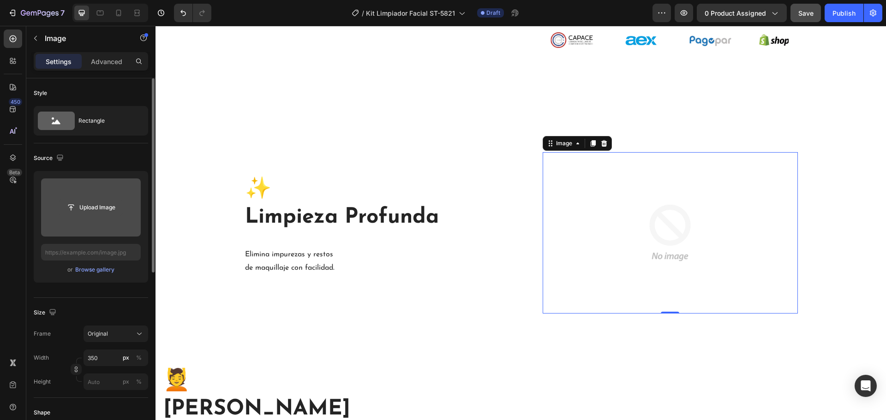
click at [84, 207] on input "file" at bounding box center [91, 208] width 64 height 16
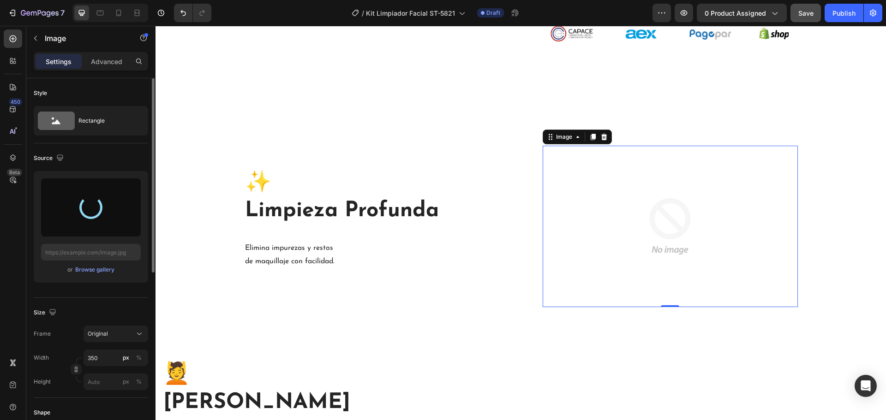
scroll to position [554, 0]
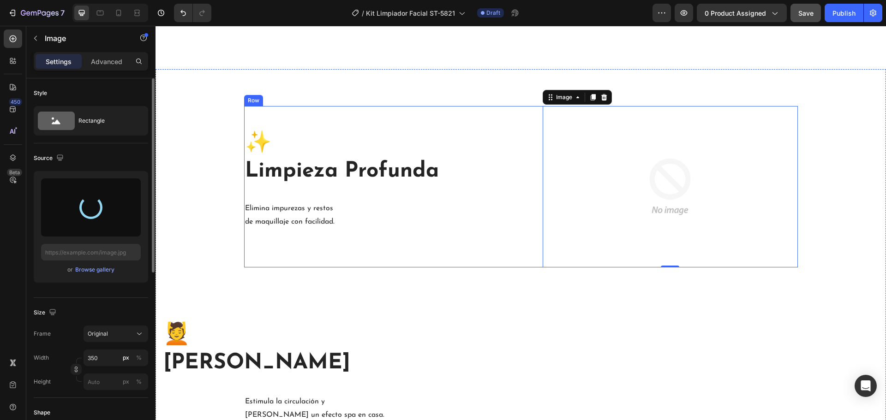
type input "https://cdn.shopify.com/s/files/1/0874/4078/5696/files/gempages_518359227782136…"
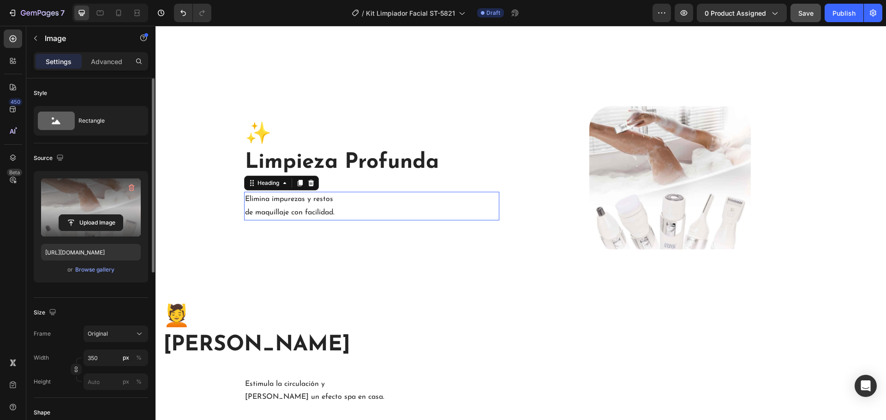
click at [344, 213] on h2 "Elimina impurezas y restos de maquillaje con facilidad." at bounding box center [371, 206] width 255 height 29
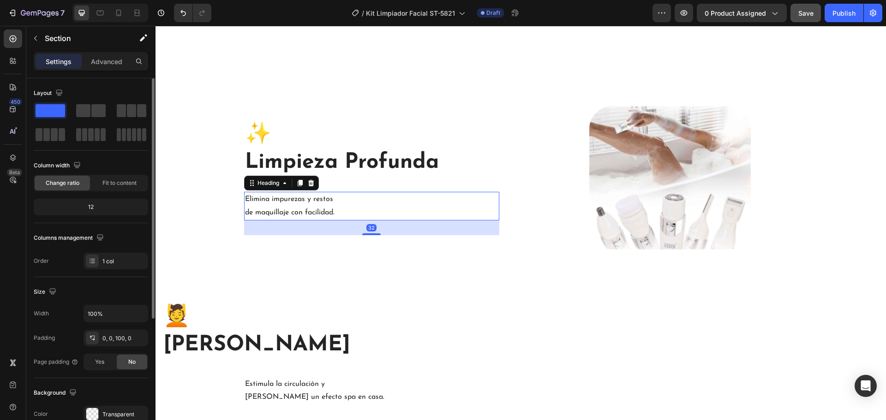
click at [353, 220] on h2 "Elimina impurezas y restos de maquillaje con facilidad." at bounding box center [371, 206] width 255 height 29
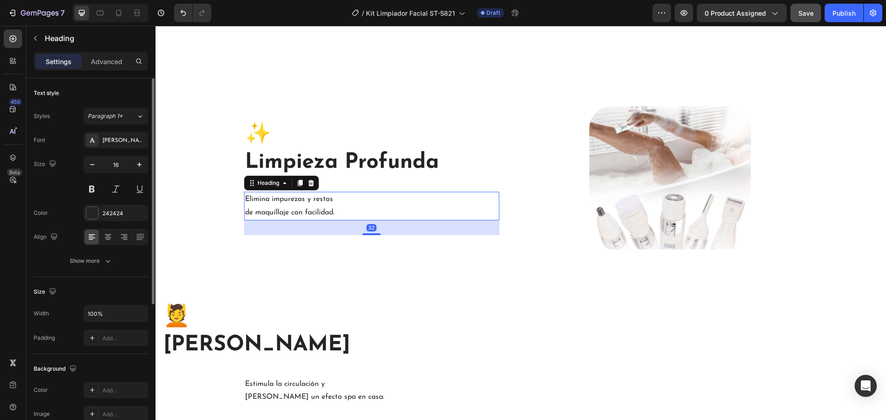
click at [350, 212] on h2 "Elimina impurezas y restos de maquillaje con facilidad." at bounding box center [371, 206] width 255 height 29
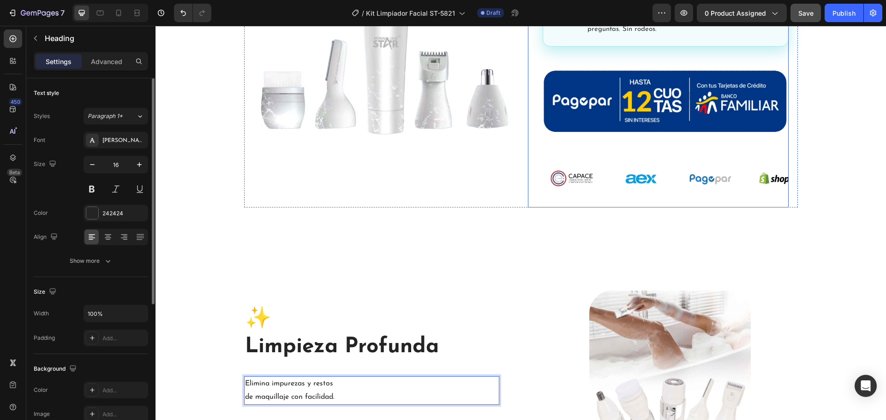
scroll to position [415, 0]
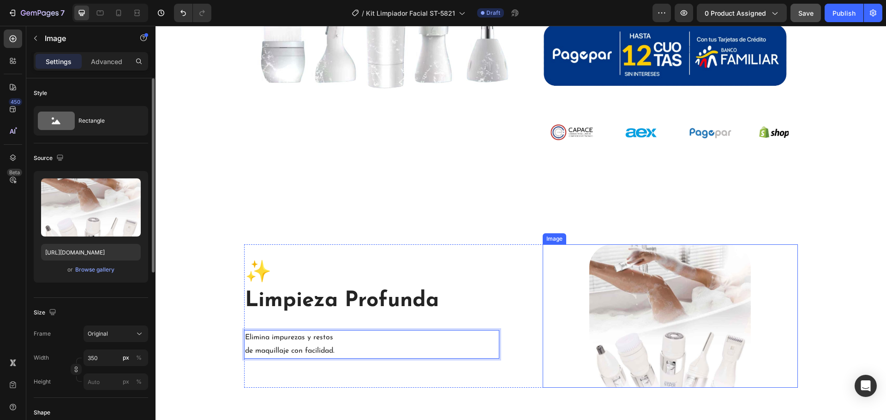
click at [613, 292] on img at bounding box center [670, 317] width 162 height 144
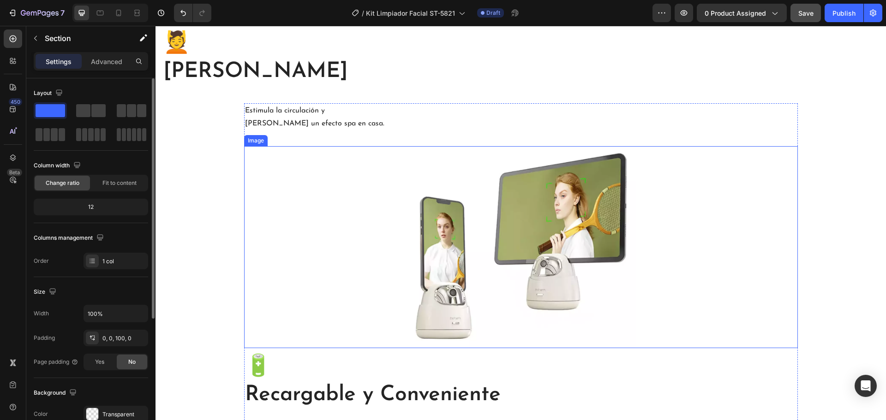
scroll to position [831, 0]
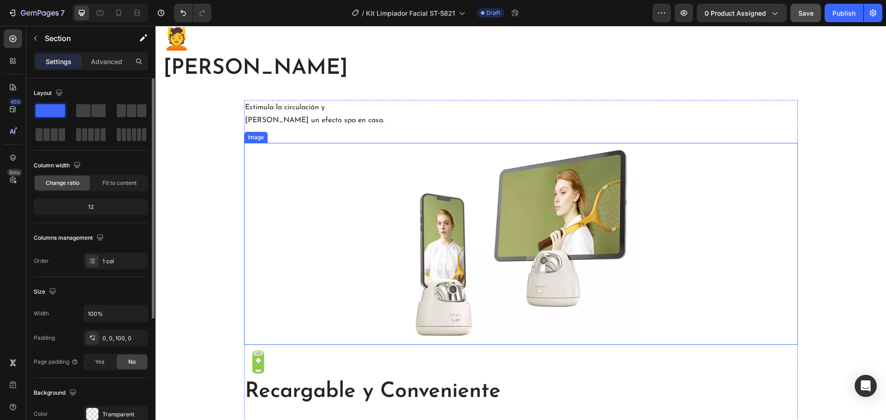
click at [569, 234] on img at bounding box center [521, 244] width 231 height 202
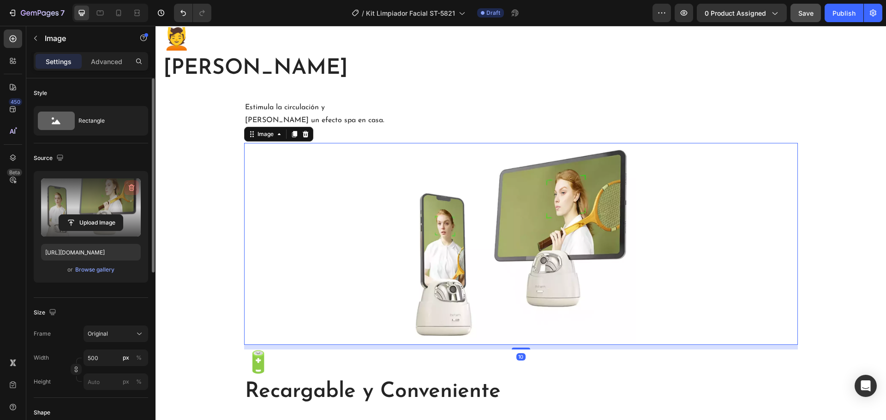
click at [137, 187] on button "button" at bounding box center [131, 187] width 15 height 15
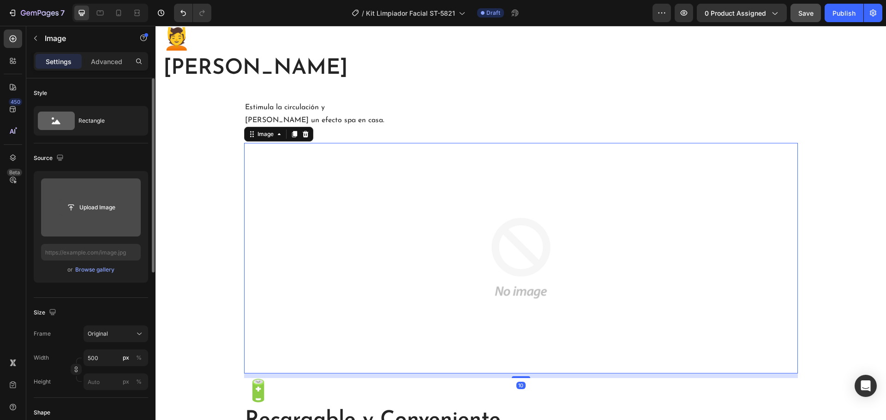
click at [103, 210] on input "file" at bounding box center [91, 208] width 64 height 16
click at [95, 198] on input "file" at bounding box center [91, 208] width 100 height 58
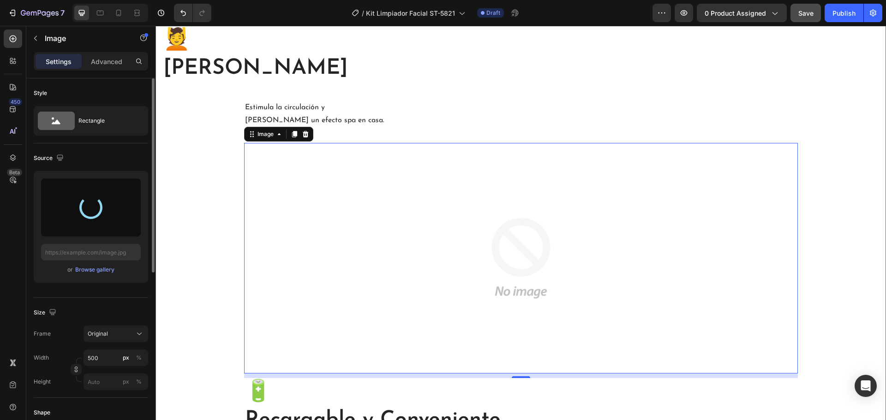
type input "[URL][DOMAIN_NAME]"
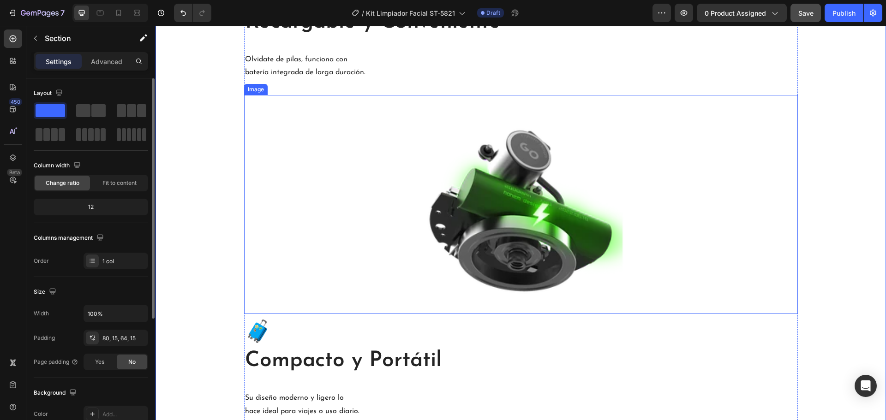
scroll to position [1246, 0]
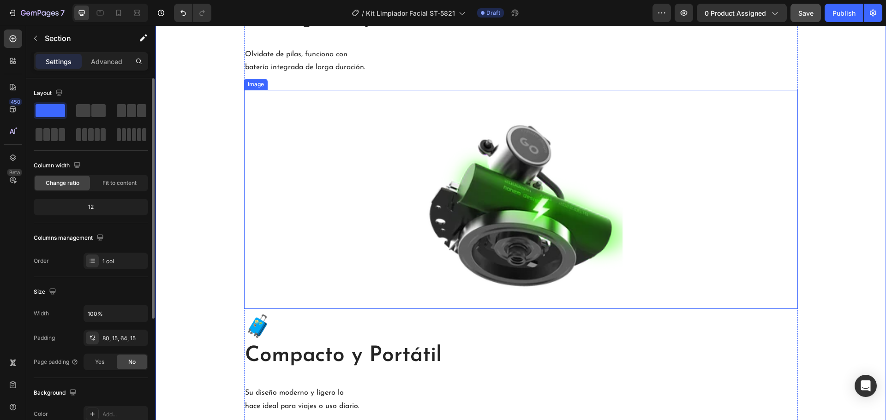
click at [529, 258] on img at bounding box center [521, 199] width 231 height 219
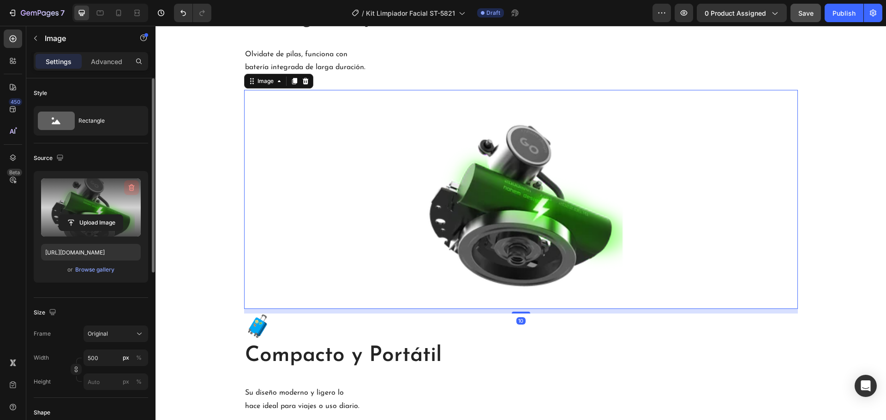
click at [131, 185] on icon "button" at bounding box center [132, 188] width 6 height 7
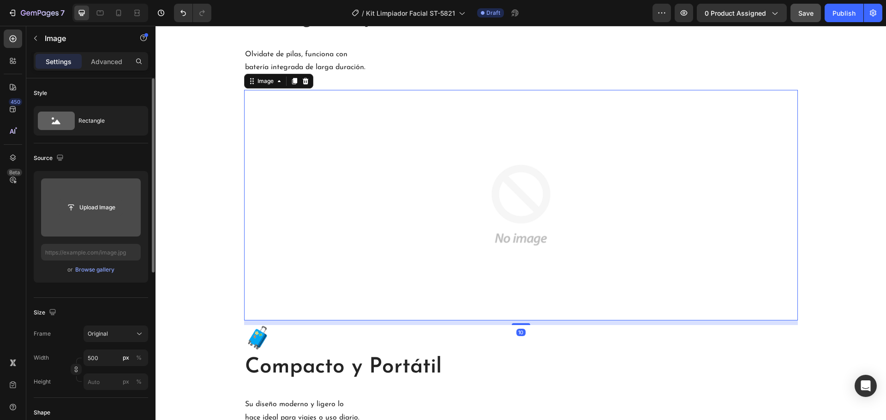
click at [118, 200] on input "file" at bounding box center [91, 208] width 64 height 16
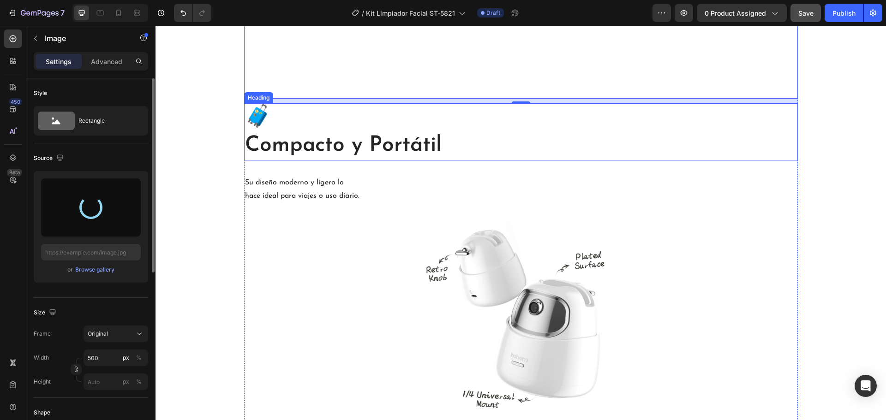
scroll to position [1569, 0]
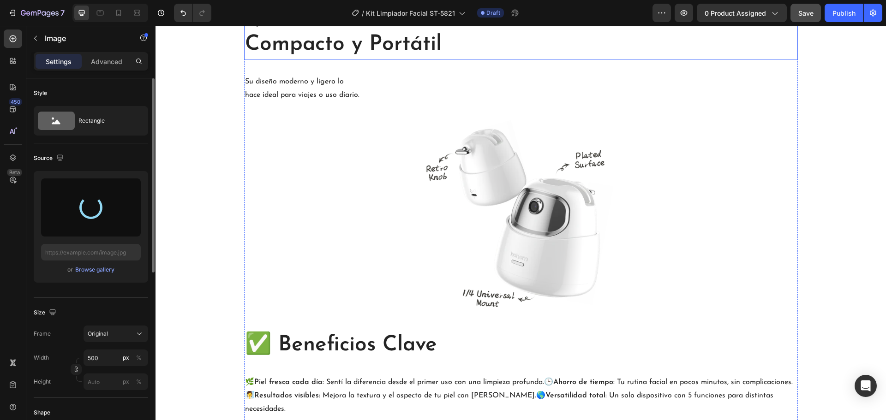
click at [573, 265] on img at bounding box center [521, 221] width 231 height 209
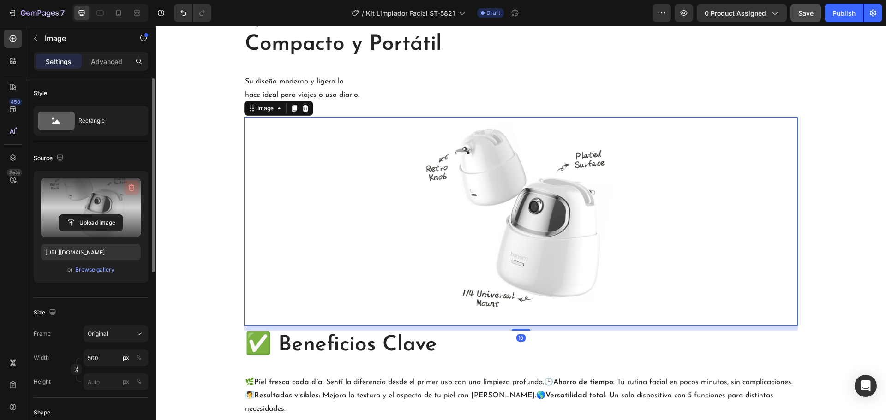
click at [135, 184] on icon "button" at bounding box center [131, 187] width 9 height 9
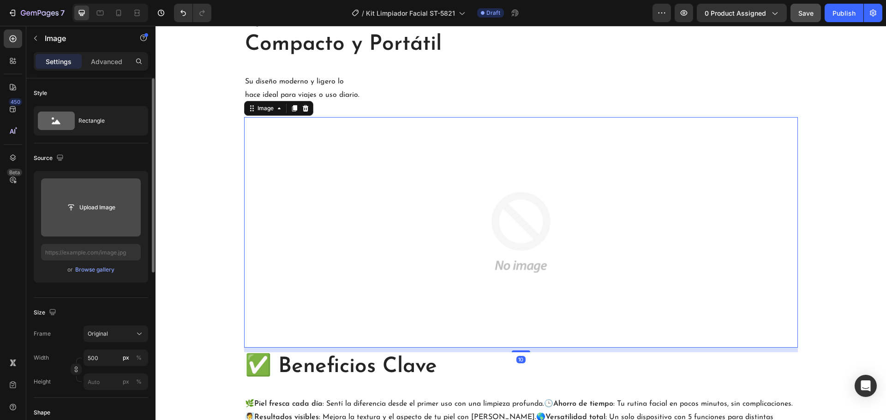
click at [96, 204] on input "file" at bounding box center [91, 208] width 64 height 16
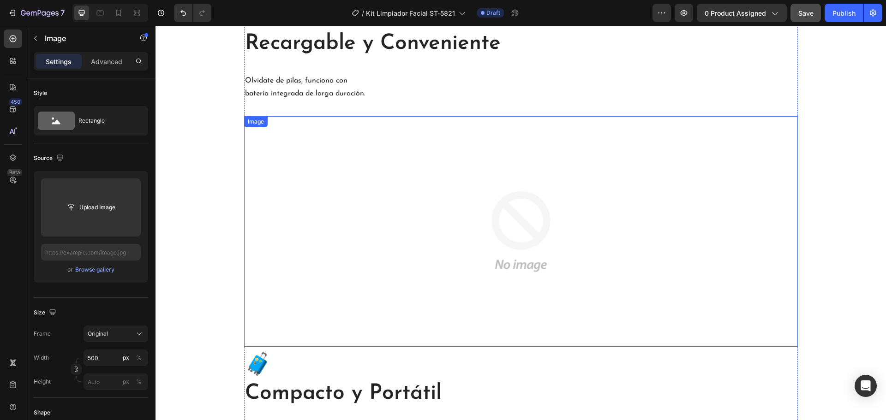
scroll to position [1200, 0]
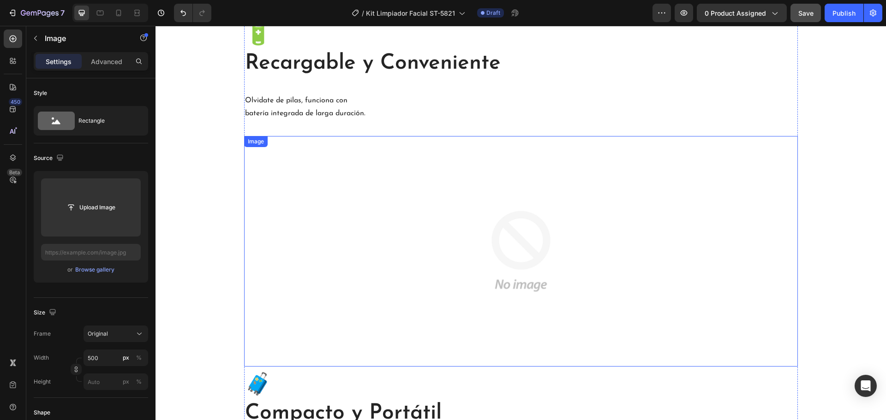
click at [510, 220] on img at bounding box center [521, 251] width 231 height 231
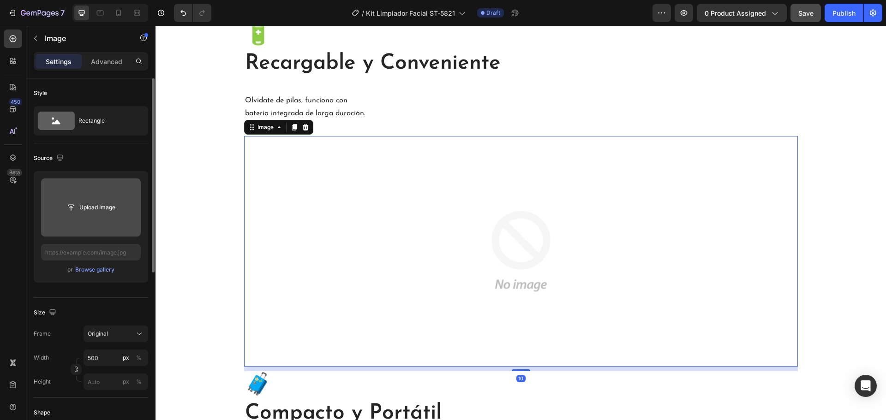
click at [102, 199] on input "file" at bounding box center [91, 208] width 100 height 58
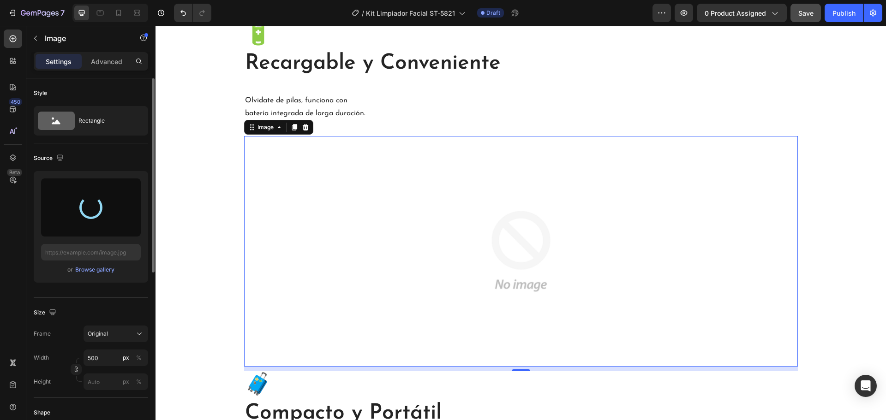
type input "[URL][DOMAIN_NAME]"
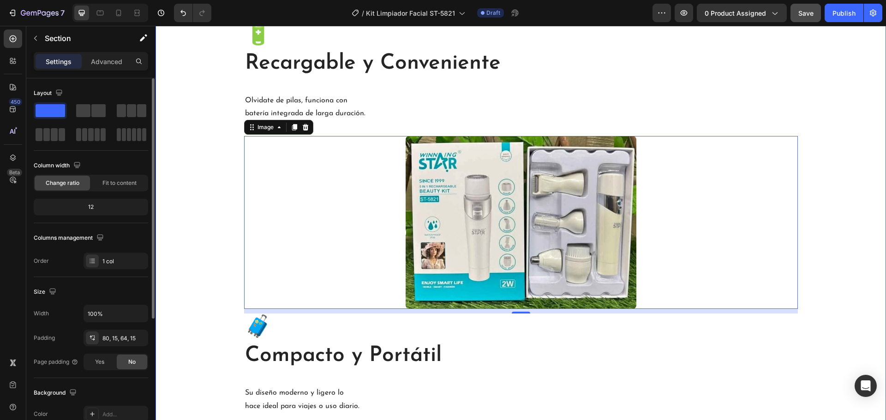
click at [212, 260] on div "✨ Limpieza Profunda Heading Elimina impurezas y restos de maquillaje con facili…" at bounding box center [520, 341] width 717 height 1762
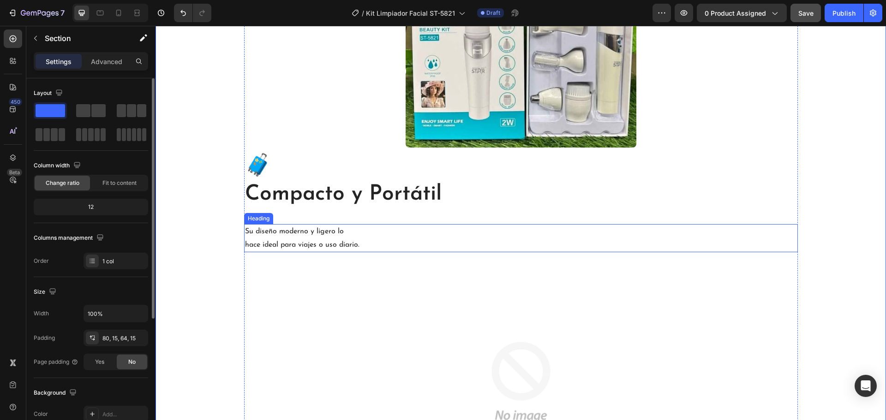
scroll to position [1338, 0]
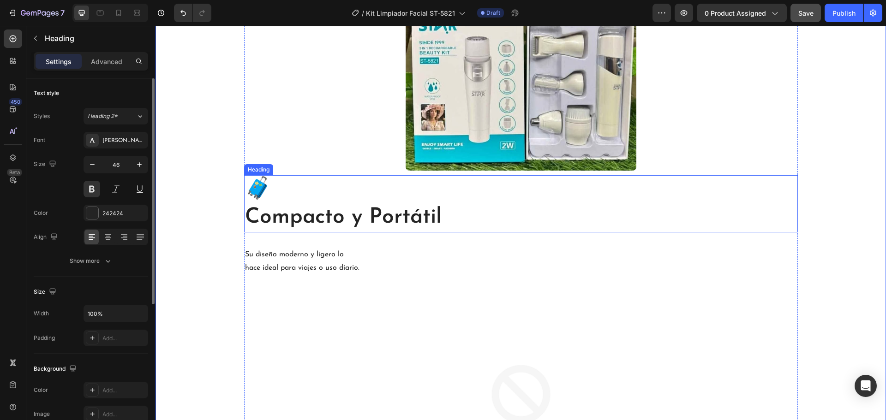
click at [402, 222] on h2 "🧳 Compacto y Portátil" at bounding box center [521, 203] width 554 height 57
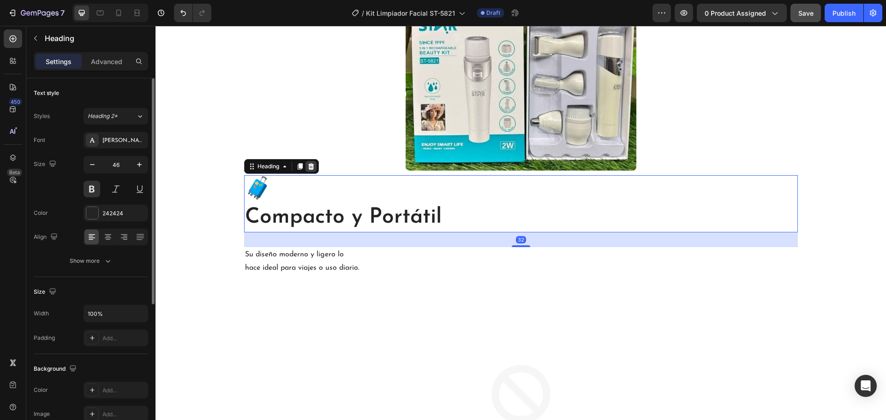
click at [309, 167] on icon at bounding box center [310, 166] width 7 height 7
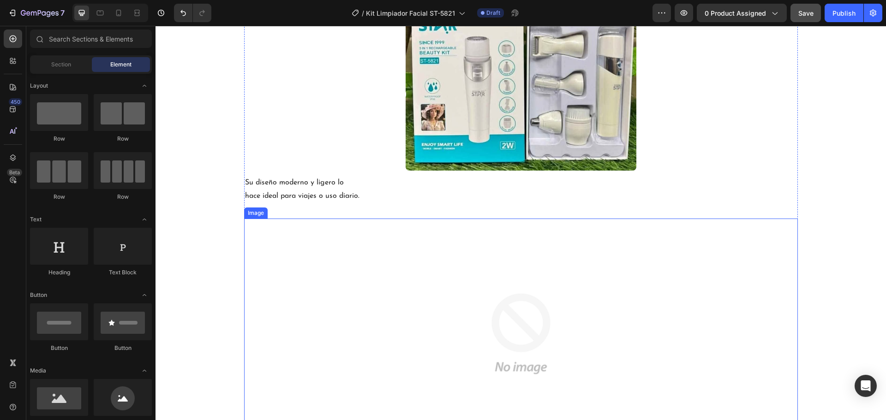
click at [376, 319] on div at bounding box center [521, 334] width 554 height 231
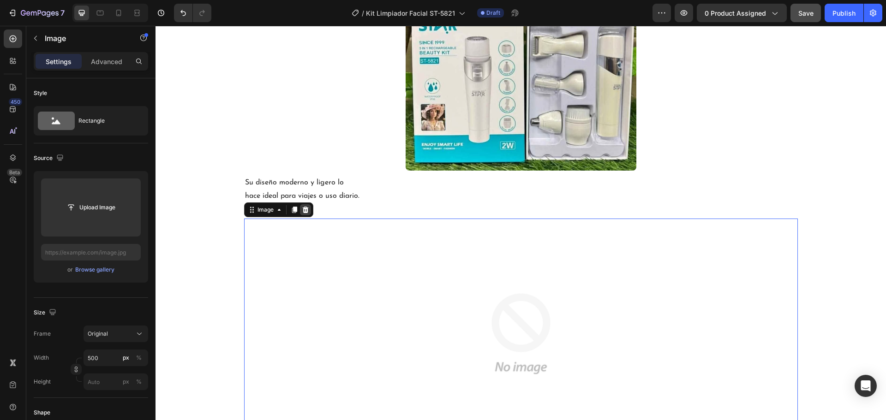
click at [300, 208] on div at bounding box center [305, 209] width 11 height 11
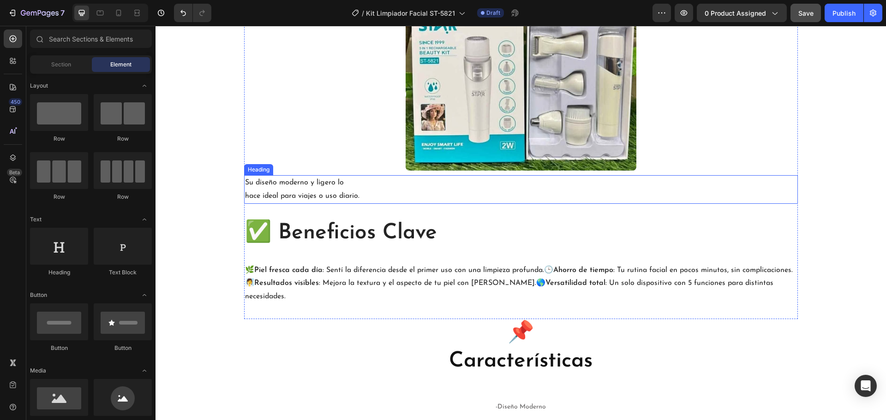
click at [306, 195] on h2 "Su diseño moderno y ligero lo hace ideal para viajes o uso diario." at bounding box center [521, 189] width 554 height 29
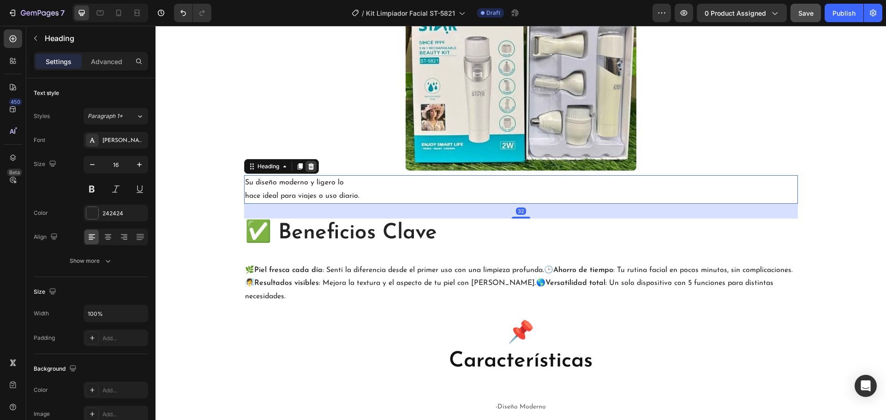
click at [311, 168] on icon at bounding box center [310, 166] width 7 height 7
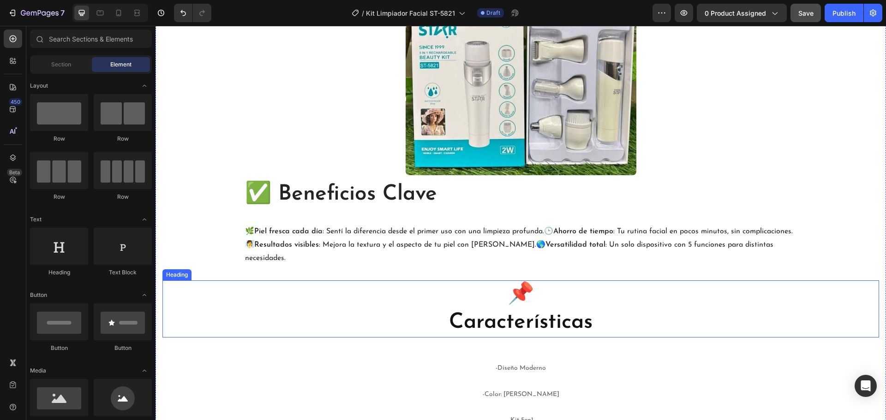
scroll to position [1246, 0]
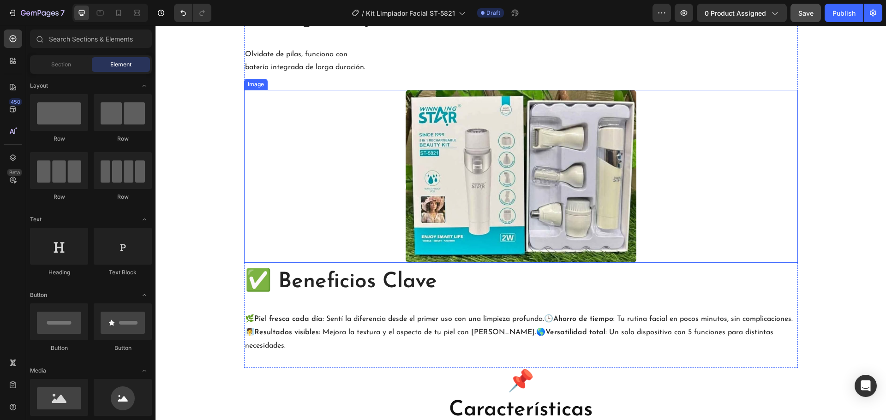
click at [486, 241] on img at bounding box center [521, 176] width 231 height 173
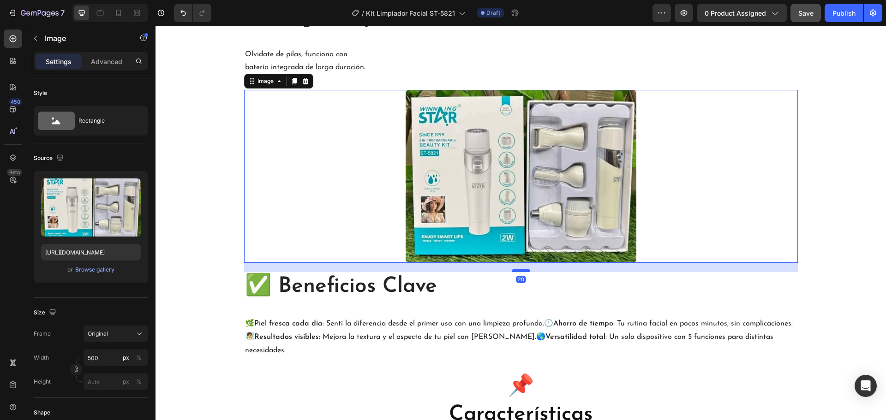
drag, startPoint x: 513, startPoint y: 267, endPoint x: 519, endPoint y: 271, distance: 7.9
click at [519, 271] on div at bounding box center [521, 271] width 18 height 3
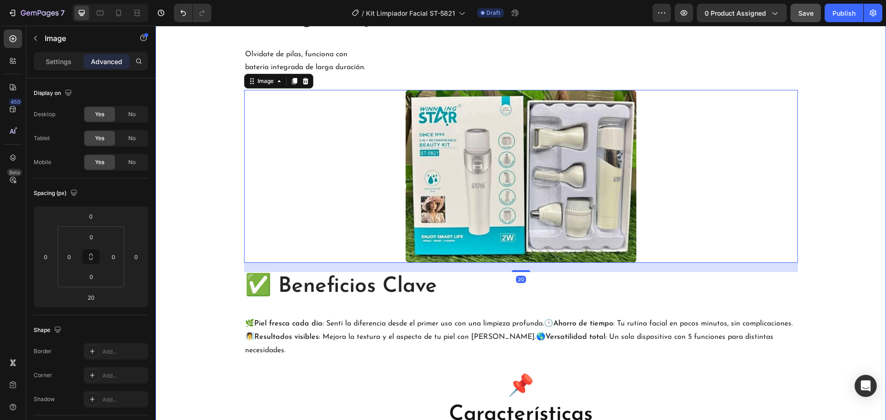
drag, startPoint x: 220, startPoint y: 213, endPoint x: 217, endPoint y: 207, distance: 6.6
click at [219, 212] on div "✨ Limpieza Profunda Heading Elimina impurezas y restos de maquillaje con facili…" at bounding box center [520, 122] width 717 height 1416
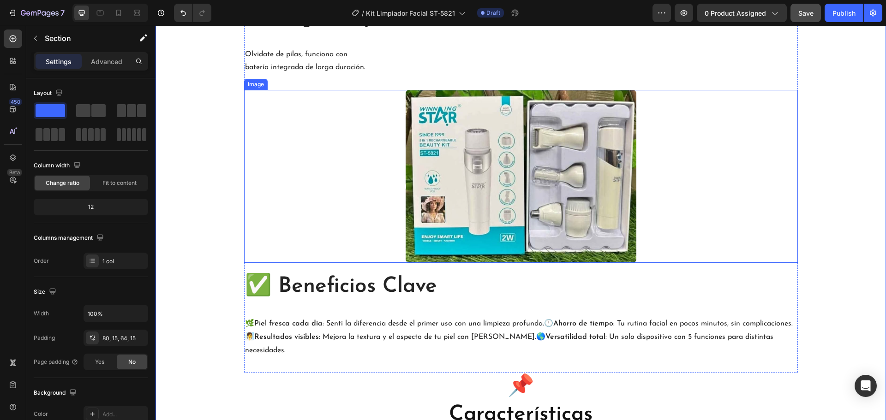
click at [531, 251] on img at bounding box center [521, 176] width 231 height 173
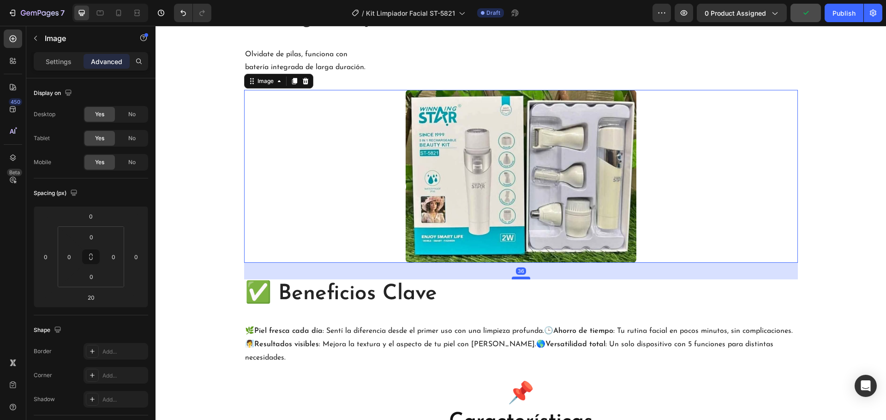
drag, startPoint x: 519, startPoint y: 272, endPoint x: 525, endPoint y: 279, distance: 9.2
click at [525, 279] on div at bounding box center [521, 278] width 18 height 3
type input "36"
drag, startPoint x: 149, startPoint y: 221, endPoint x: 2, endPoint y: 195, distance: 149.0
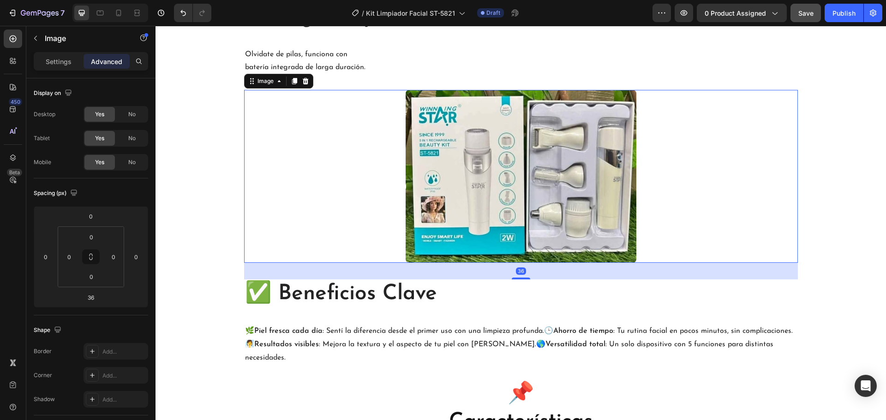
scroll to position [247, 0]
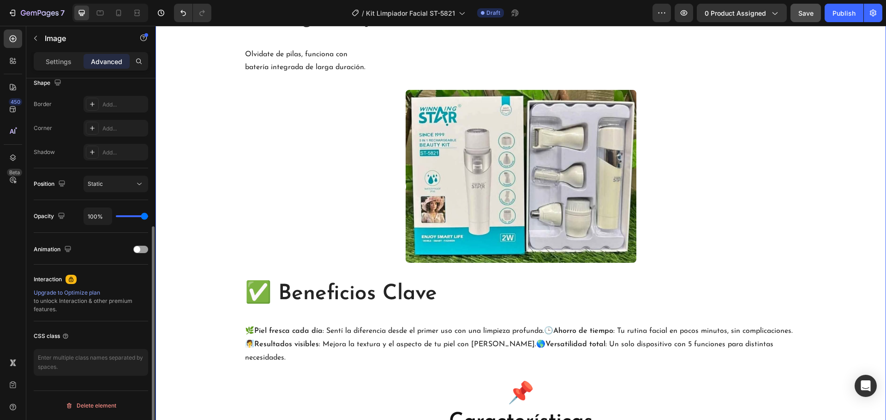
click at [177, 220] on div "✨ Limpieza Profunda Heading Elimina impurezas y restos de maquillaje con facili…" at bounding box center [520, 126] width 717 height 1424
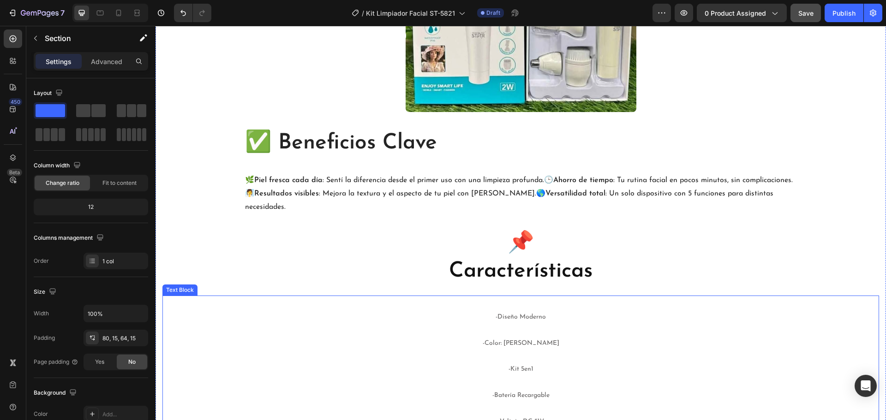
scroll to position [1385, 0]
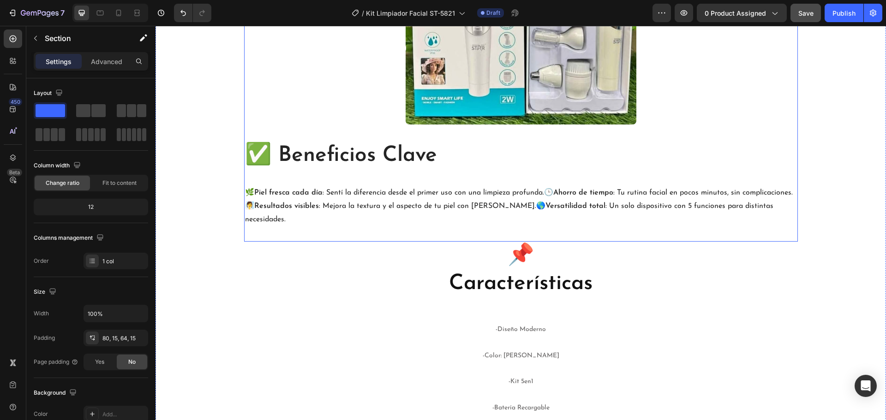
click at [512, 221] on h2 "🌿 Piel fresca cada día : Sentí la diferencia desde el primer uso con una limpie…" at bounding box center [521, 207] width 554 height 42
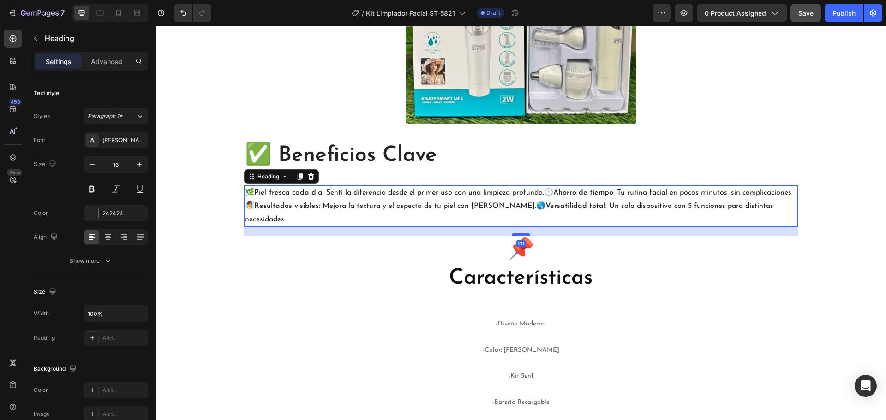
drag, startPoint x: 519, startPoint y: 240, endPoint x: 513, endPoint y: 234, distance: 8.5
click at [513, 234] on div at bounding box center [521, 235] width 18 height 3
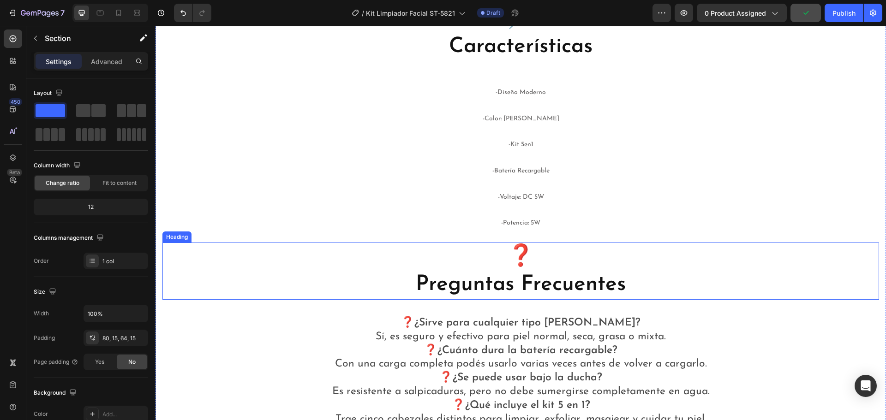
scroll to position [1615, 0]
click at [531, 212] on p "-Diseño Moderno -Color: Blanco -Kit 5en1 -Batería Recargable -Voltaje: DC 5W -P…" at bounding box center [521, 157] width 702 height 157
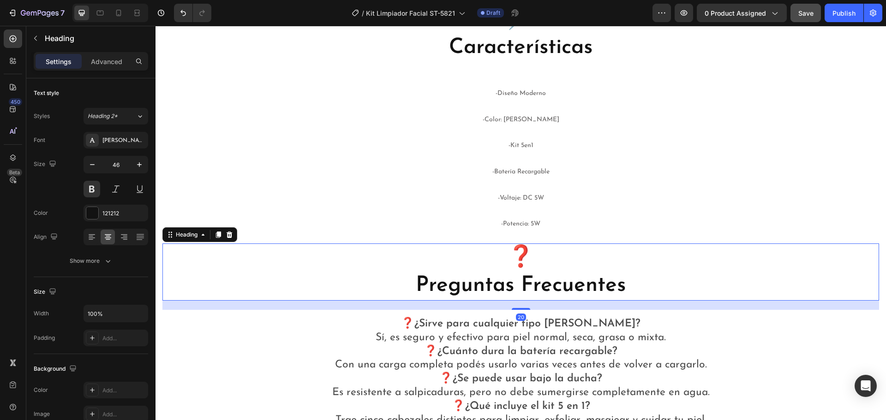
click at [521, 222] on span "-Potencia: 5W" at bounding box center [520, 224] width 39 height 7
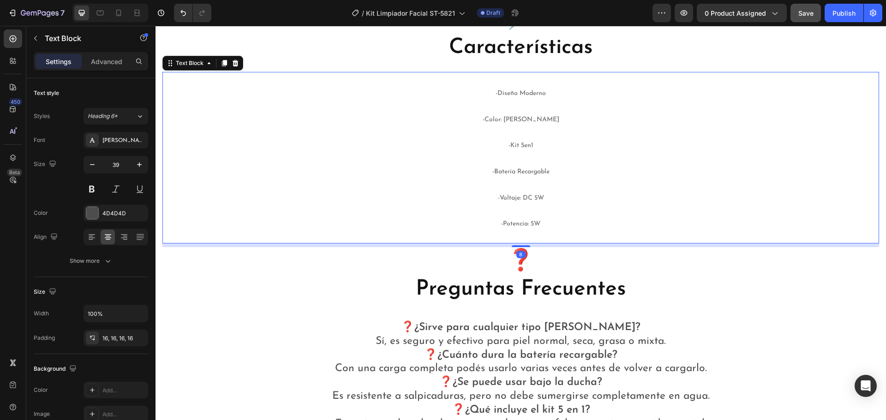
drag, startPoint x: 514, startPoint y: 243, endPoint x: 521, endPoint y: 247, distance: 8.3
click at [521, 247] on div at bounding box center [521, 247] width 18 height 2
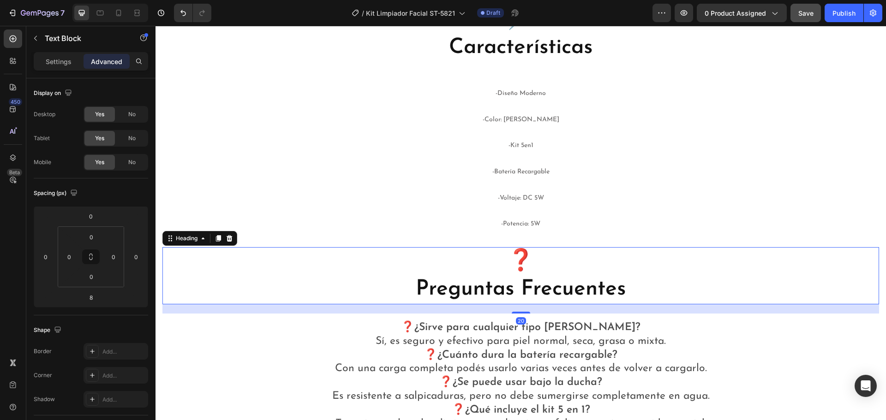
click at [174, 265] on h2 "❓ Preguntas Frecuentes" at bounding box center [520, 275] width 717 height 57
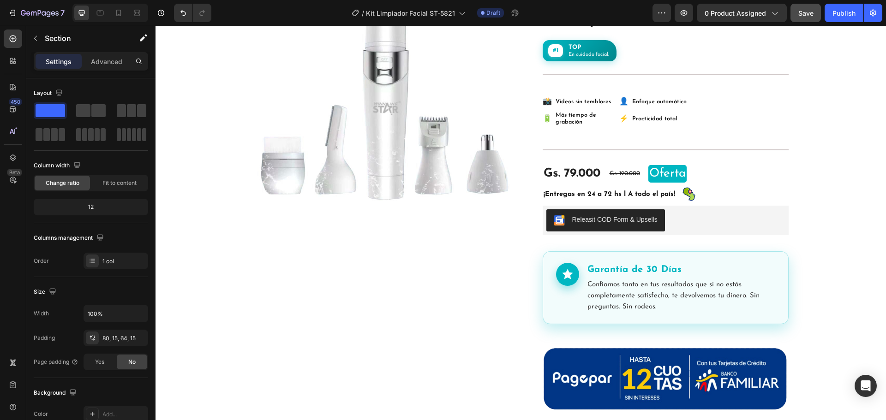
scroll to position [0, 0]
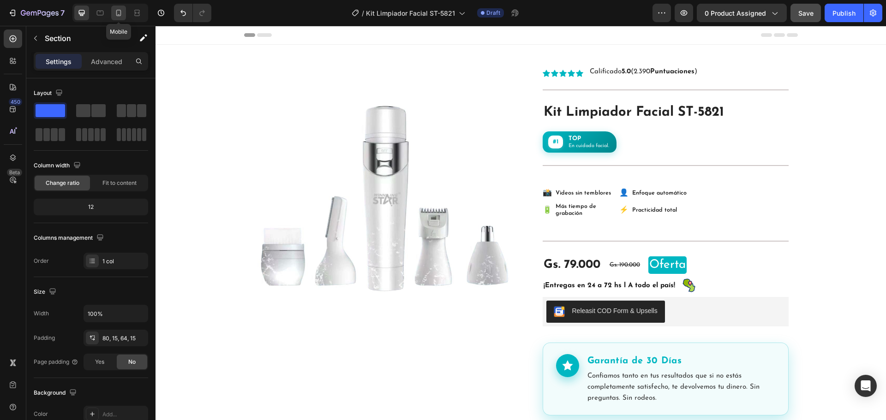
click at [119, 8] on div at bounding box center [118, 13] width 15 height 15
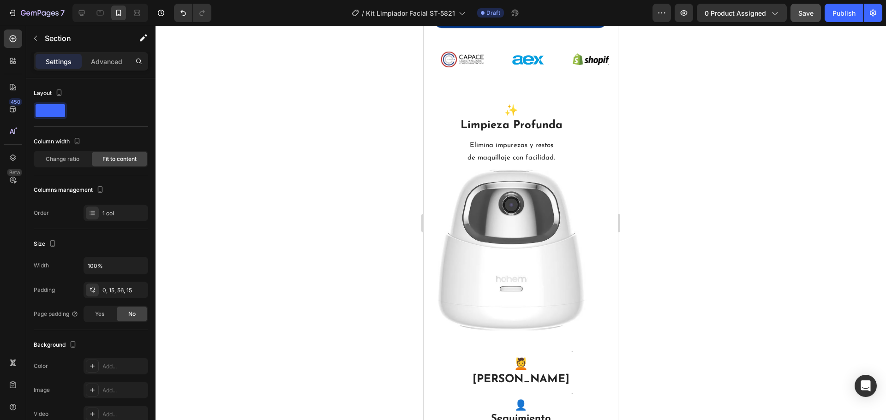
scroll to position [609, 0]
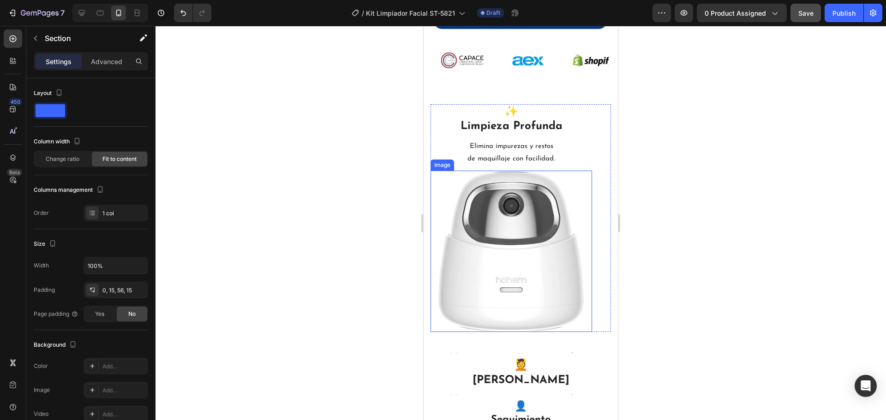
click at [551, 230] on img at bounding box center [512, 252] width 162 height 162
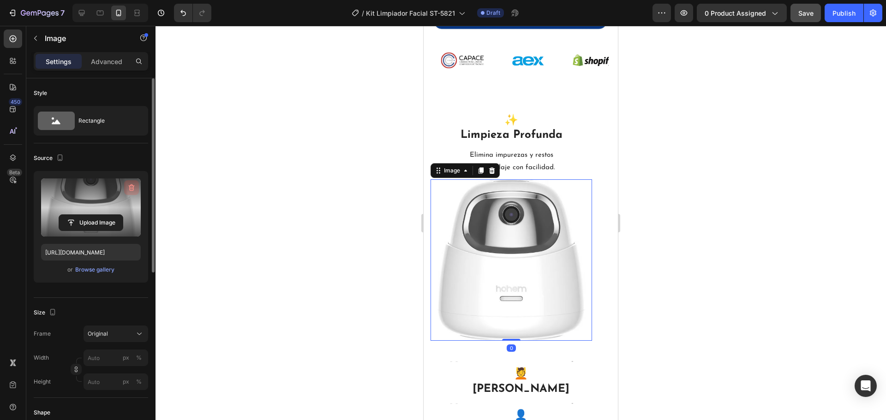
click at [132, 190] on icon "button" at bounding box center [131, 187] width 9 height 9
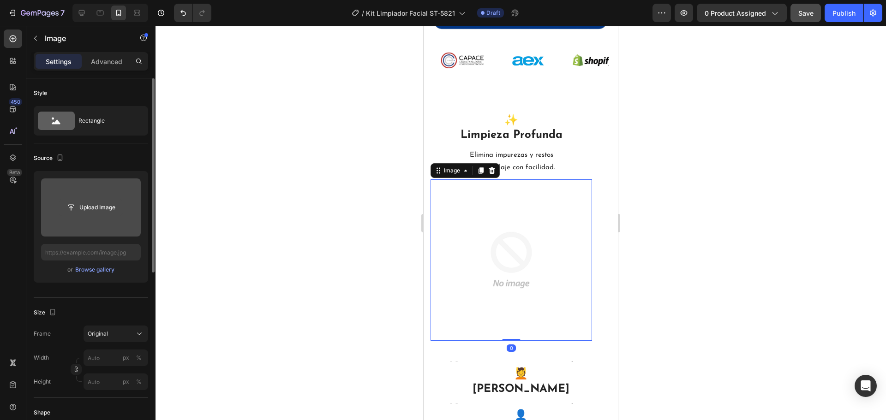
click at [98, 204] on input "file" at bounding box center [91, 208] width 64 height 16
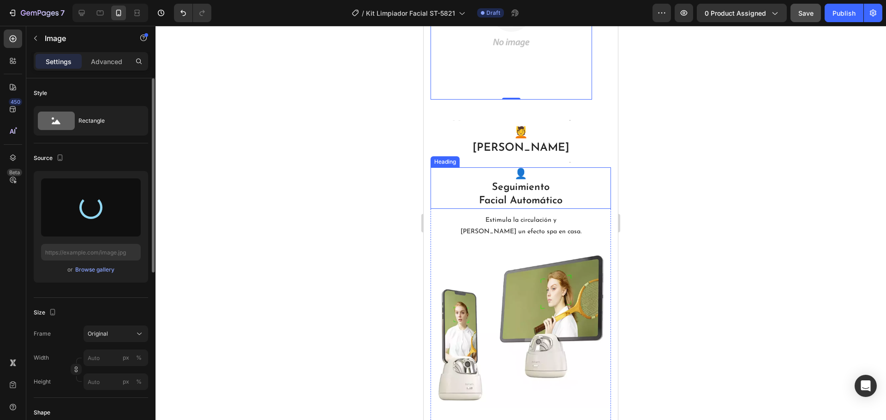
type input "https://cdn.shopify.com/s/files/1/0874/4078/5696/files/gempages_518359227782136…"
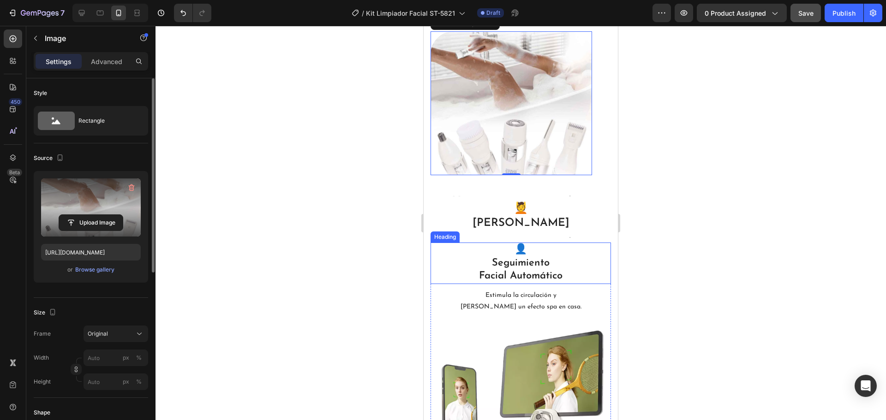
scroll to position [747, 0]
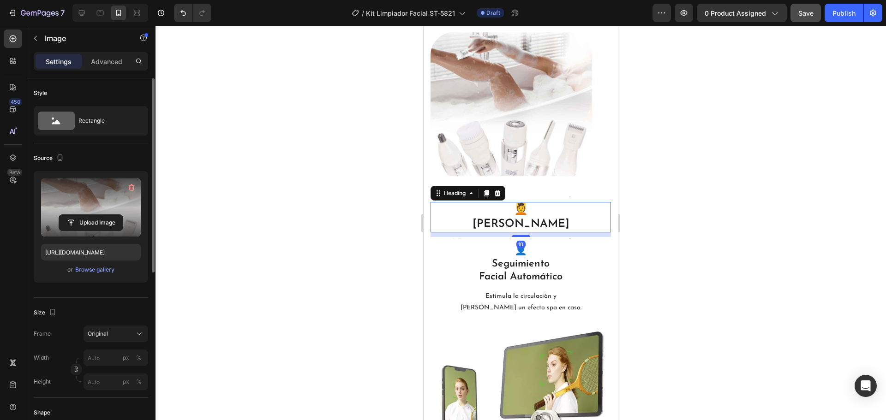
click at [557, 226] on h2 "💆 Masaje Relajante" at bounding box center [521, 217] width 180 height 30
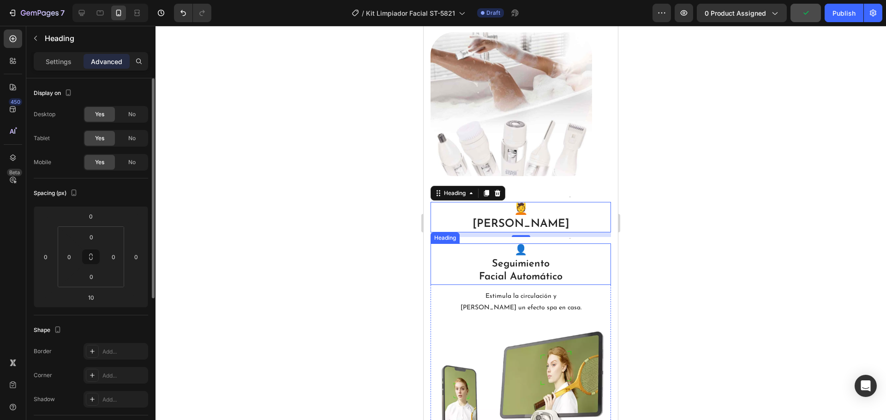
click at [541, 269] on h2 "👤 Seguimiento Facial Automático" at bounding box center [521, 265] width 180 height 42
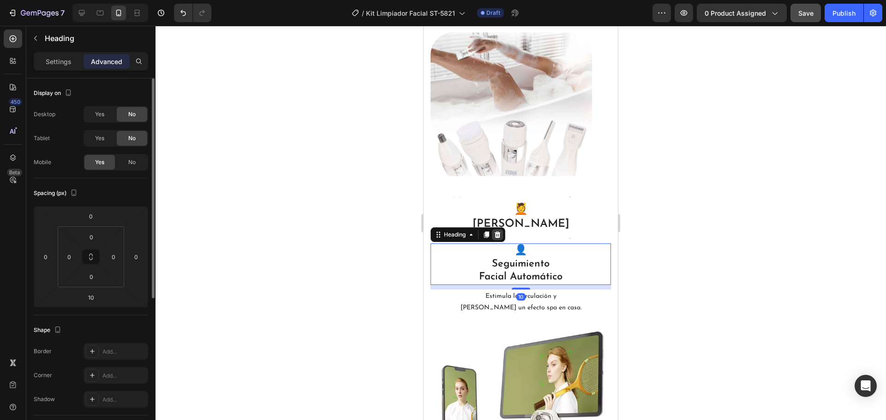
click at [496, 236] on icon at bounding box center [497, 234] width 7 height 7
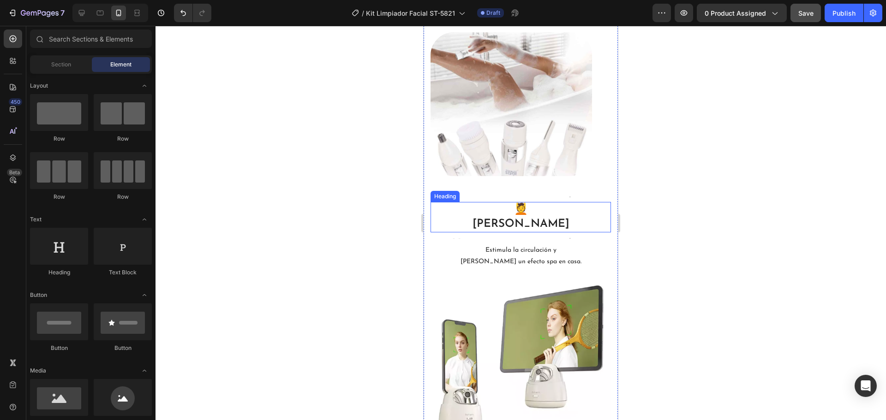
click at [547, 230] on h2 "💆 Masaje Relajante" at bounding box center [521, 217] width 180 height 30
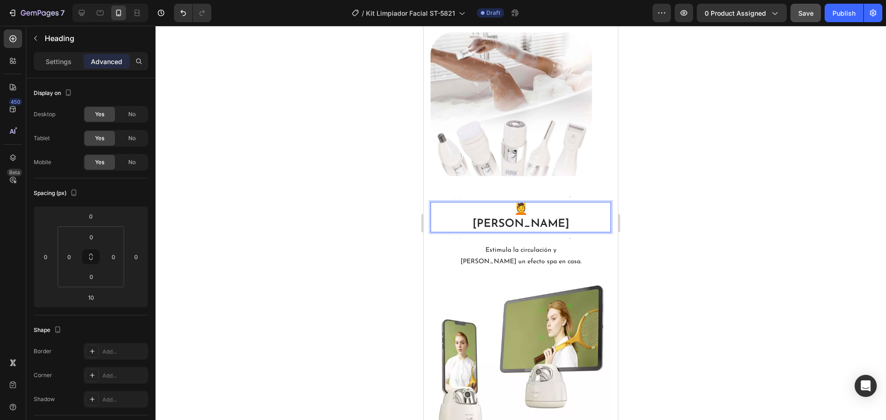
click at [491, 224] on h2 "💆 Masaje Relajante" at bounding box center [521, 217] width 180 height 30
click at [77, 15] on icon at bounding box center [81, 12] width 9 height 9
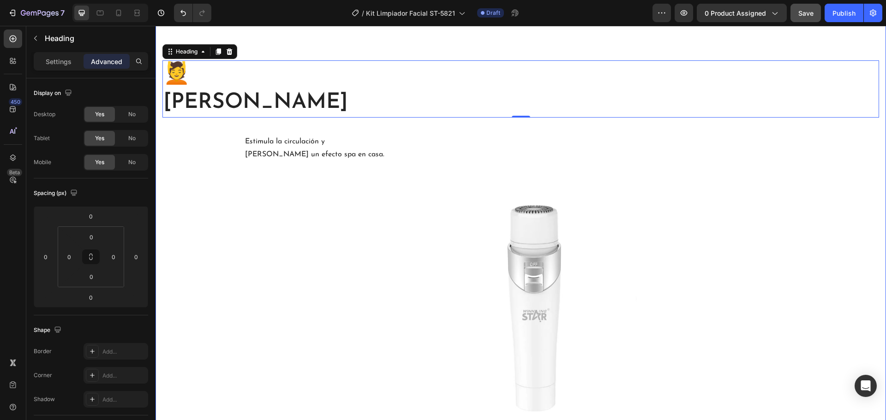
scroll to position [889, 0]
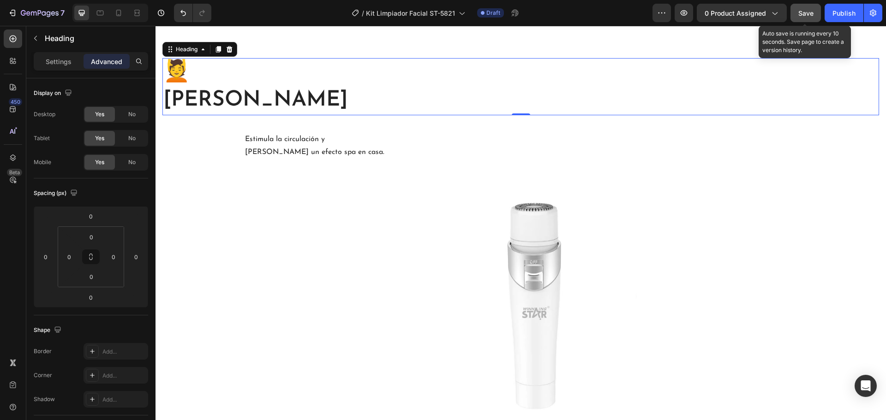
click at [801, 17] on div "Save" at bounding box center [805, 13] width 15 height 10
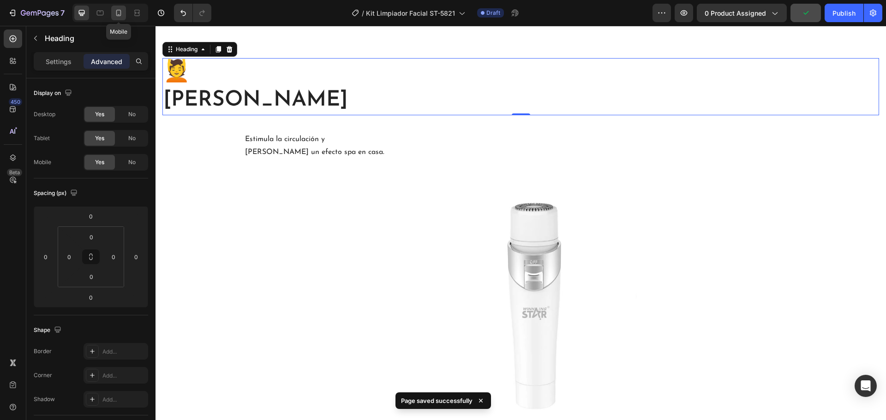
click at [126, 16] on div at bounding box center [118, 13] width 15 height 15
type input "10"
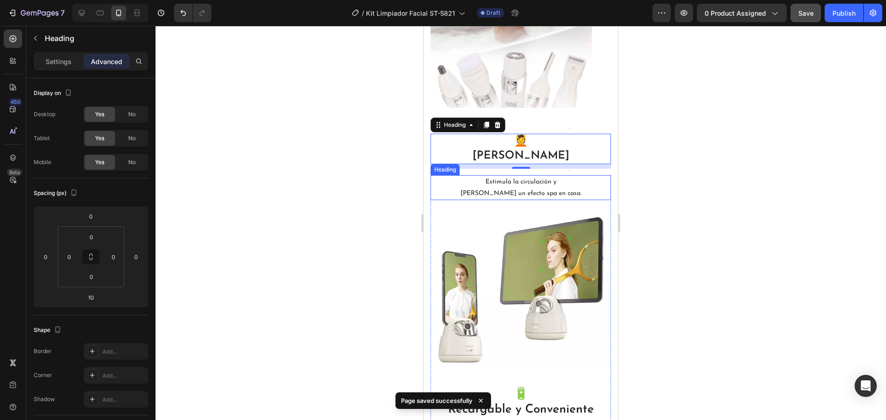
scroll to position [799, 0]
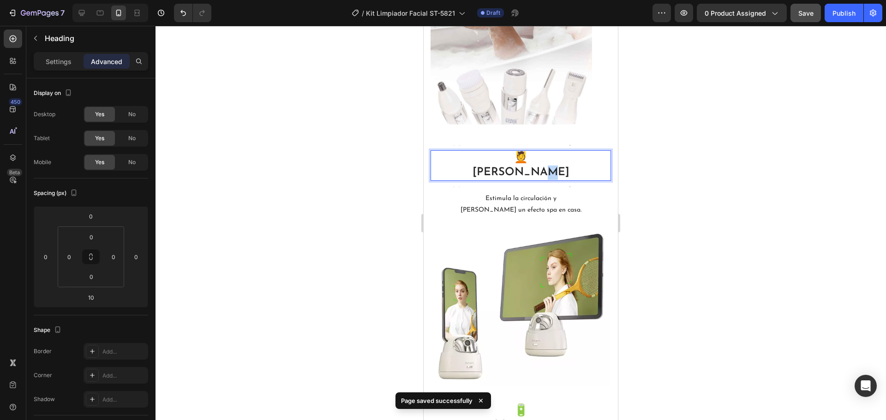
click at [490, 172] on p "💆 Masaje Relajante" at bounding box center [521, 165] width 179 height 29
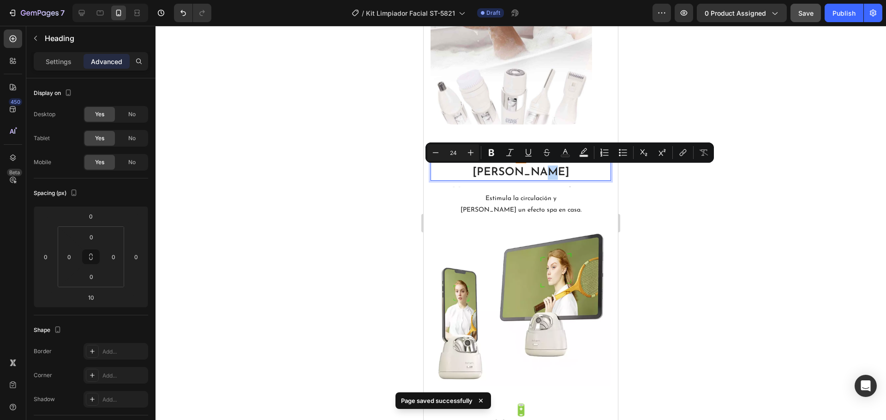
click at [492, 173] on p "💆 Masaje Relajante" at bounding box center [521, 165] width 179 height 29
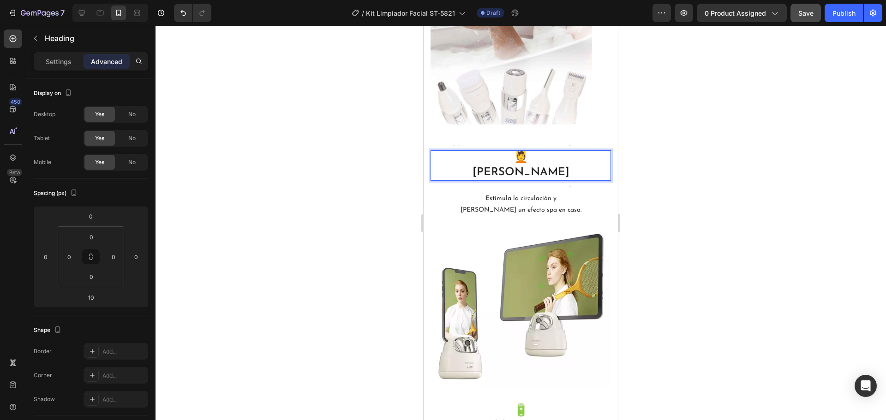
click at [523, 160] on p "💆 Masaje Relajante" at bounding box center [521, 165] width 179 height 29
click at [261, 166] on div at bounding box center [521, 223] width 731 height 395
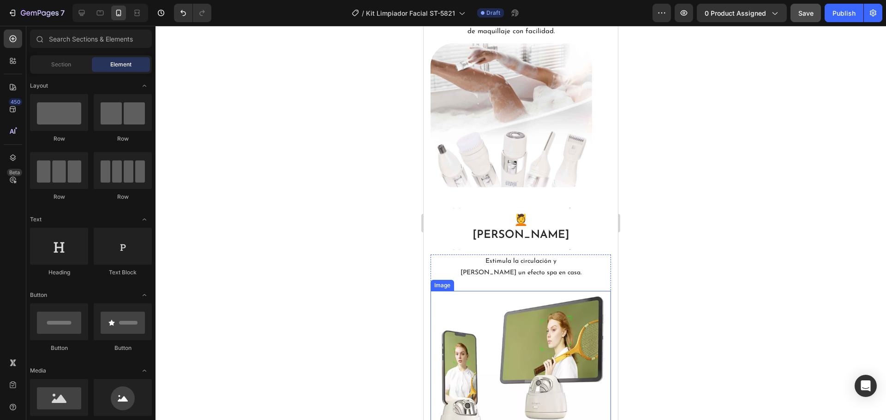
scroll to position [568, 0]
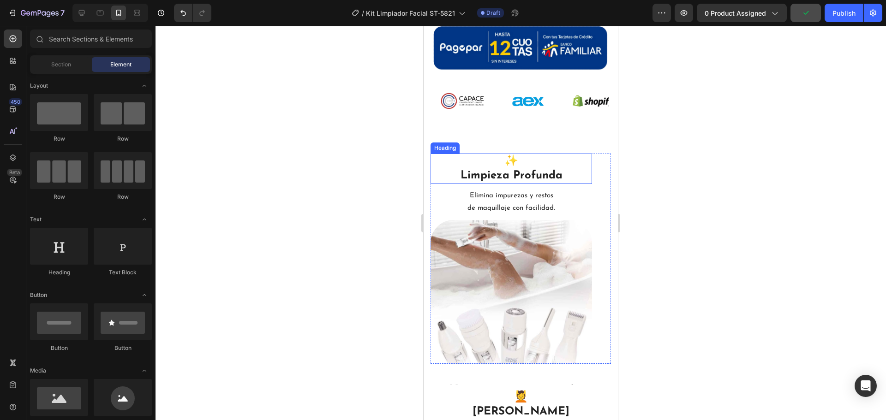
click at [528, 154] on h2 "✨ Limpieza Profunda" at bounding box center [512, 169] width 162 height 30
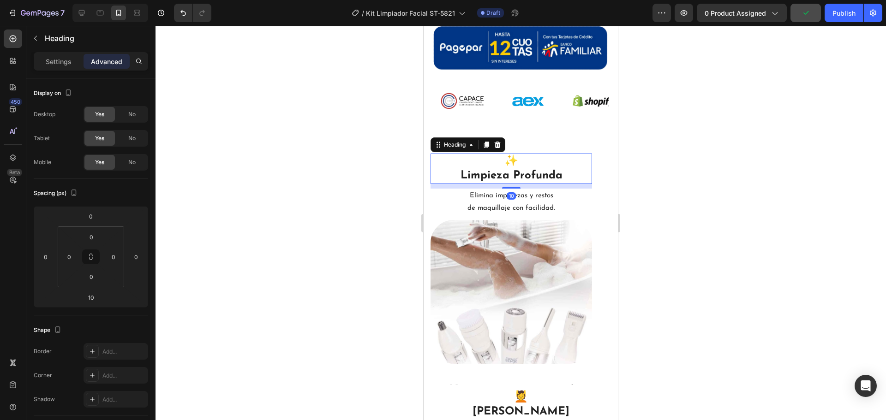
click at [523, 154] on h2 "✨ Limpieza Profunda" at bounding box center [512, 169] width 162 height 30
click at [309, 234] on div at bounding box center [521, 223] width 731 height 395
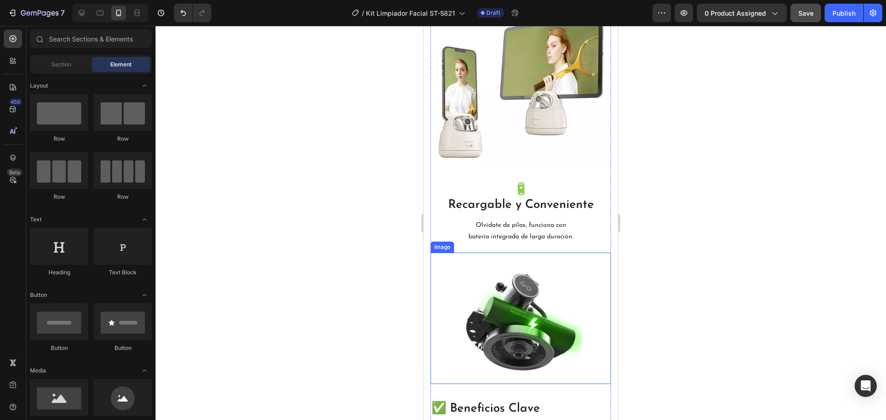
scroll to position [984, 0]
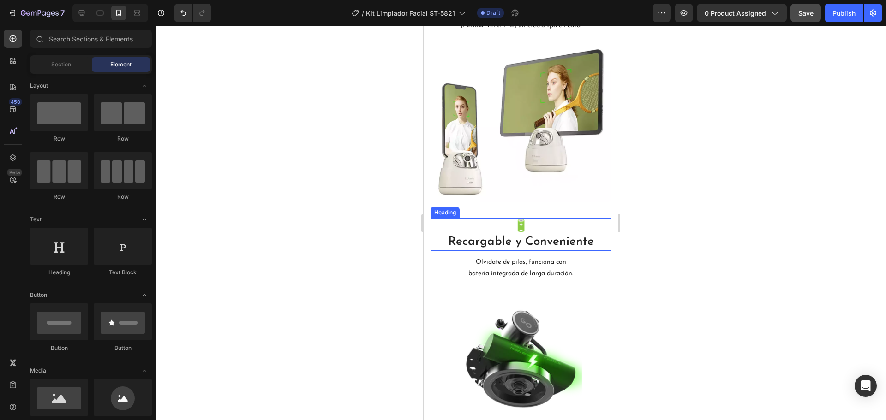
click at [549, 224] on h2 "🔋 Recargable y Conveniente" at bounding box center [521, 234] width 180 height 33
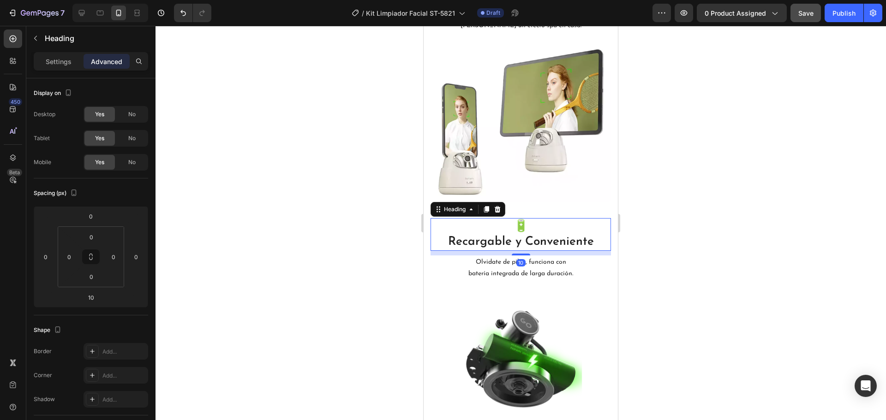
click at [539, 223] on h2 "🔋 Recargable y Conveniente" at bounding box center [521, 234] width 180 height 33
click at [183, 170] on div at bounding box center [521, 223] width 731 height 395
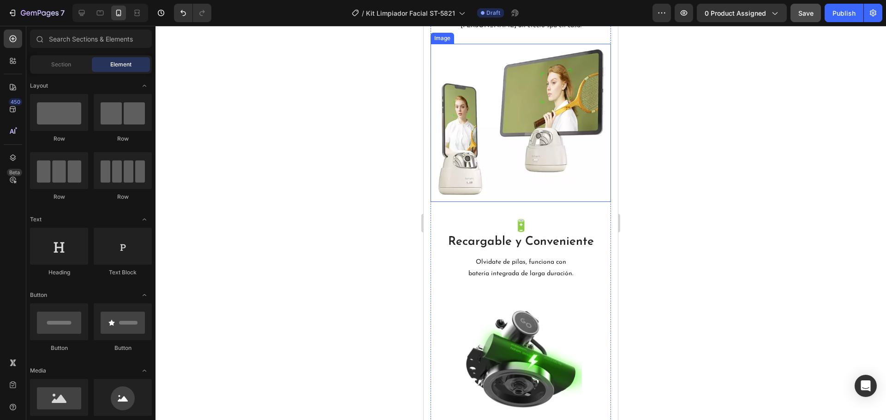
click at [524, 119] on img at bounding box center [521, 123] width 180 height 158
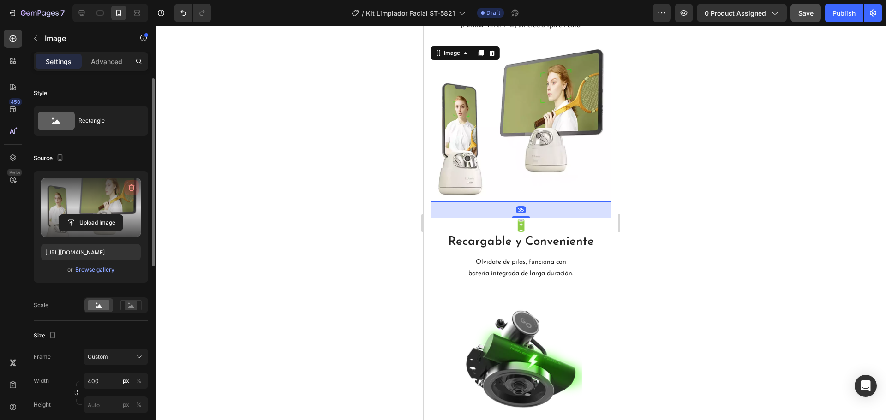
click at [128, 190] on icon "button" at bounding box center [131, 187] width 9 height 9
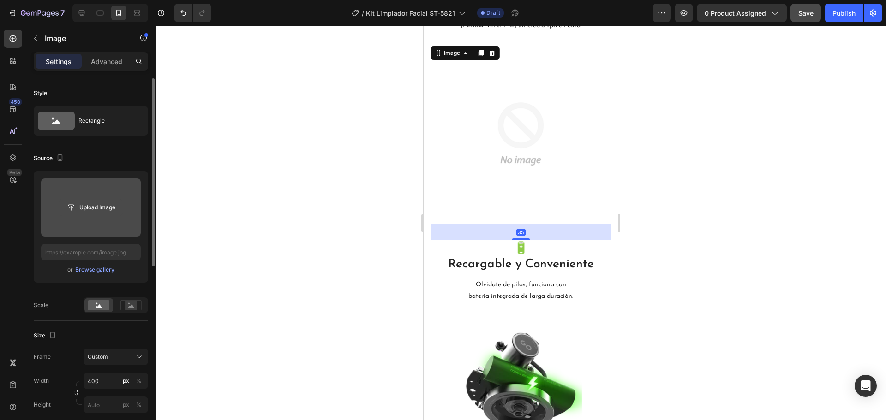
click at [105, 209] on input "file" at bounding box center [91, 208] width 64 height 16
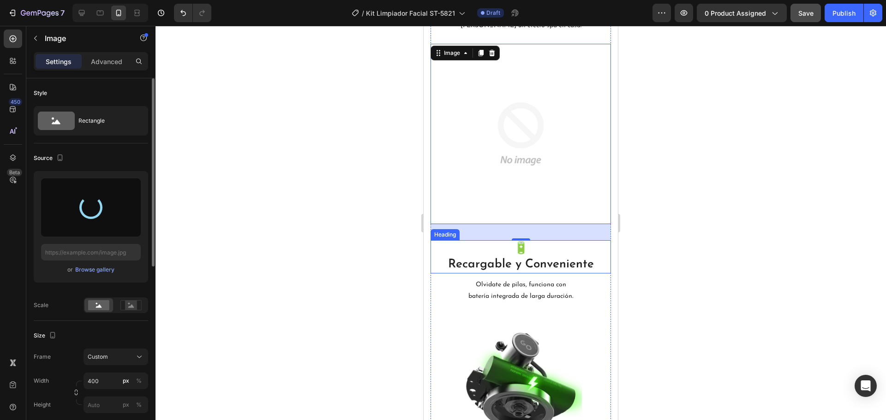
type input "[URL][DOMAIN_NAME]"
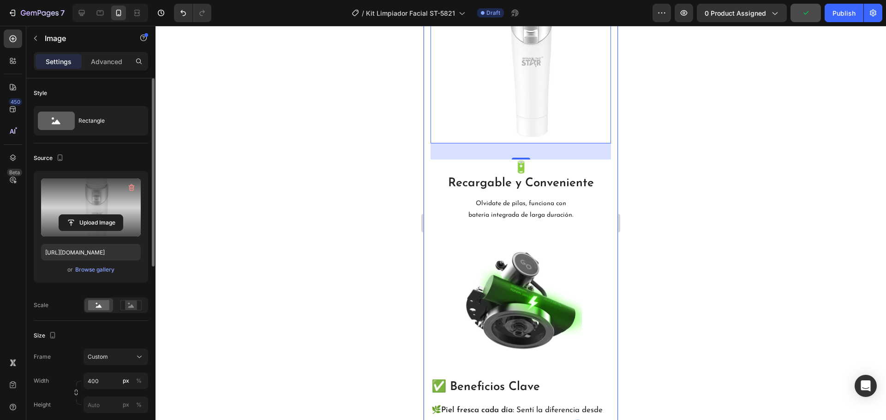
scroll to position [1122, 0]
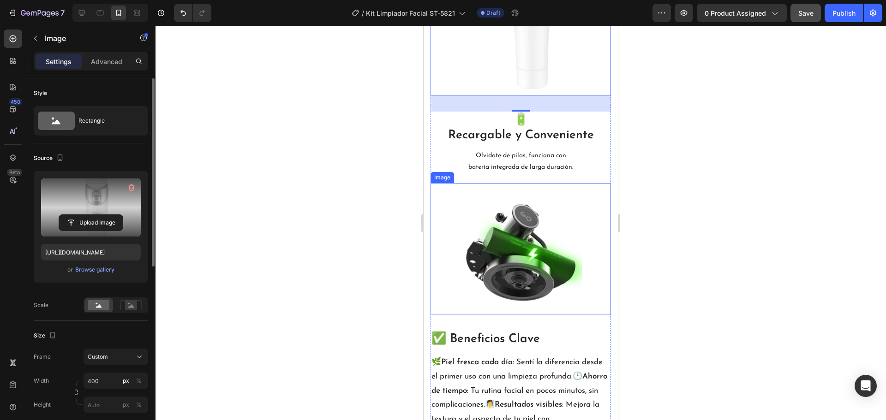
click at [534, 247] on img at bounding box center [521, 249] width 138 height 132
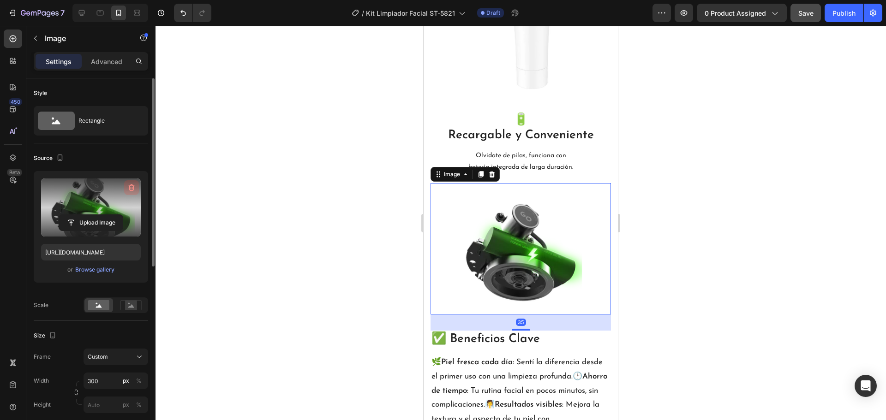
click at [129, 186] on icon "button" at bounding box center [131, 187] width 9 height 9
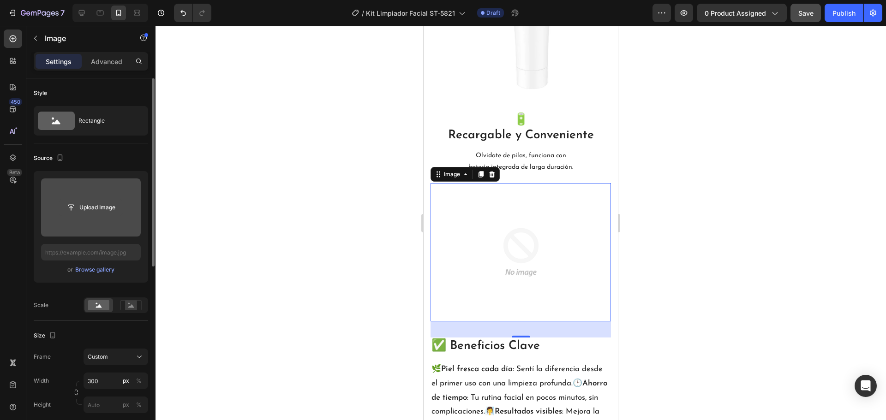
click at [101, 201] on input "file" at bounding box center [91, 208] width 64 height 16
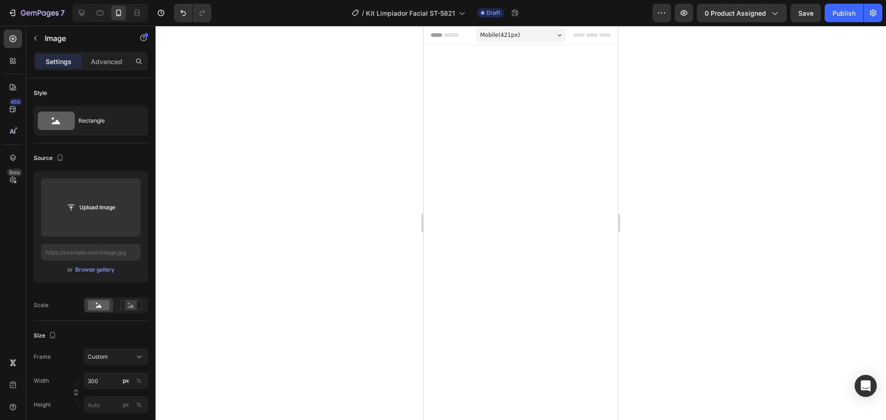
scroll to position [1122, 0]
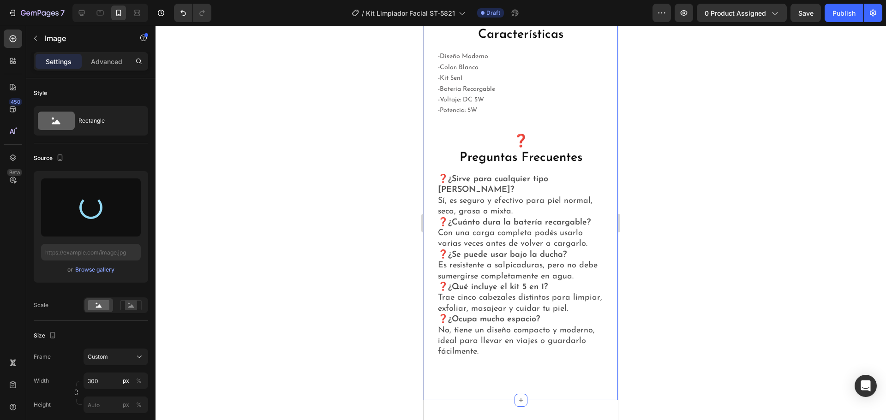
type input "[URL][DOMAIN_NAME]"
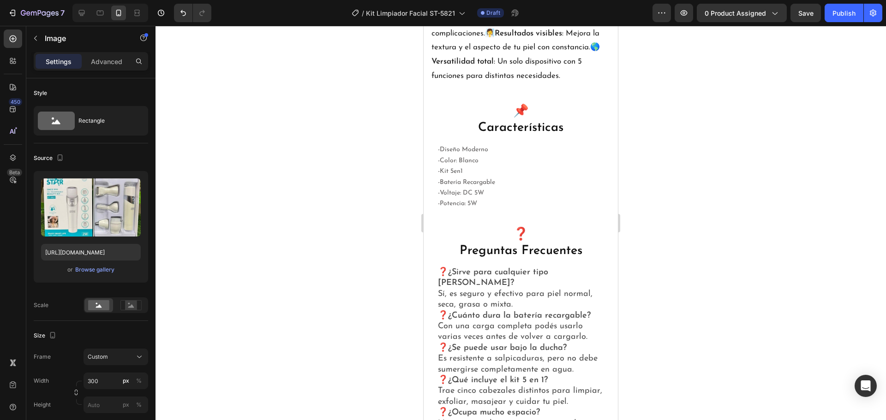
scroll to position [1030, 0]
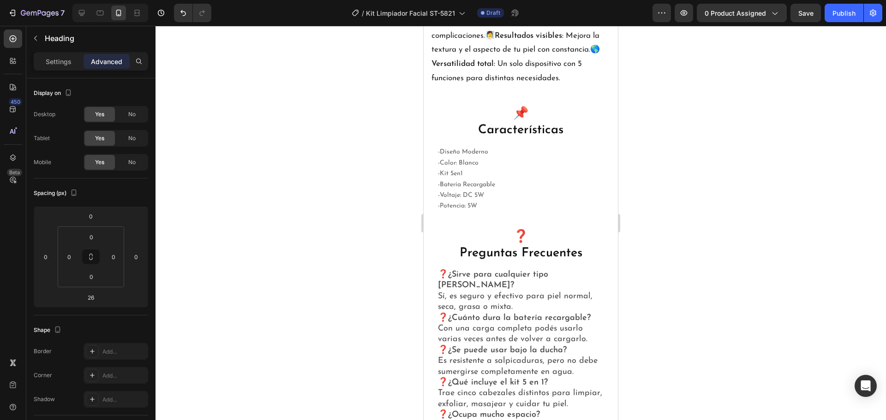
click at [329, 258] on div at bounding box center [521, 223] width 731 height 395
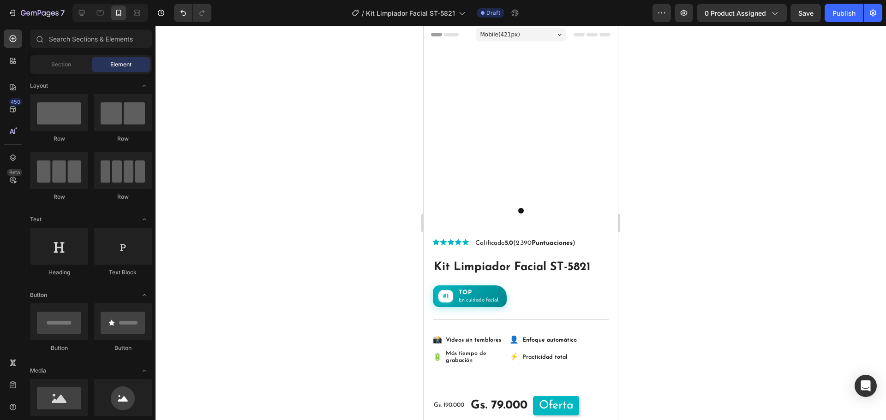
scroll to position [0, 0]
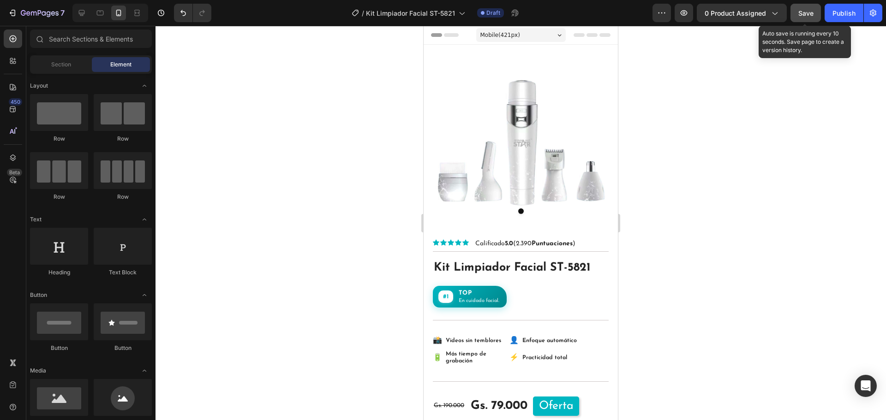
drag, startPoint x: 810, startPoint y: 14, endPoint x: 804, endPoint y: 16, distance: 6.3
click at [804, 16] on span "Save" at bounding box center [805, 13] width 15 height 8
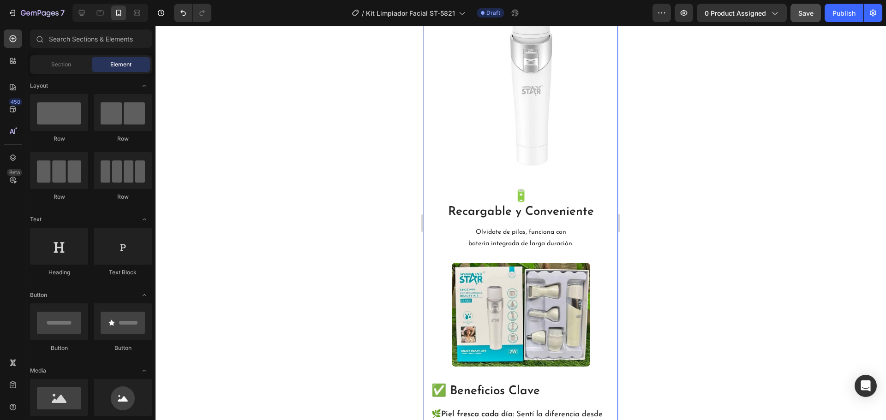
scroll to position [1062, 0]
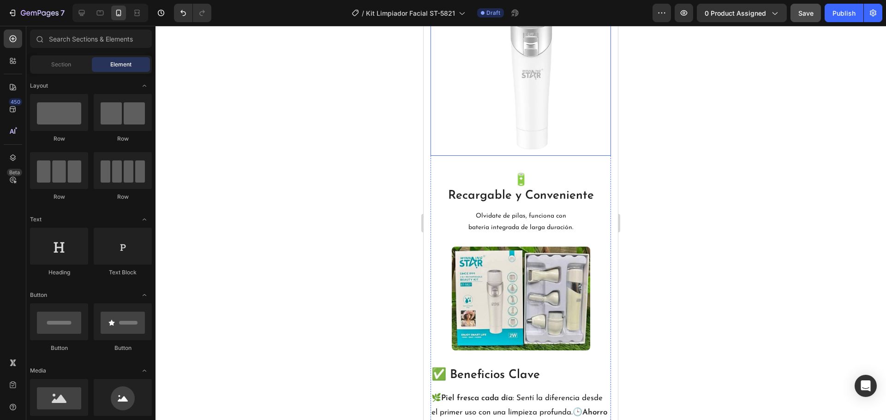
click at [510, 68] on img at bounding box center [521, 61] width 180 height 190
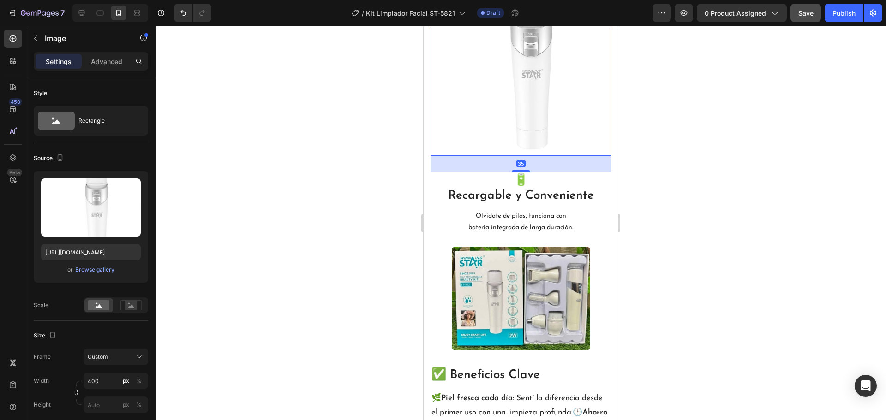
click at [344, 125] on div at bounding box center [521, 223] width 731 height 395
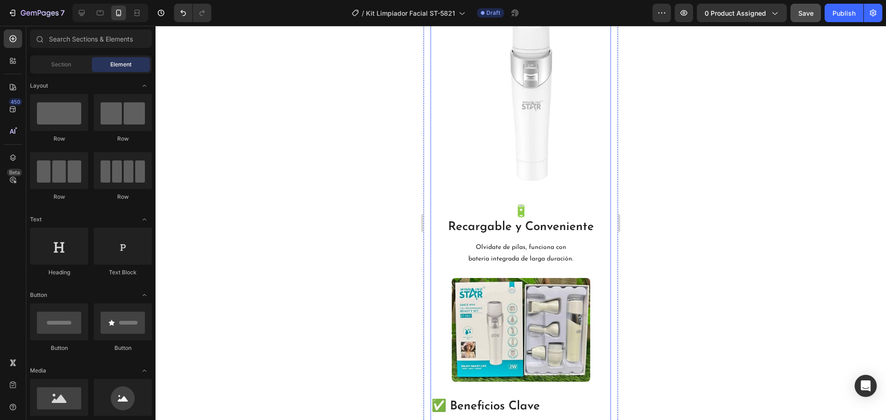
scroll to position [923, 0]
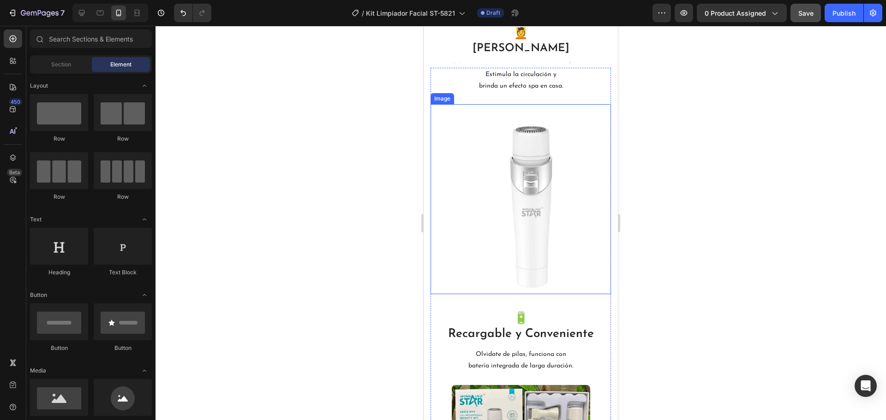
click at [544, 228] on img at bounding box center [521, 199] width 180 height 190
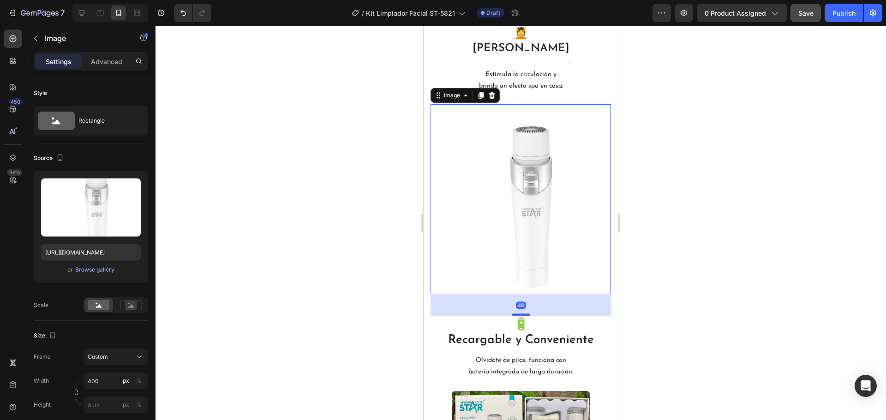
drag, startPoint x: 515, startPoint y: 302, endPoint x: 518, endPoint y: 308, distance: 6.8
click at [518, 314] on div at bounding box center [521, 315] width 18 height 3
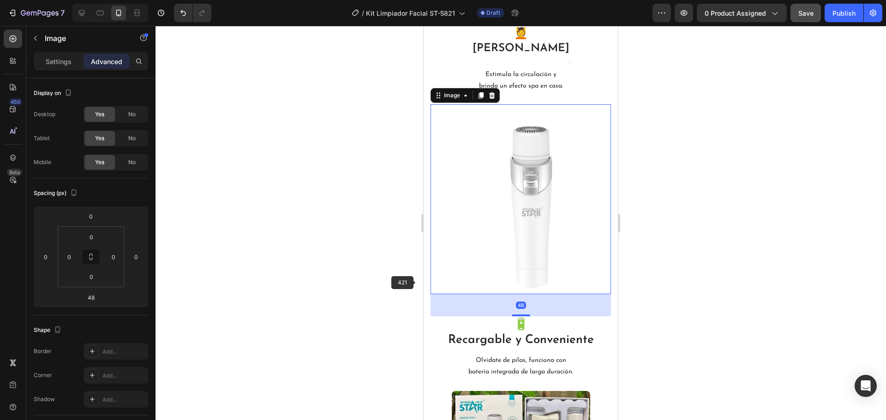
click at [328, 254] on div at bounding box center [521, 223] width 731 height 395
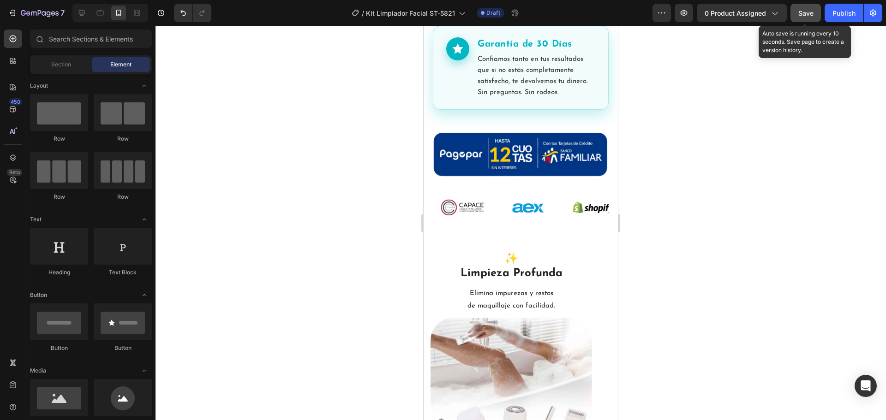
click at [805, 11] on span "Save" at bounding box center [805, 13] width 15 height 8
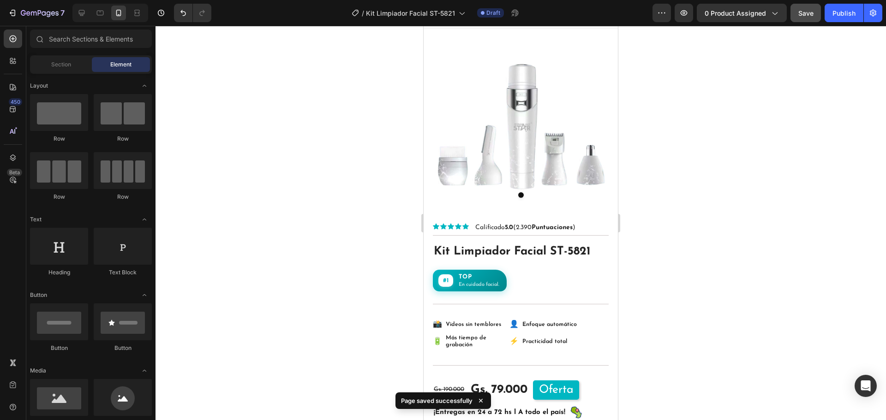
scroll to position [0, 0]
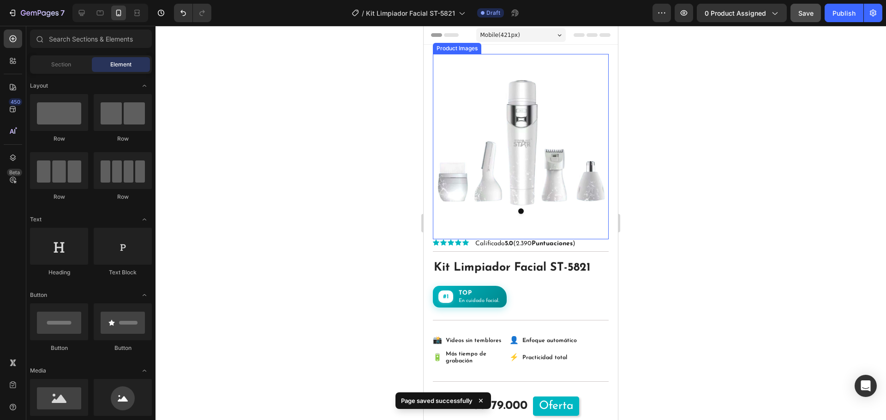
click at [555, 162] on img at bounding box center [521, 142] width 176 height 176
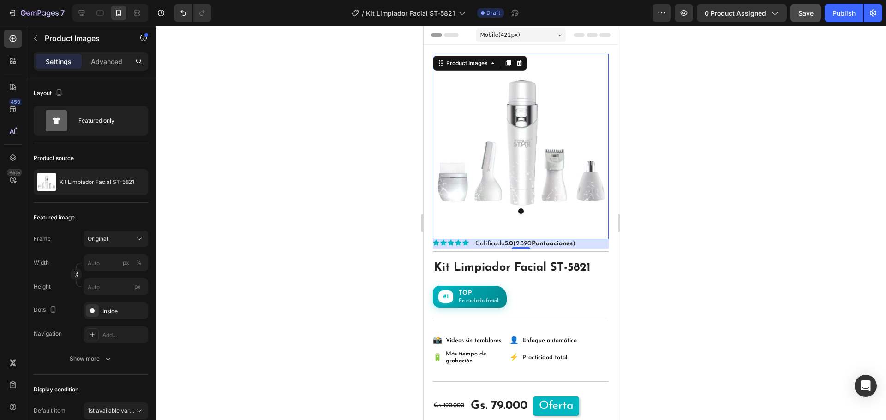
click at [290, 80] on div at bounding box center [521, 223] width 731 height 395
